Goal: Task Accomplishment & Management: Manage account settings

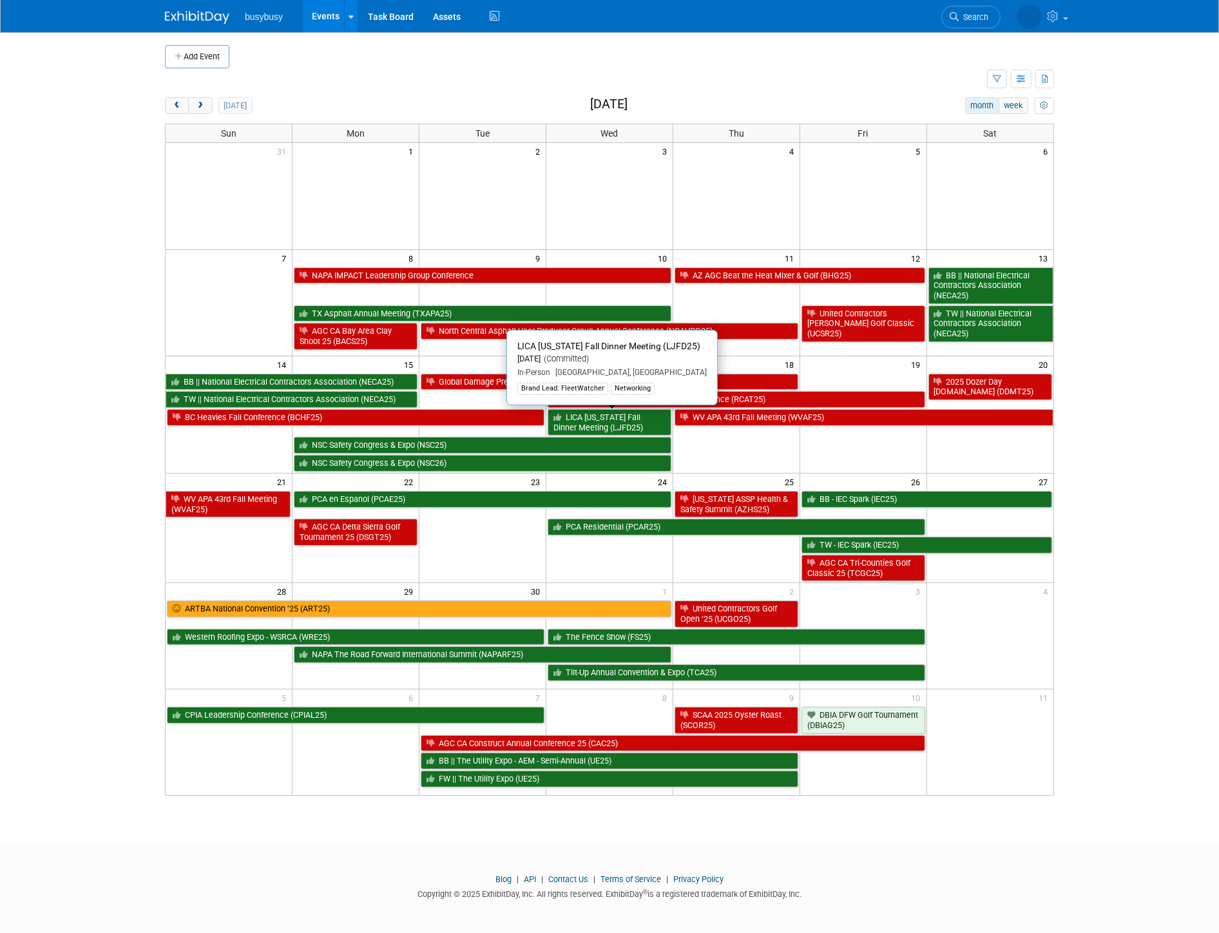
click at [643, 426] on link "LICA [US_STATE] Fall Dinner Meeting (LJFD25)" at bounding box center [610, 422] width 124 height 26
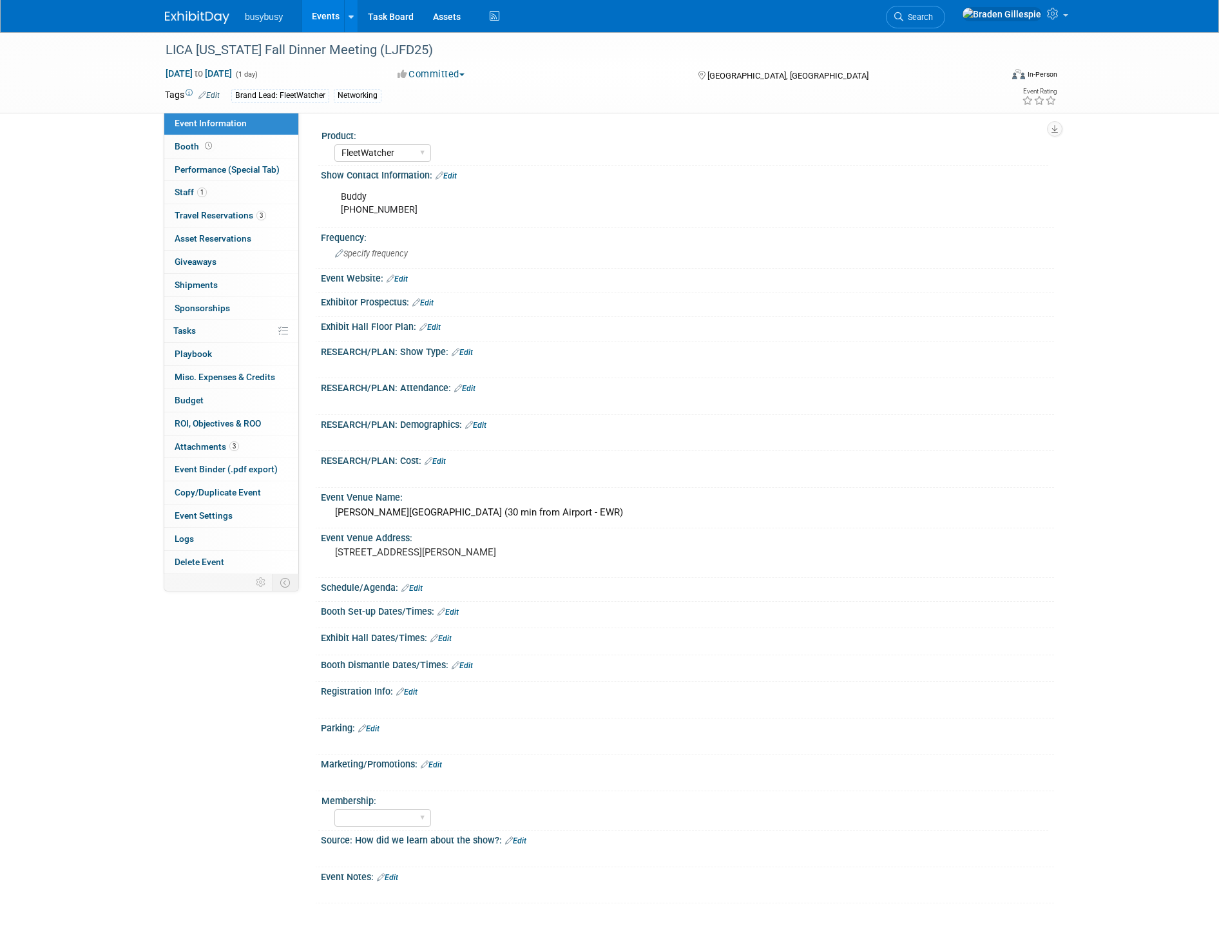
select select "FleetWatcher"
click at [236, 144] on link "Booth" at bounding box center [231, 146] width 134 height 23
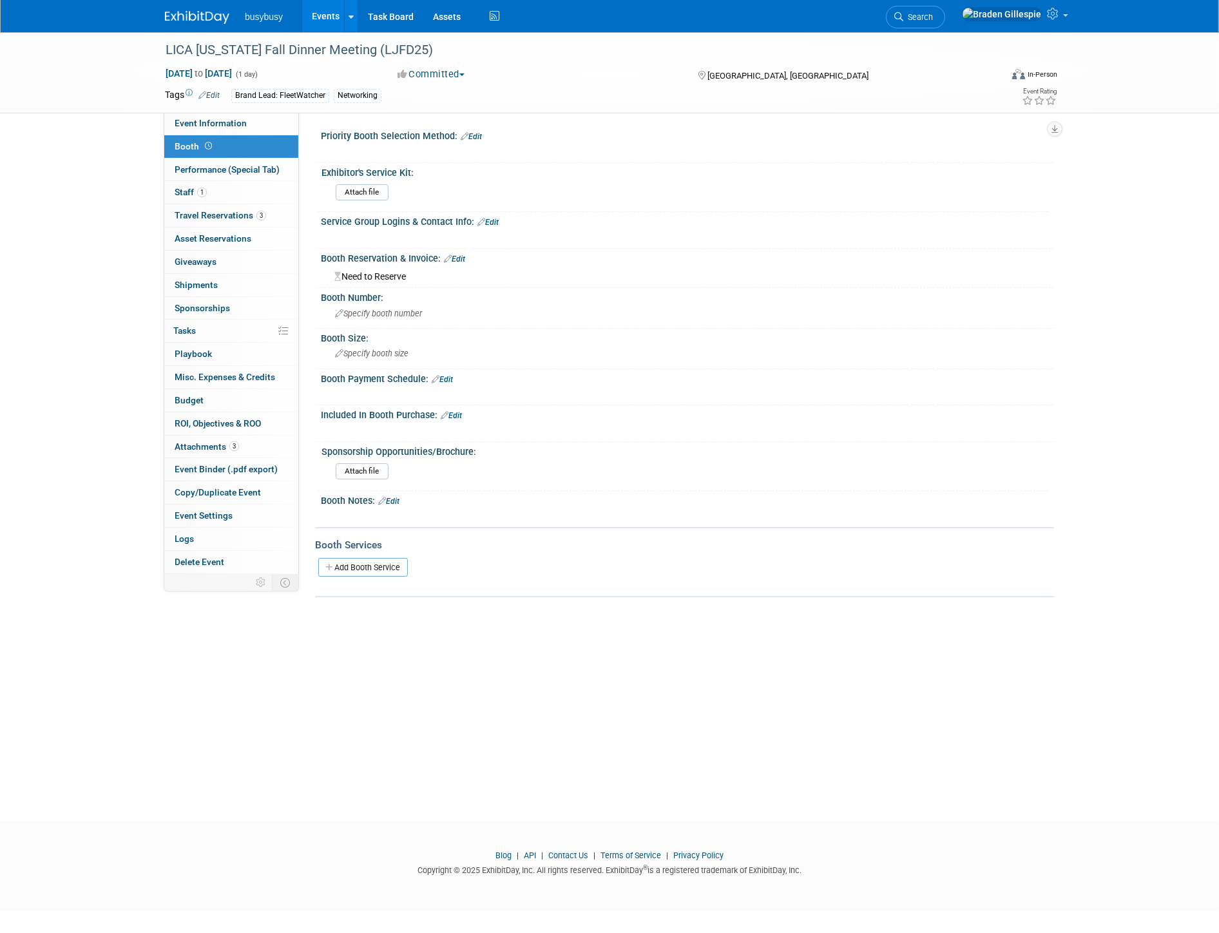
click at [202, 16] on img at bounding box center [197, 17] width 64 height 13
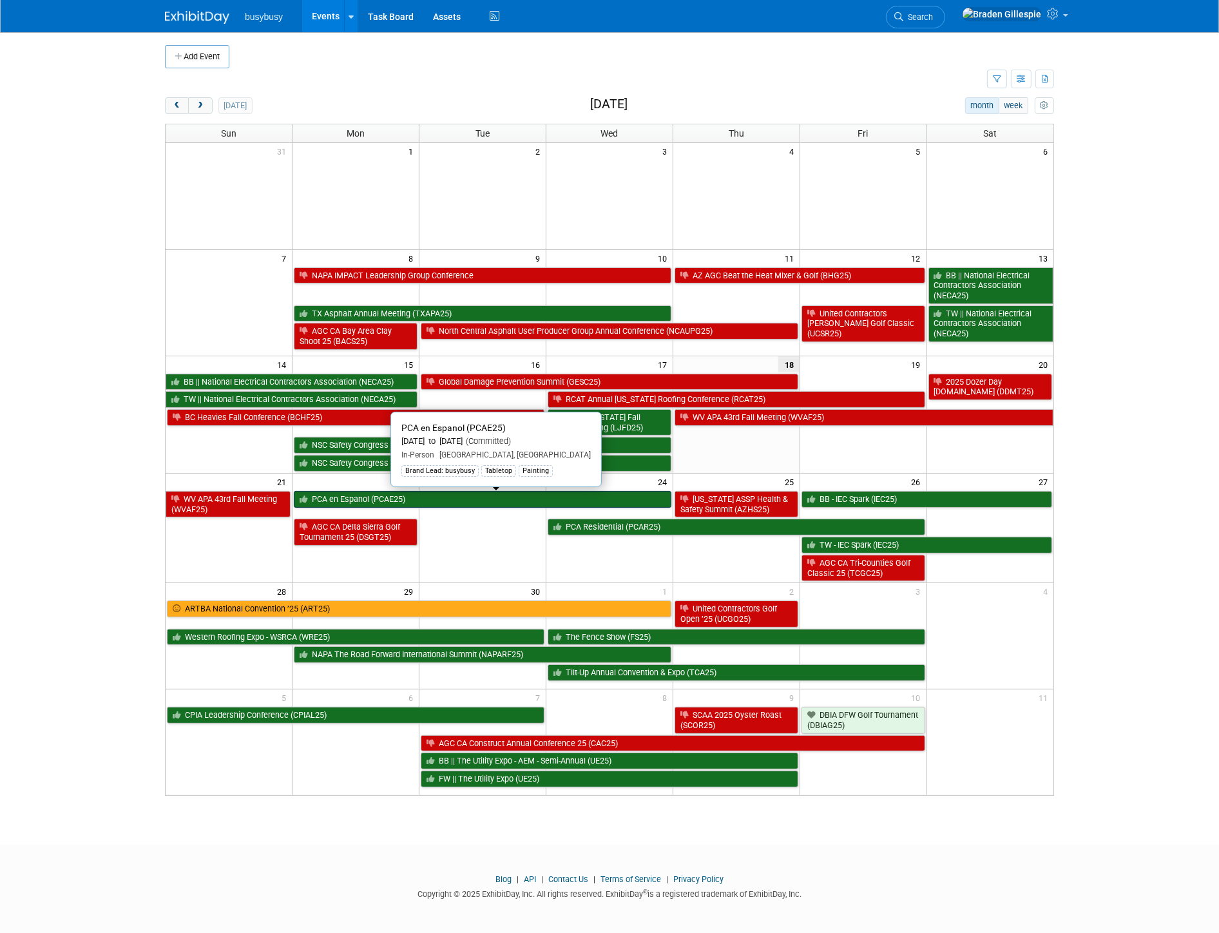
click at [507, 498] on link "PCA en Espanol (PCAE25)" at bounding box center [483, 499] width 378 height 17
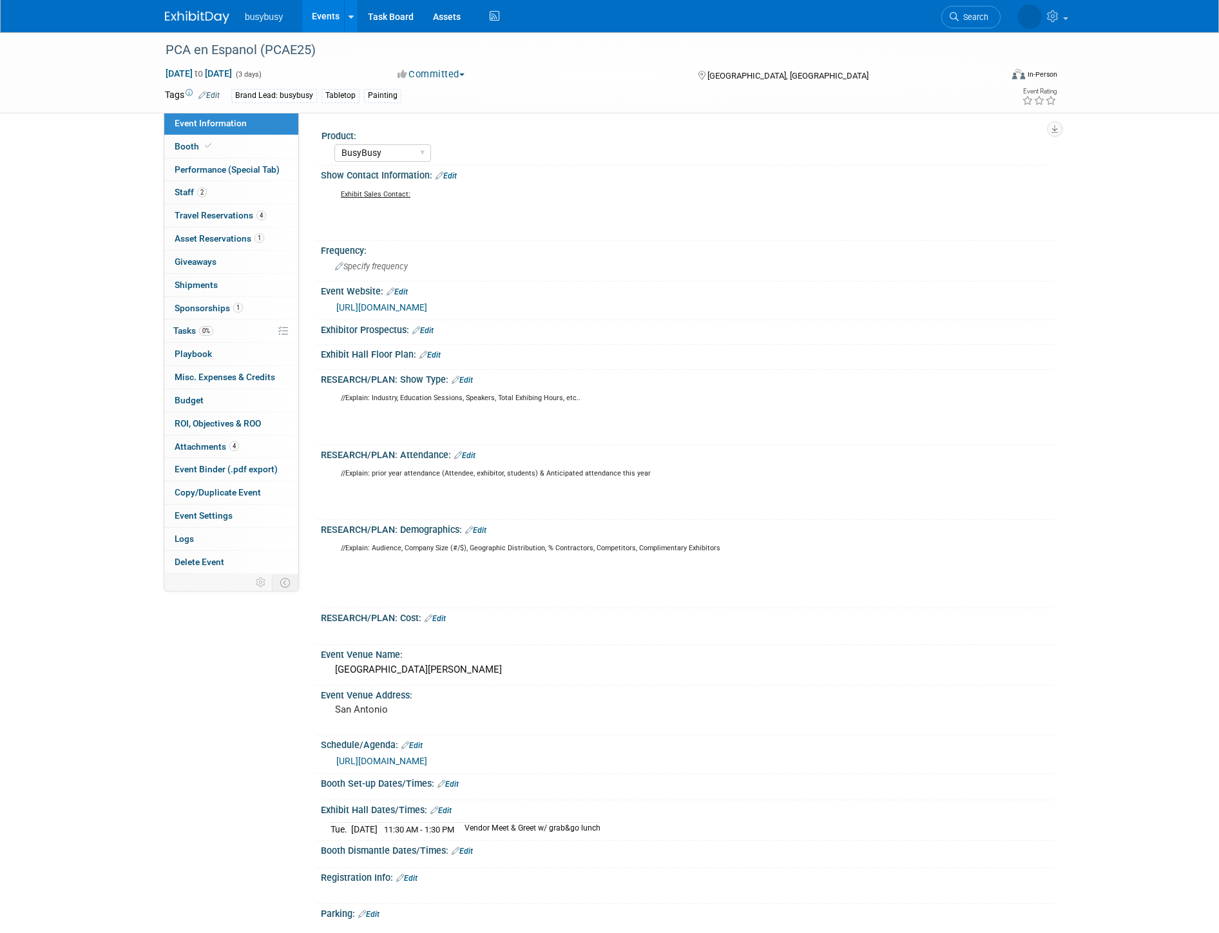
select select "BusyBusy"
click at [252, 153] on link "Booth" at bounding box center [231, 146] width 134 height 23
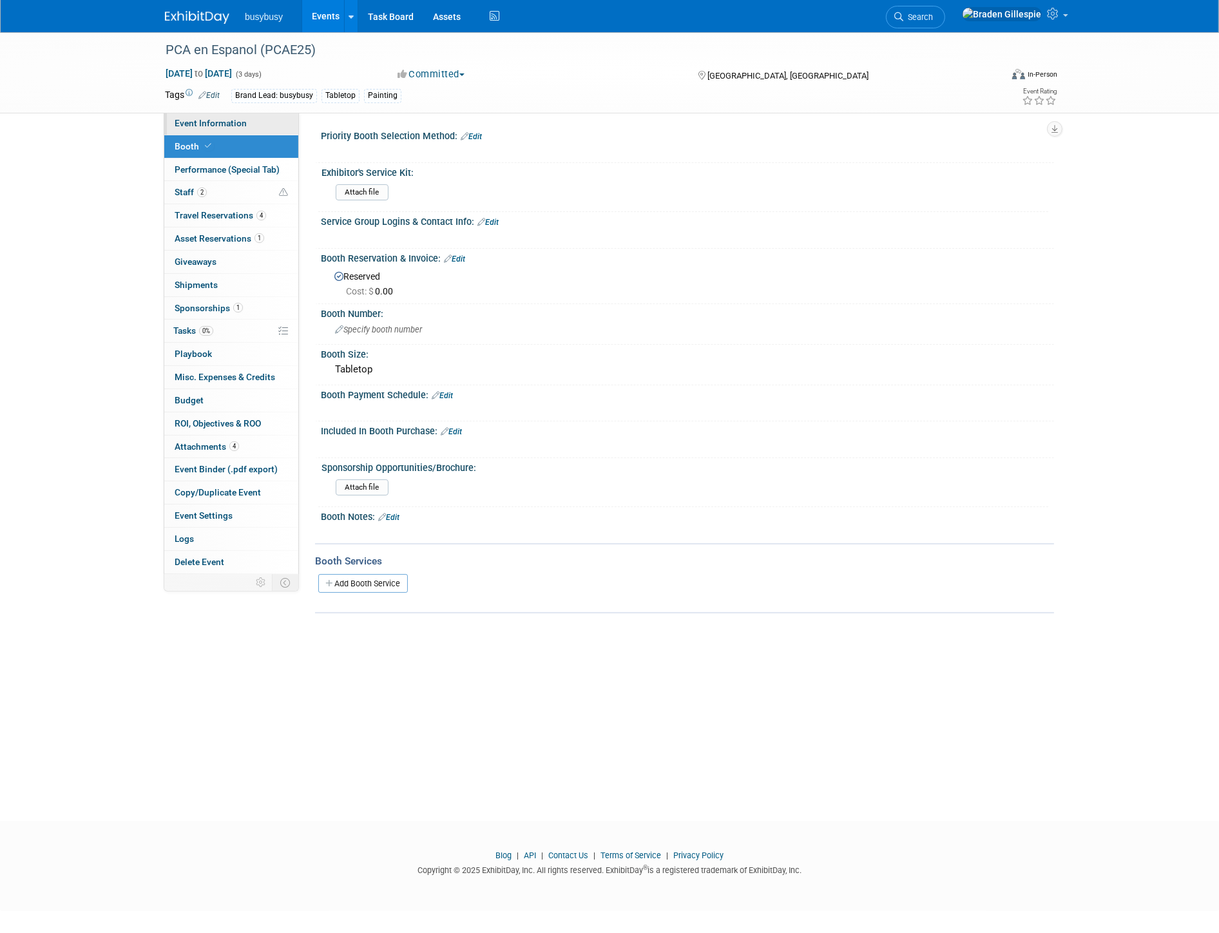
click at [252, 129] on link "Event Information" at bounding box center [231, 123] width 134 height 23
select select "BusyBusy"
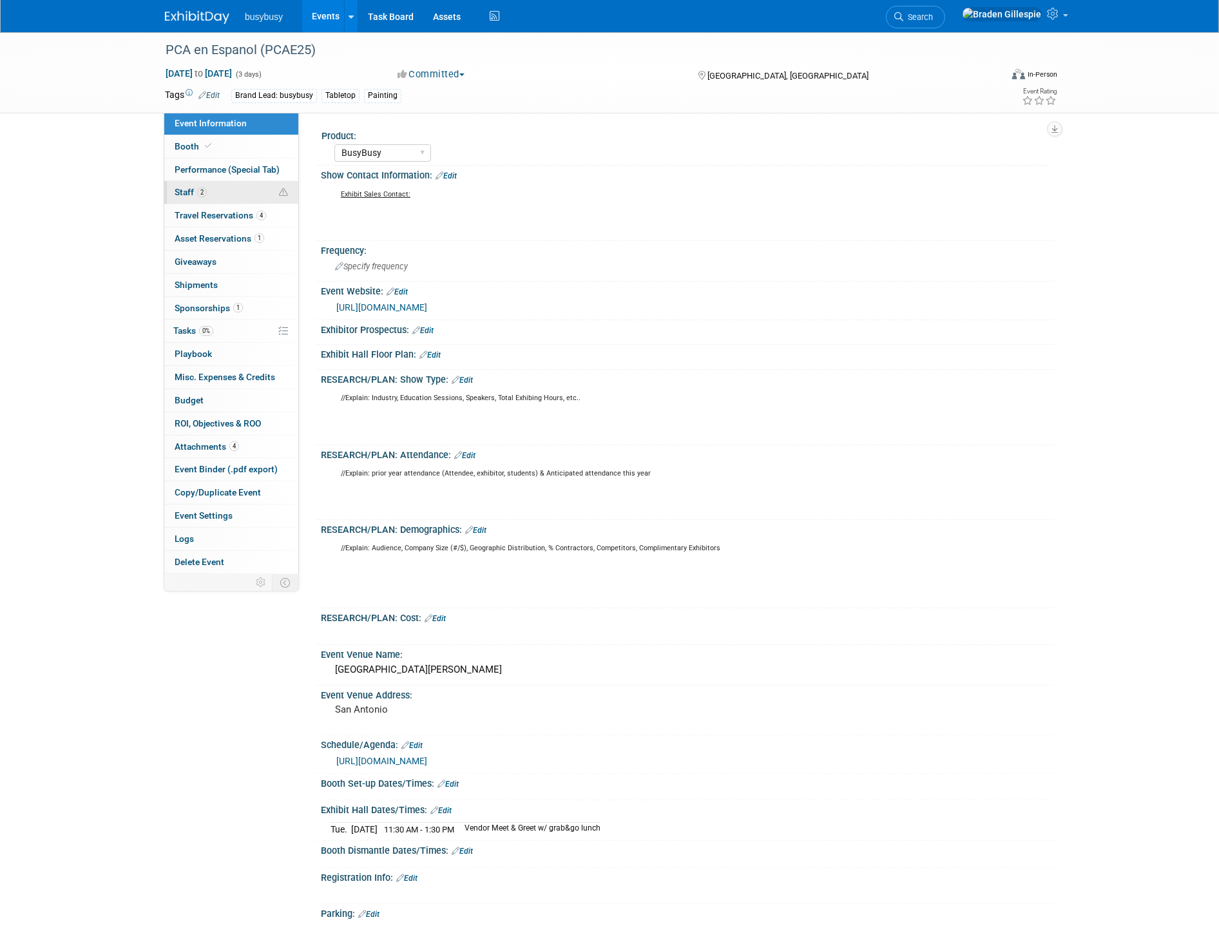
click at [262, 190] on link "2 Staff 2" at bounding box center [231, 192] width 134 height 23
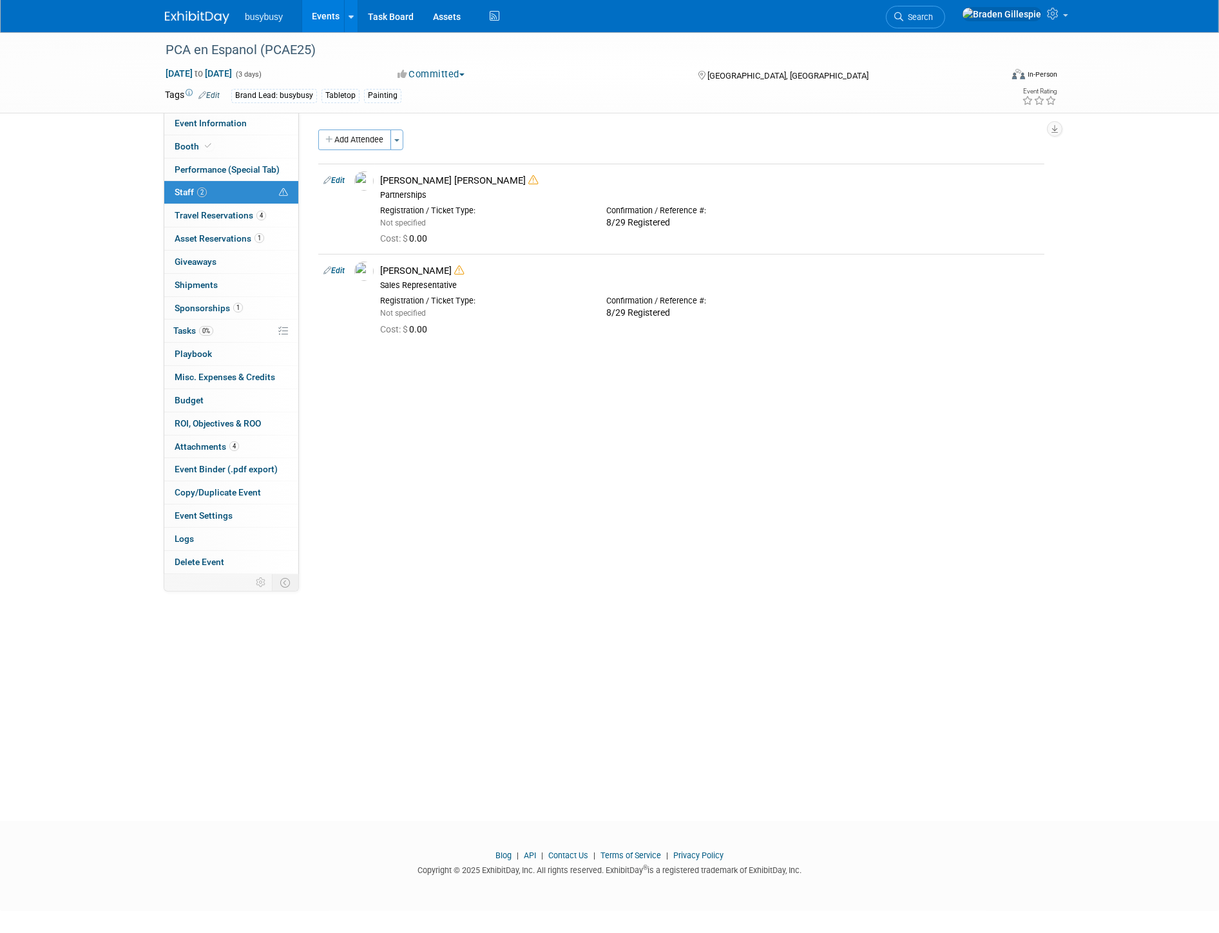
click at [221, 13] on img at bounding box center [197, 17] width 64 height 13
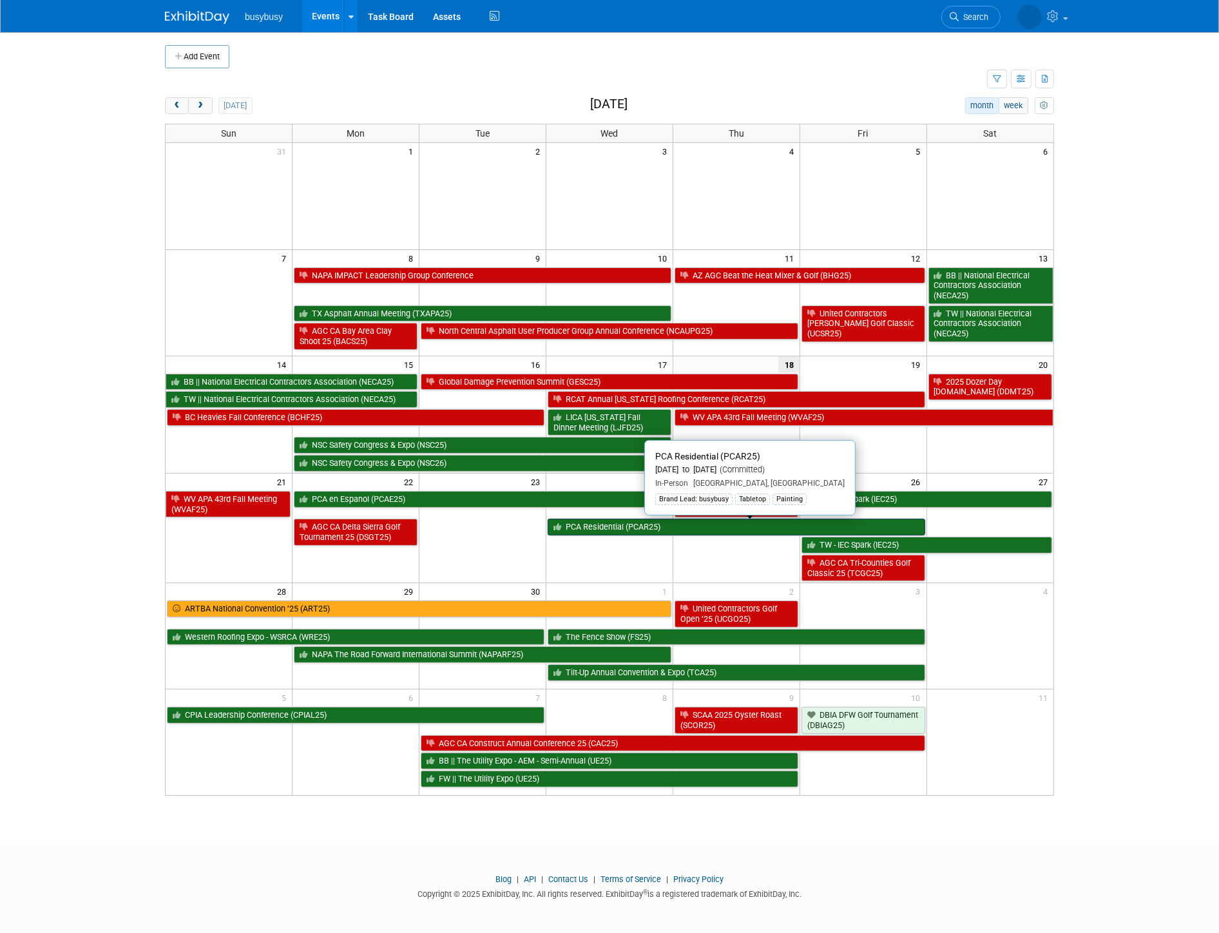
click at [815, 532] on link "PCA Residential (PCAR25)" at bounding box center [737, 527] width 378 height 17
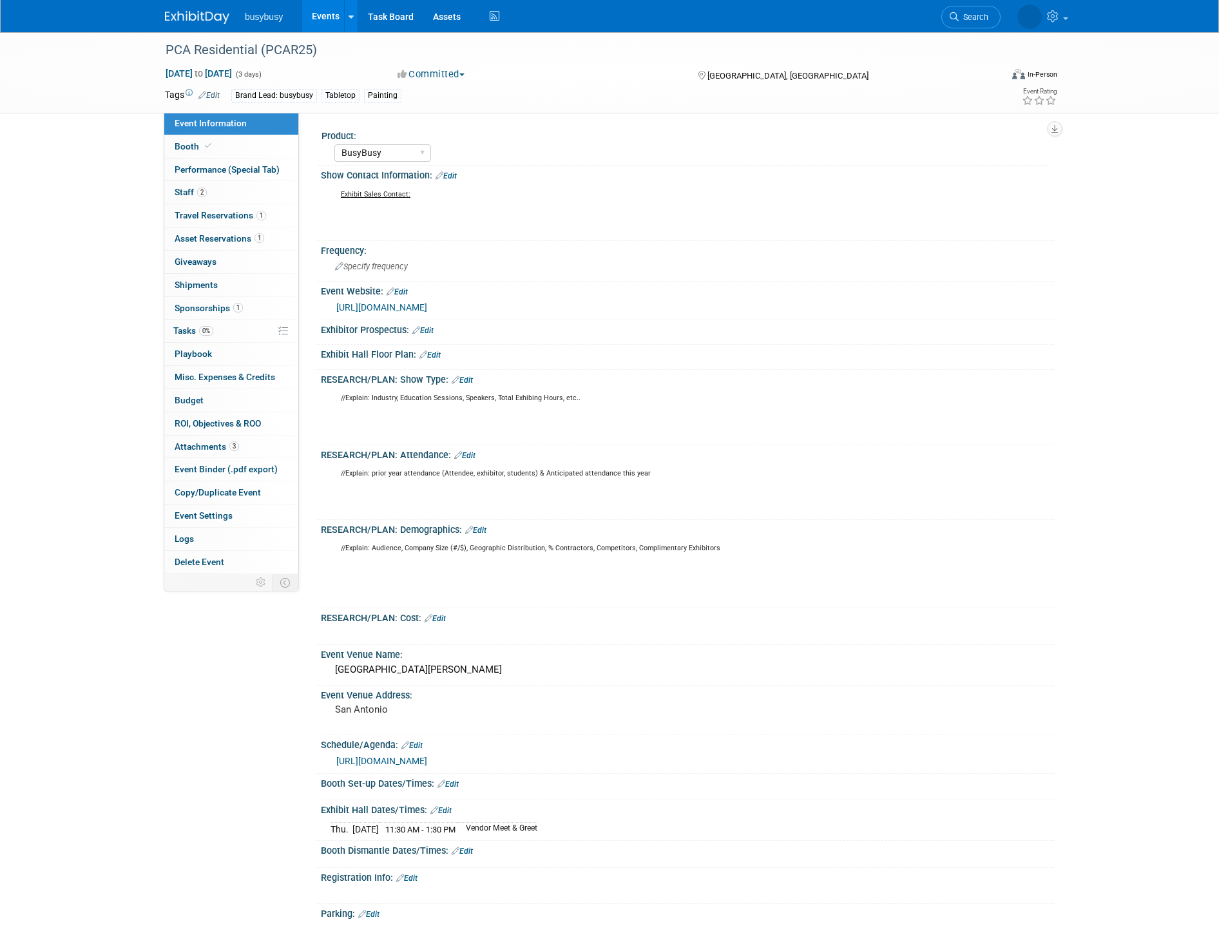
select select "BusyBusy"
click at [273, 195] on link "2 Staff 2" at bounding box center [231, 192] width 134 height 23
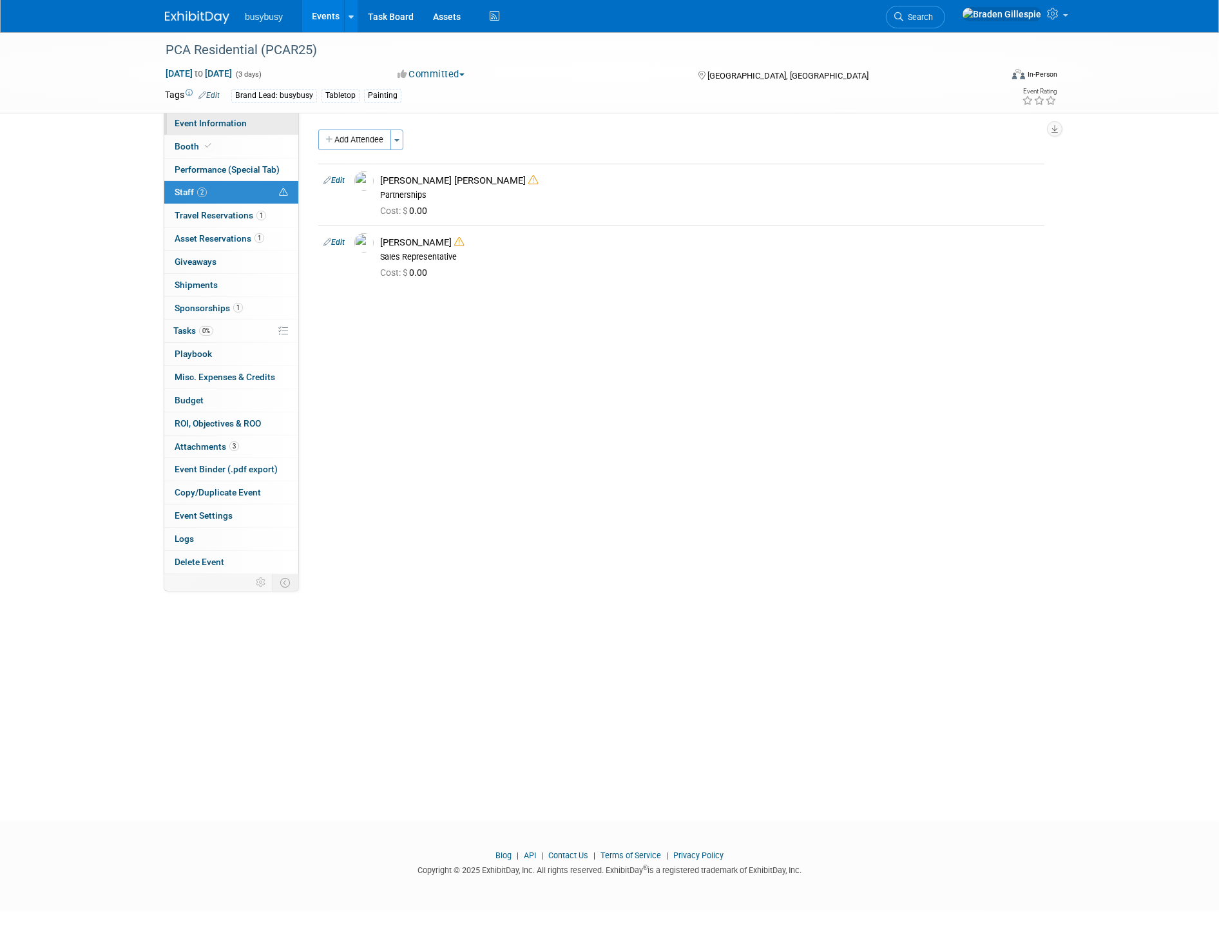
click at [217, 120] on span "Event Information" at bounding box center [211, 123] width 72 height 10
select select "BusyBusy"
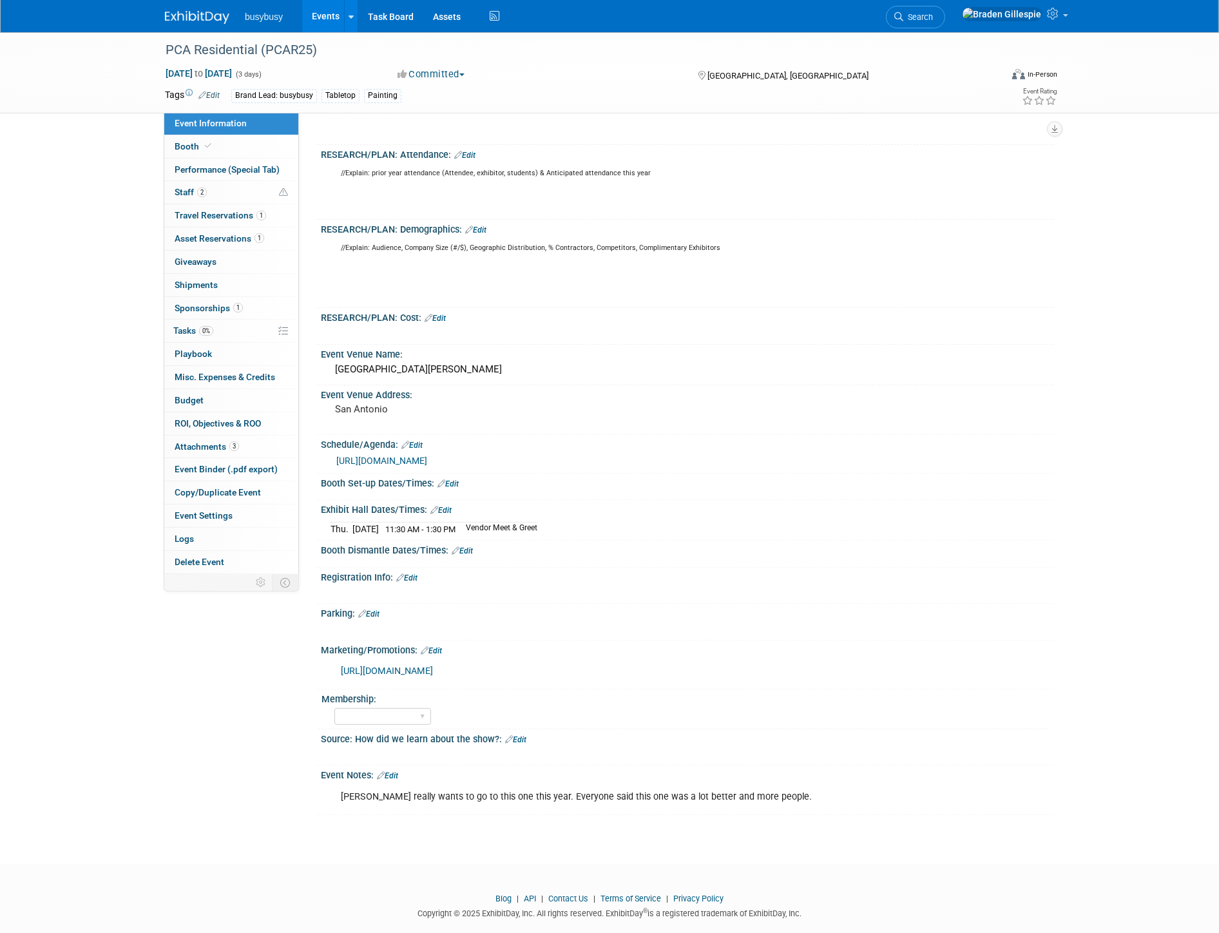
scroll to position [313, 0]
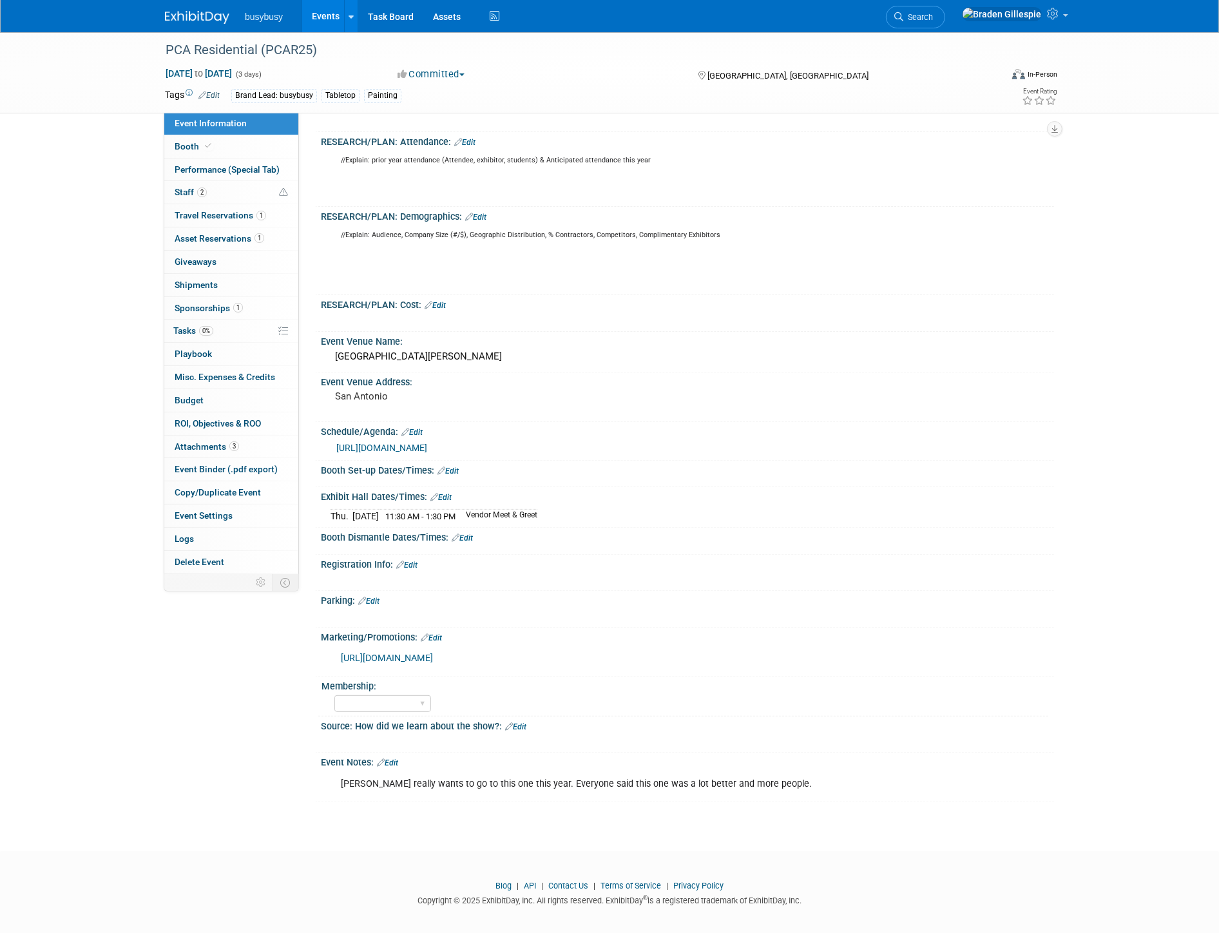
click at [243, 318] on link "1 Sponsorships 1" at bounding box center [231, 308] width 134 height 23
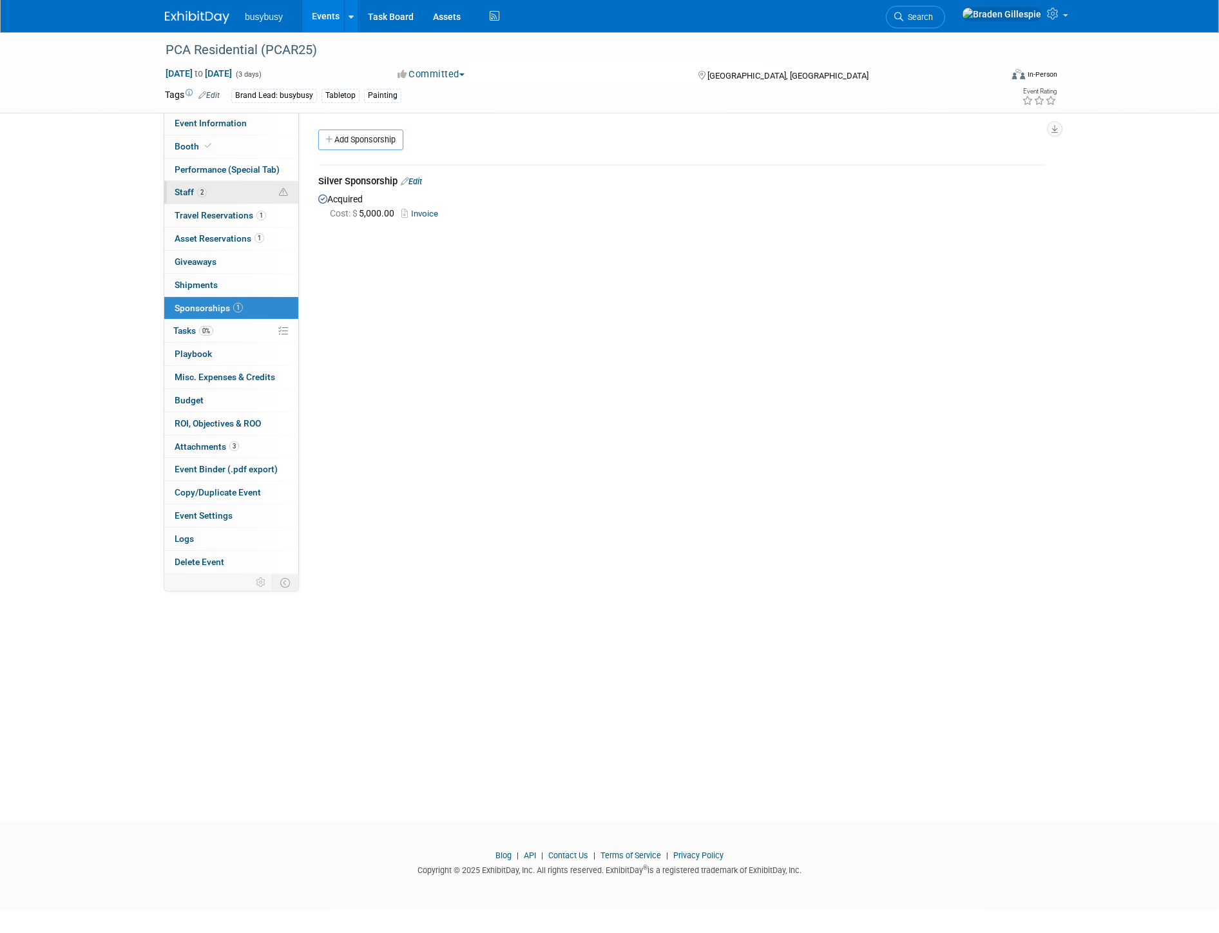
click at [242, 191] on link "2 Staff 2" at bounding box center [231, 192] width 134 height 23
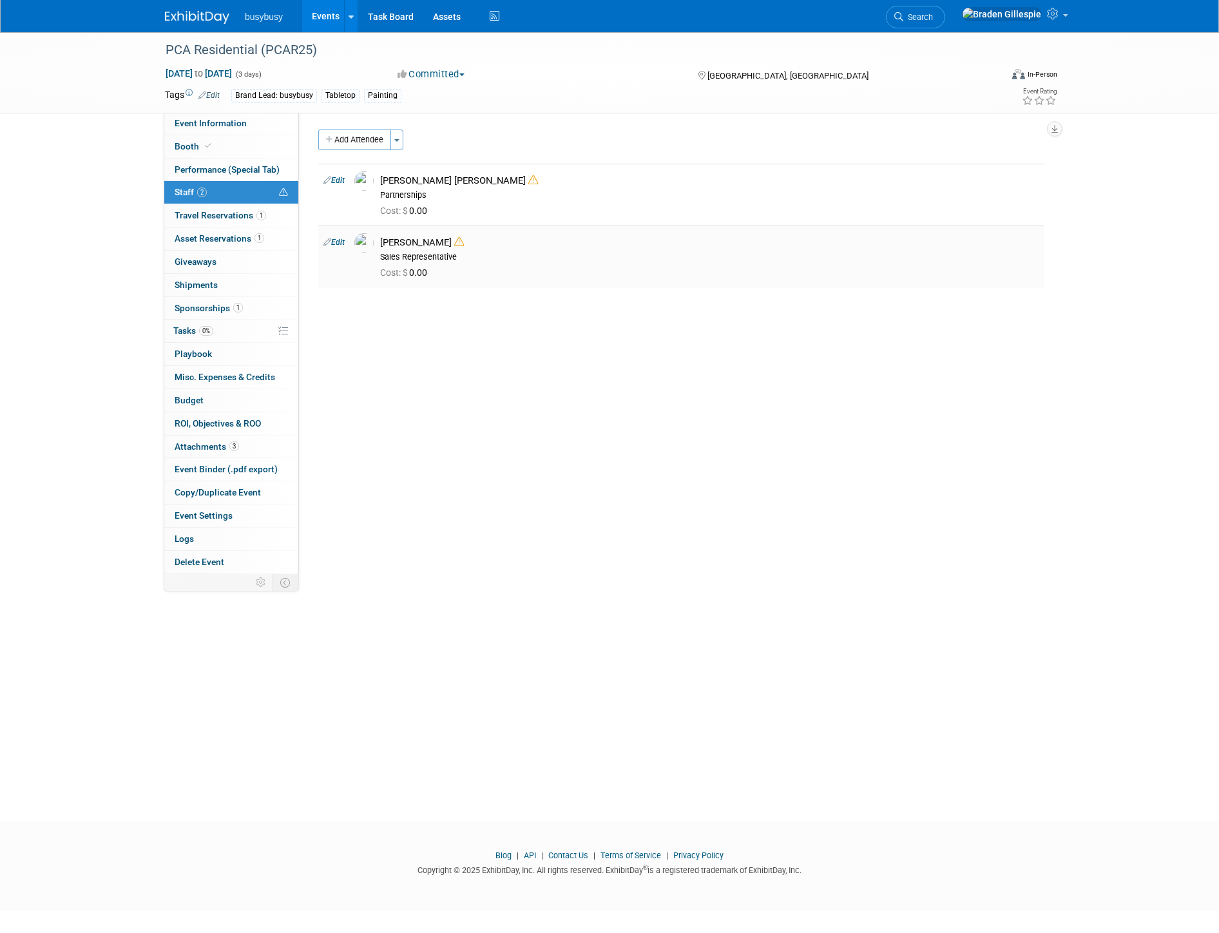
click at [344, 240] on link "Edit" at bounding box center [333, 242] width 21 height 9
select select "19276dd9-1383-47e3-b5ab-b5fdfbf0d96f"
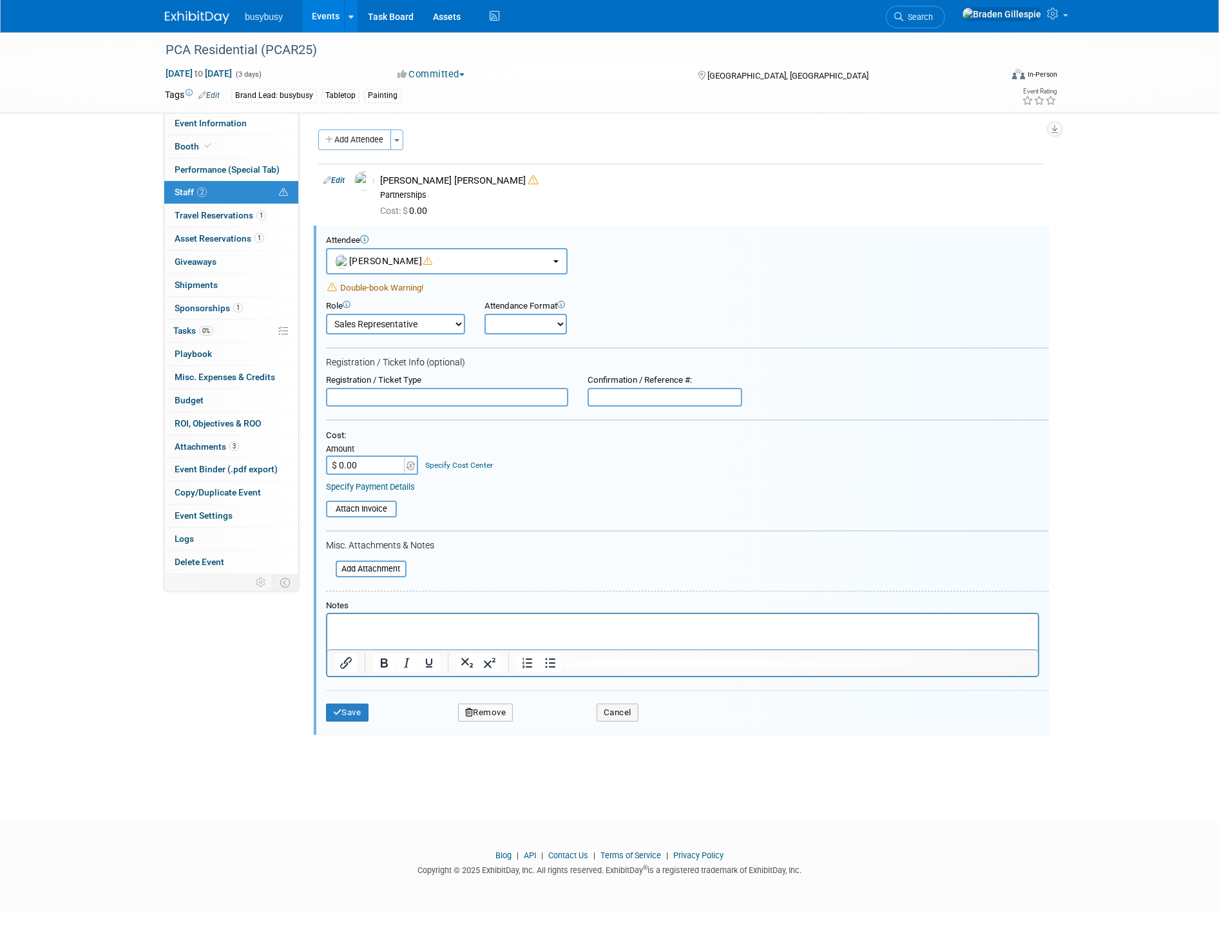
click at [666, 394] on input "text" at bounding box center [665, 397] width 155 height 19
type input "Registered 9/18"
click at [353, 704] on button "Save" at bounding box center [347, 713] width 43 height 18
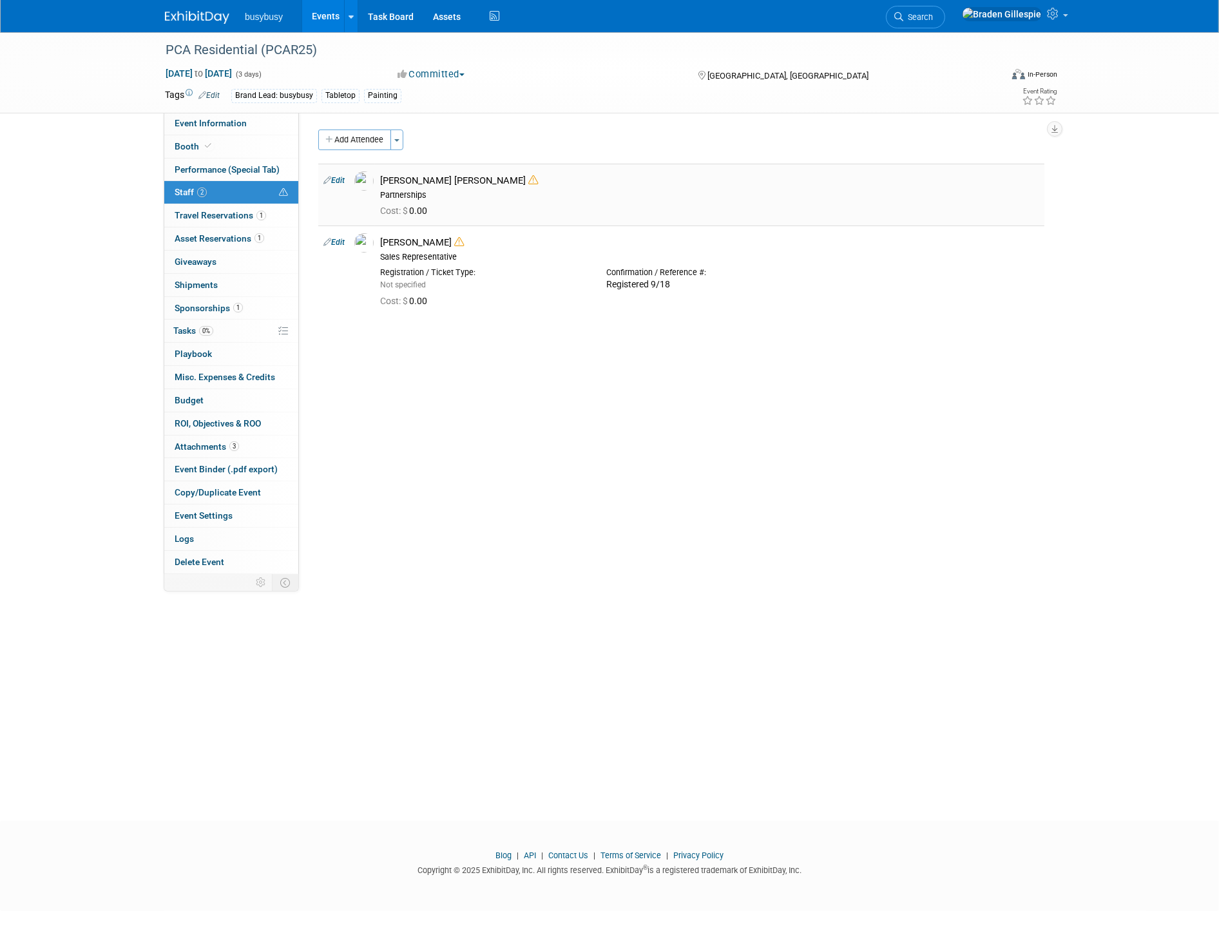
click at [345, 178] on link "Edit" at bounding box center [333, 180] width 21 height 9
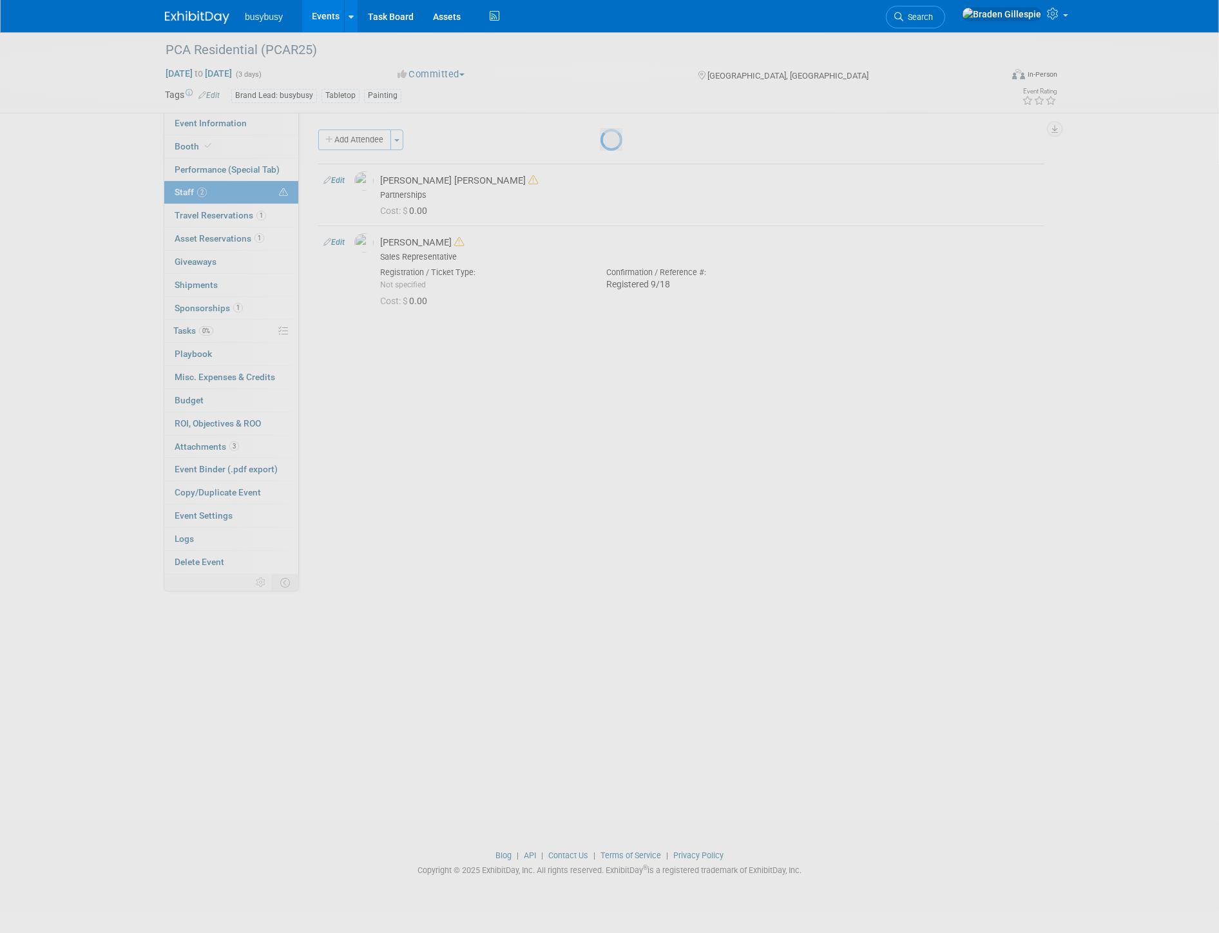
select select "0aa3a533-b83a-4b91-86c0-f0ddef57f39a"
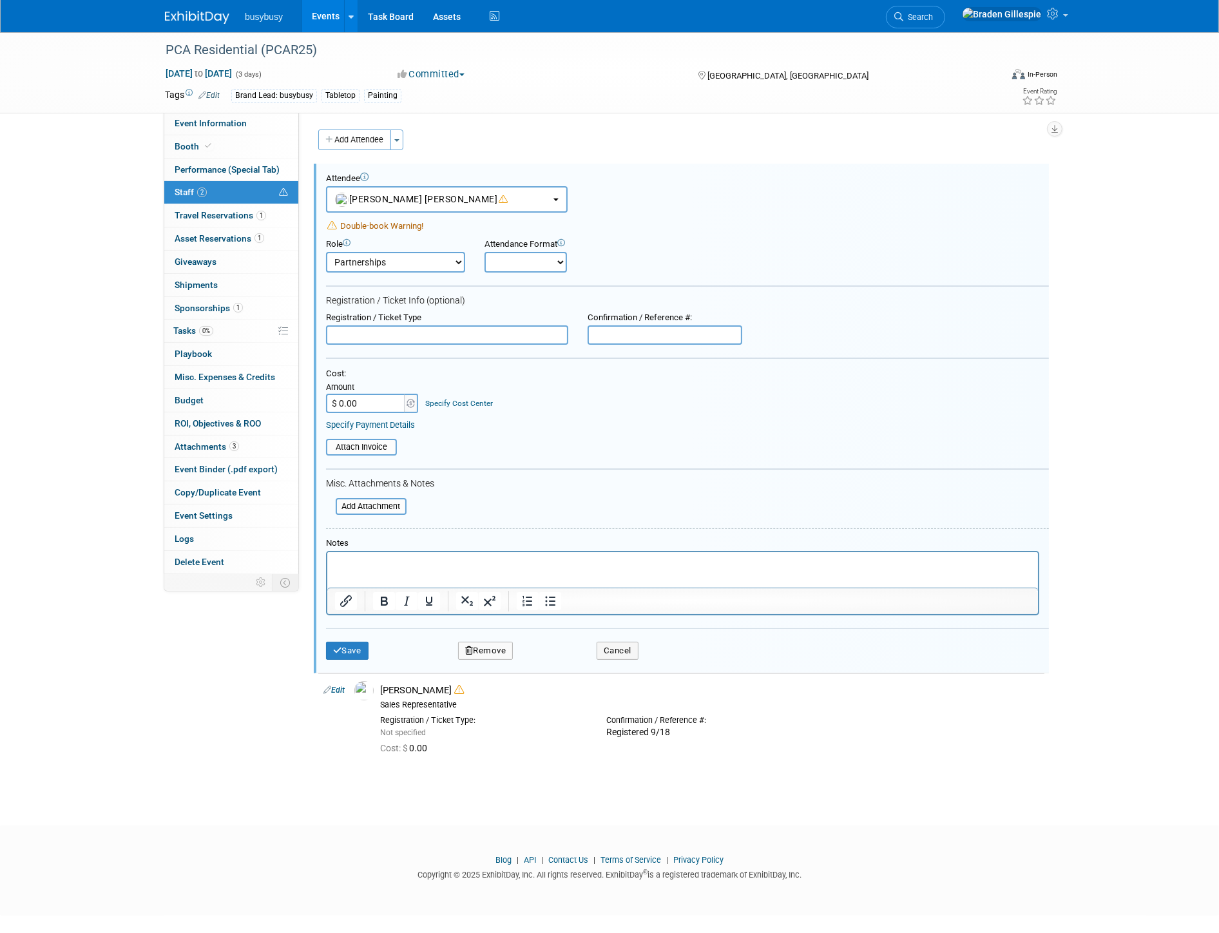
click at [636, 338] on input "text" at bounding box center [665, 334] width 155 height 19
type input "Registered 9/18"
click at [347, 648] on button "Save" at bounding box center [347, 651] width 43 height 18
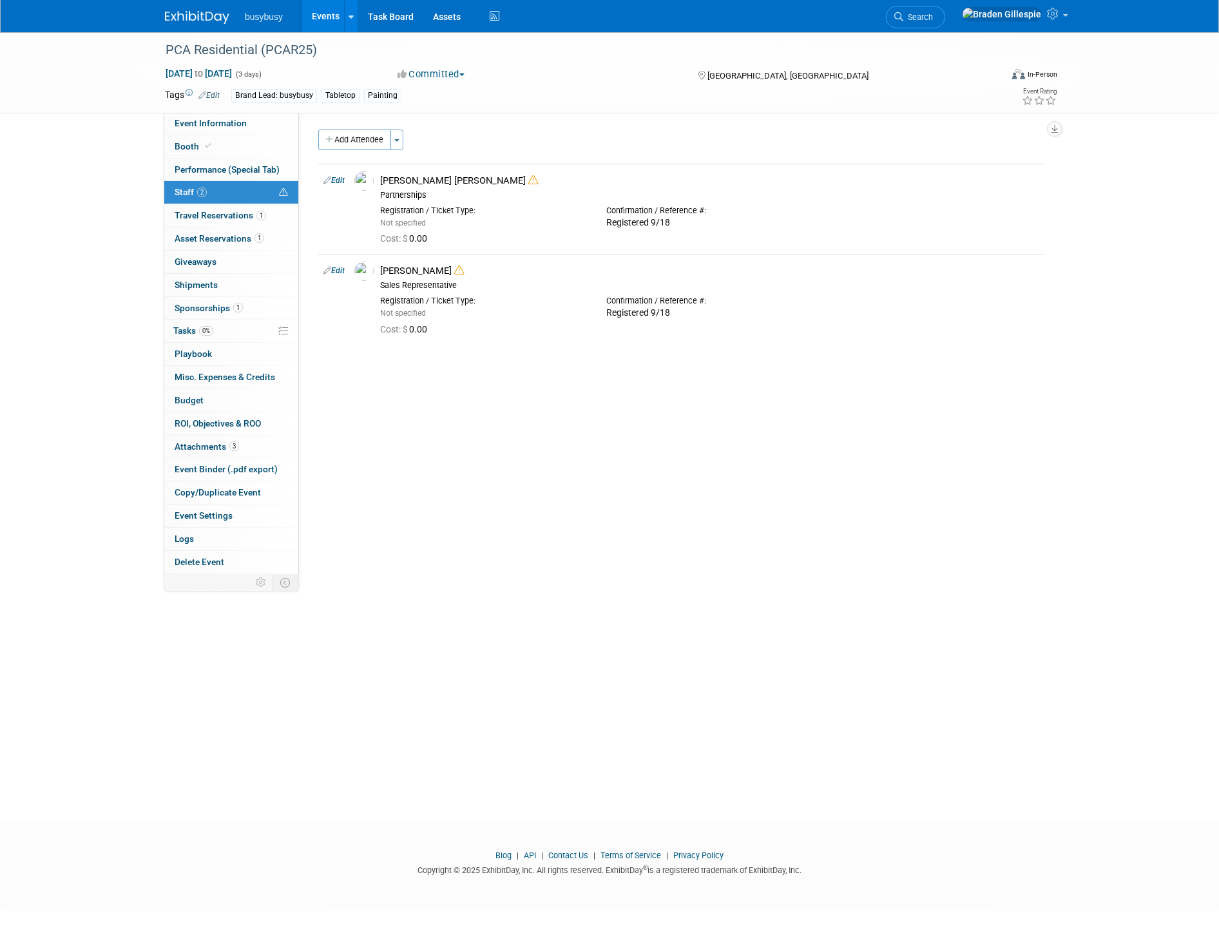
click at [220, 21] on img at bounding box center [197, 17] width 64 height 13
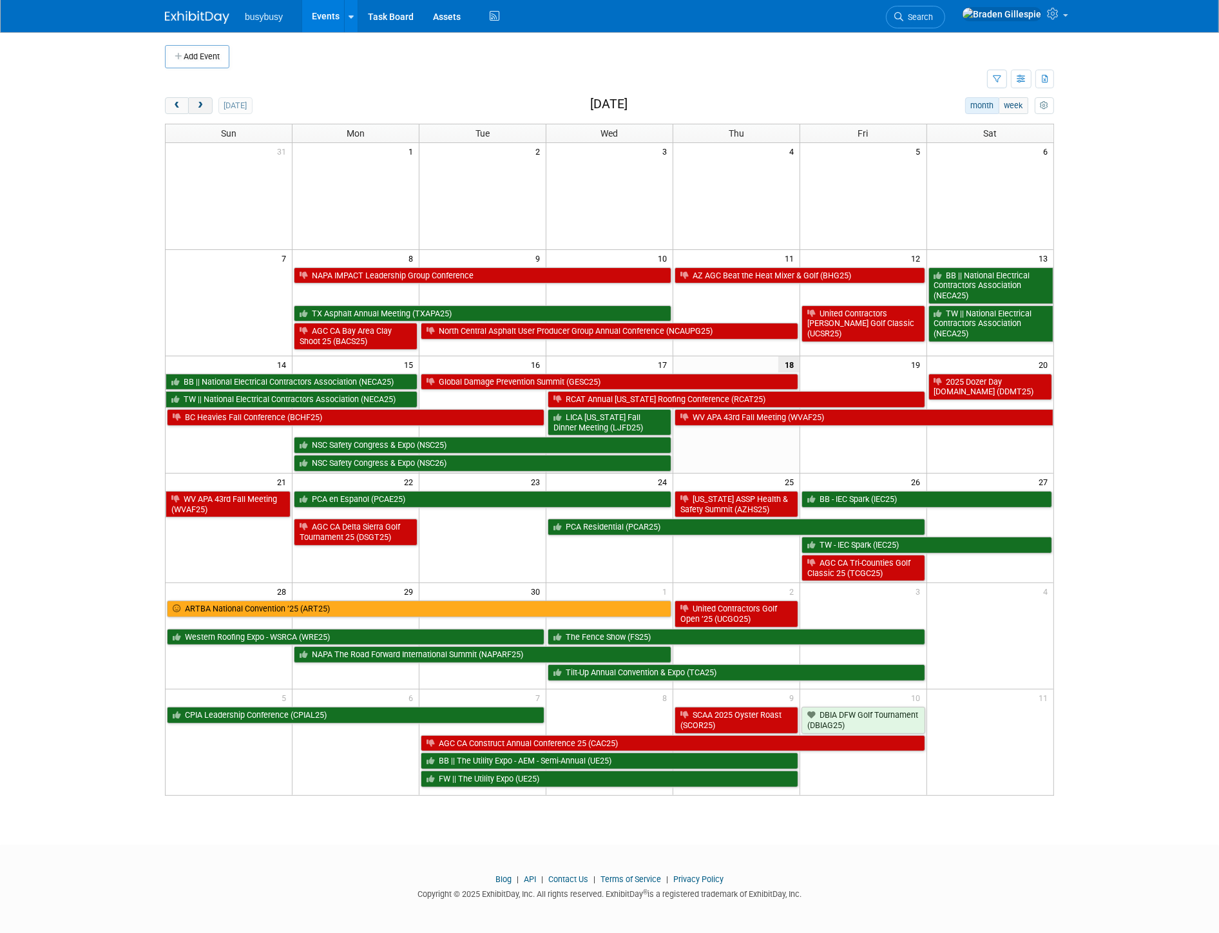
click at [204, 111] on button "next" at bounding box center [200, 105] width 24 height 17
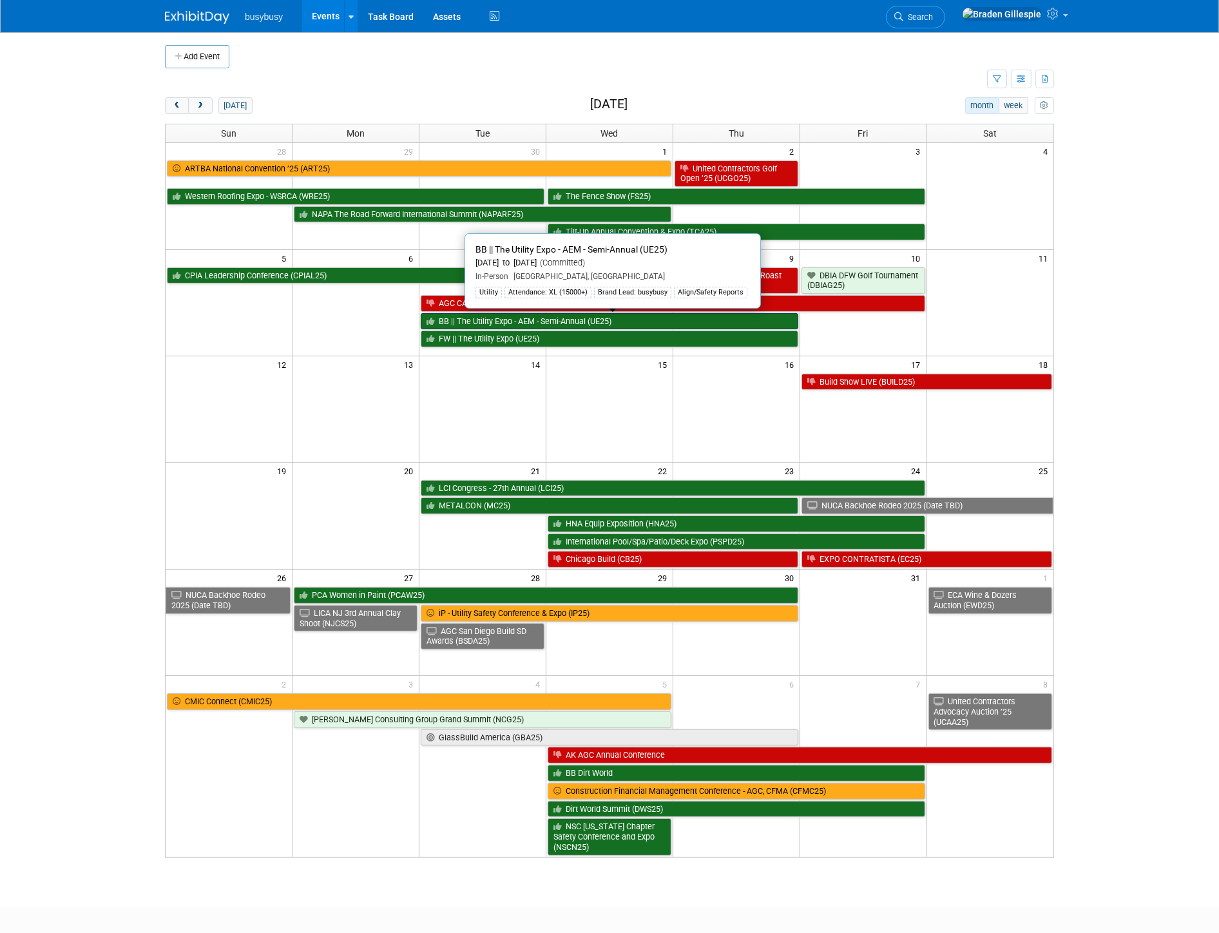
click at [761, 324] on link "BB || The Utility Expo - AEM - Semi-Annual (UE25)" at bounding box center [610, 321] width 378 height 17
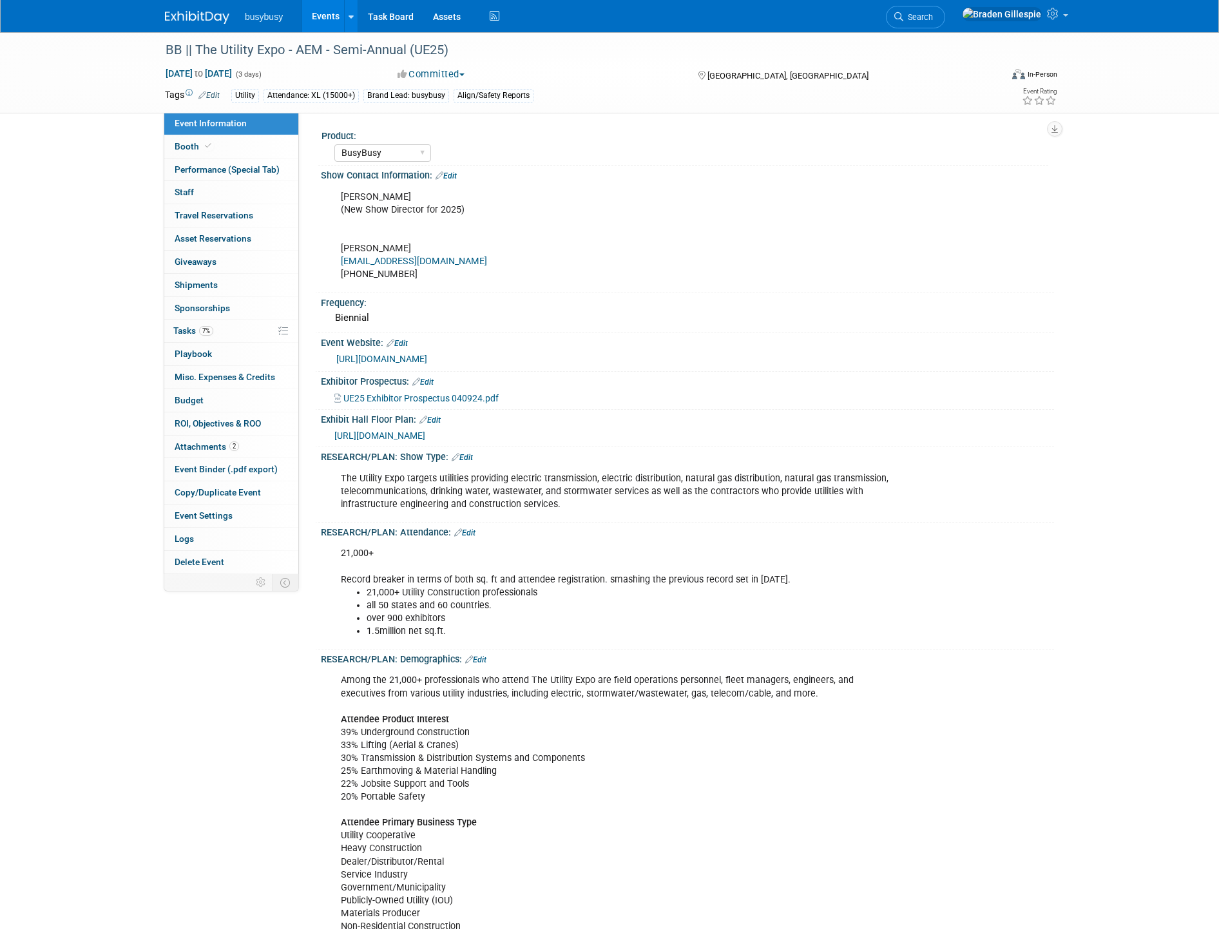
select select "BusyBusy"
select select "Member"
click at [238, 146] on link "Booth" at bounding box center [231, 146] width 134 height 23
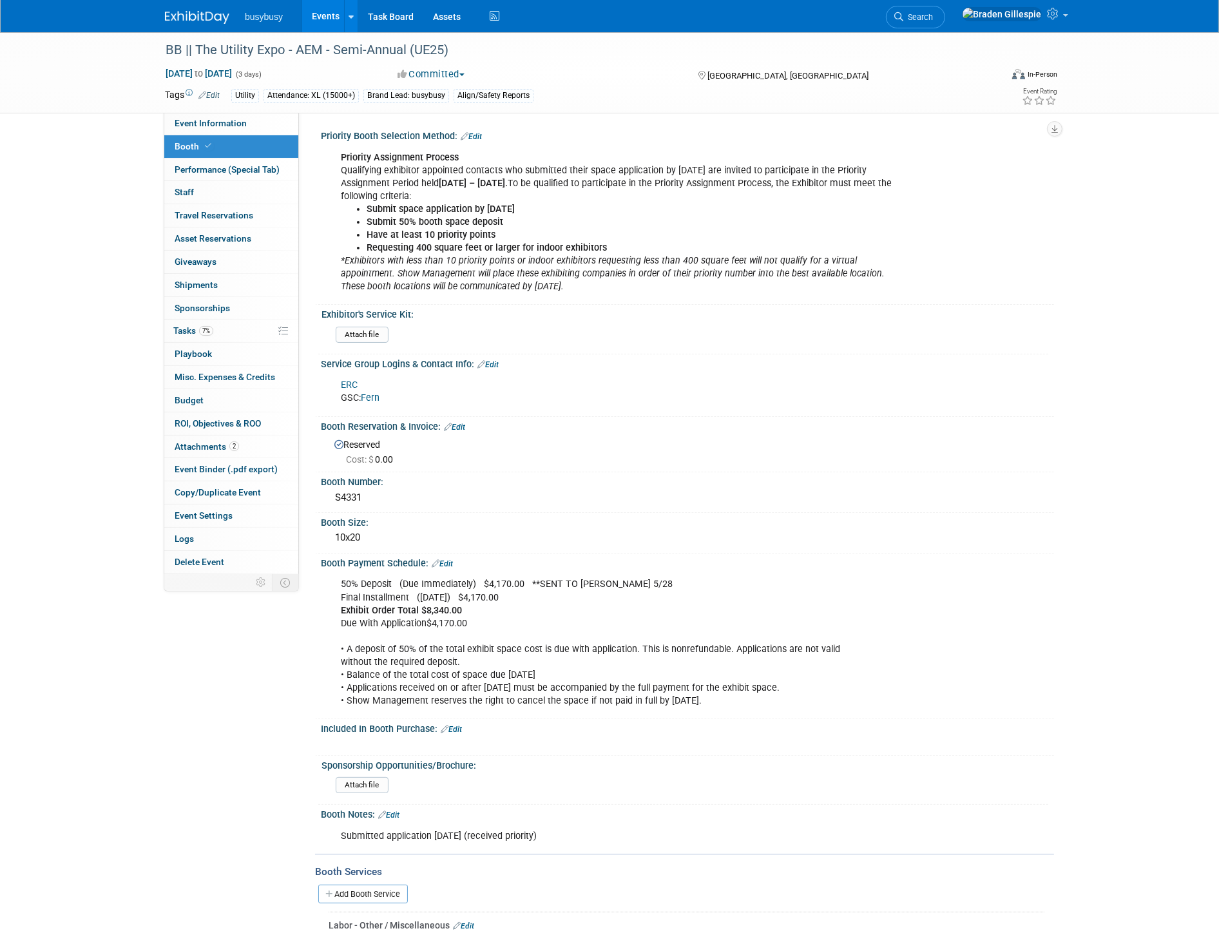
click at [204, 19] on img at bounding box center [197, 17] width 64 height 13
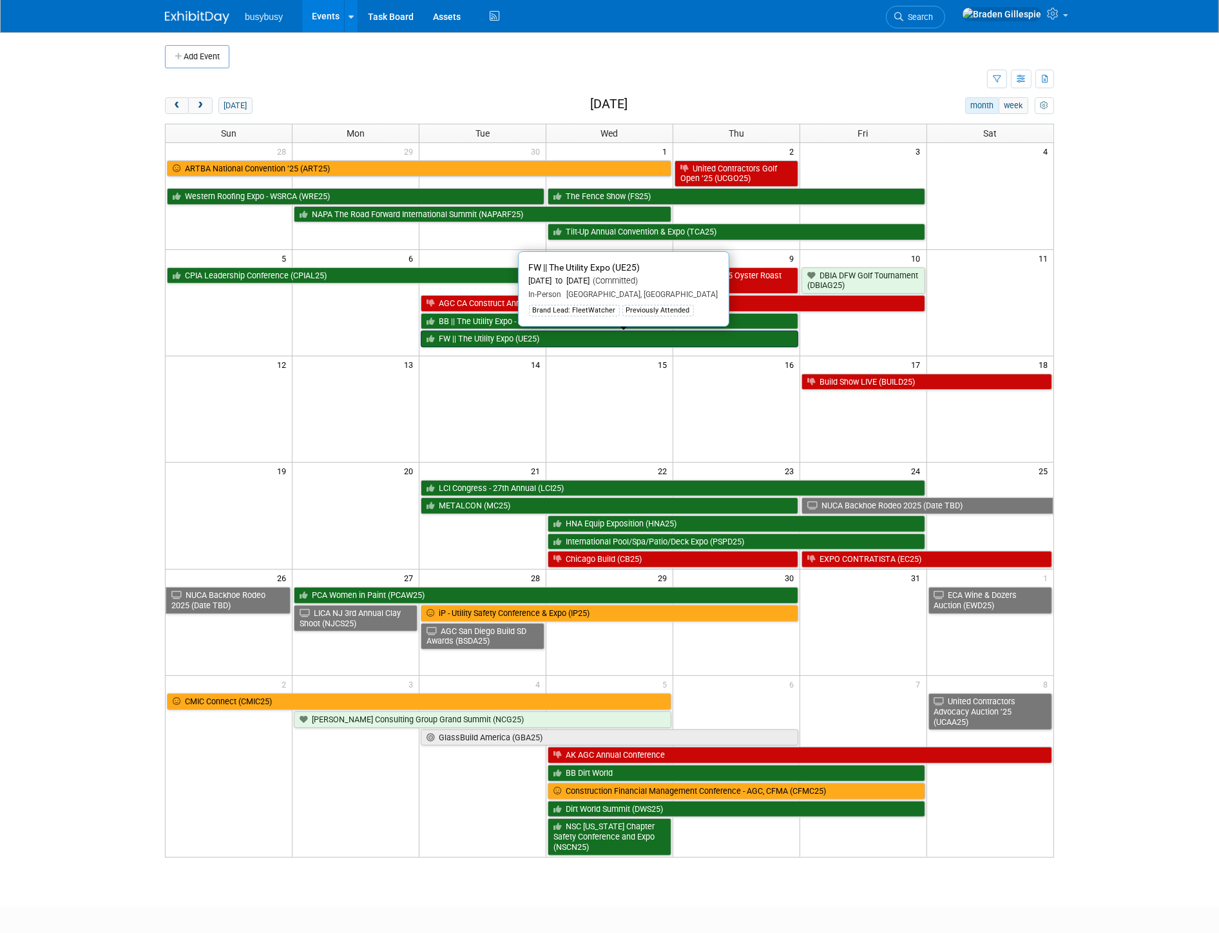
click at [644, 342] on link "FW || The Utility Expo (UE25)" at bounding box center [610, 339] width 378 height 17
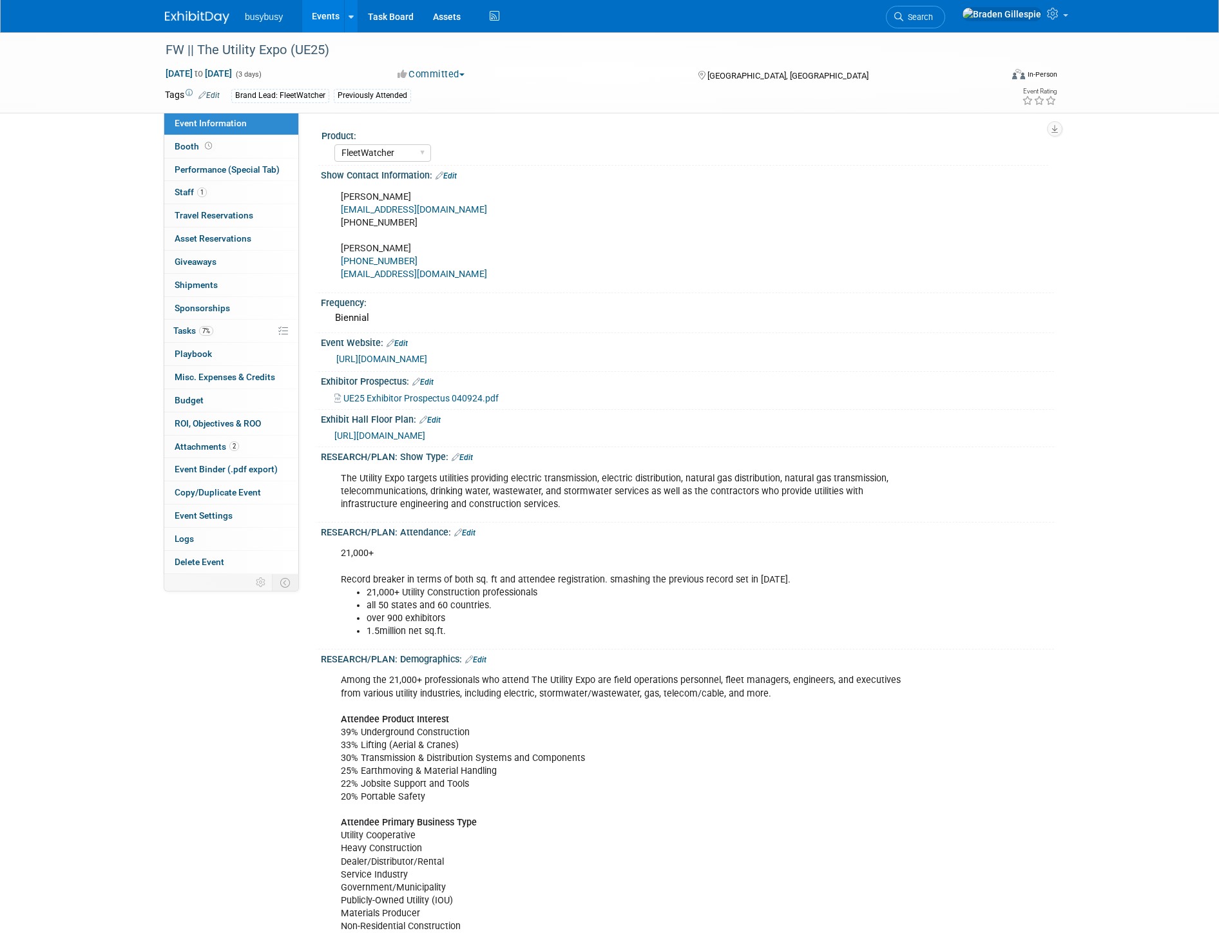
select select "FleetWatcher"
select select "Member"
click at [201, 149] on span "Booth" at bounding box center [195, 146] width 40 height 10
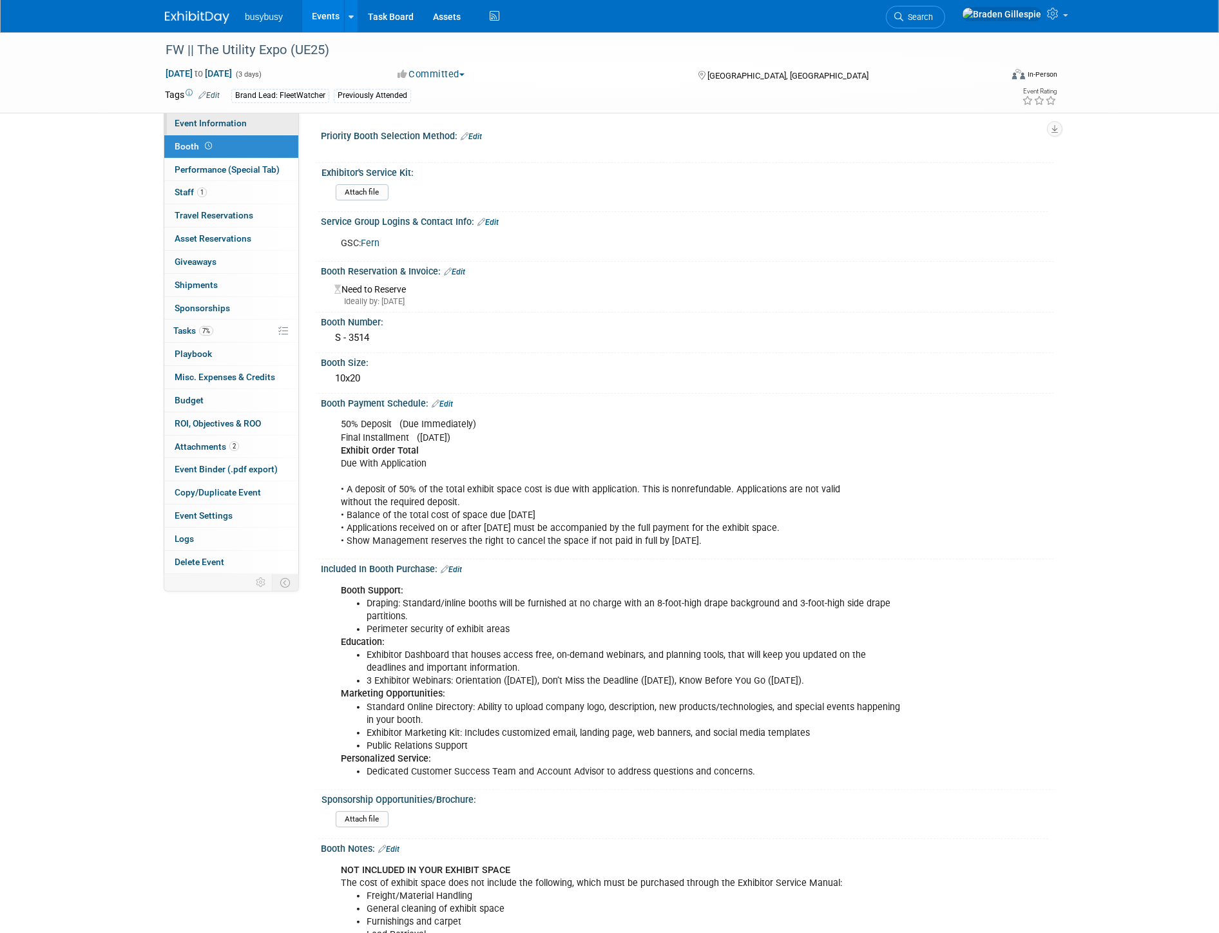
click at [274, 126] on link "Event Information" at bounding box center [231, 123] width 134 height 23
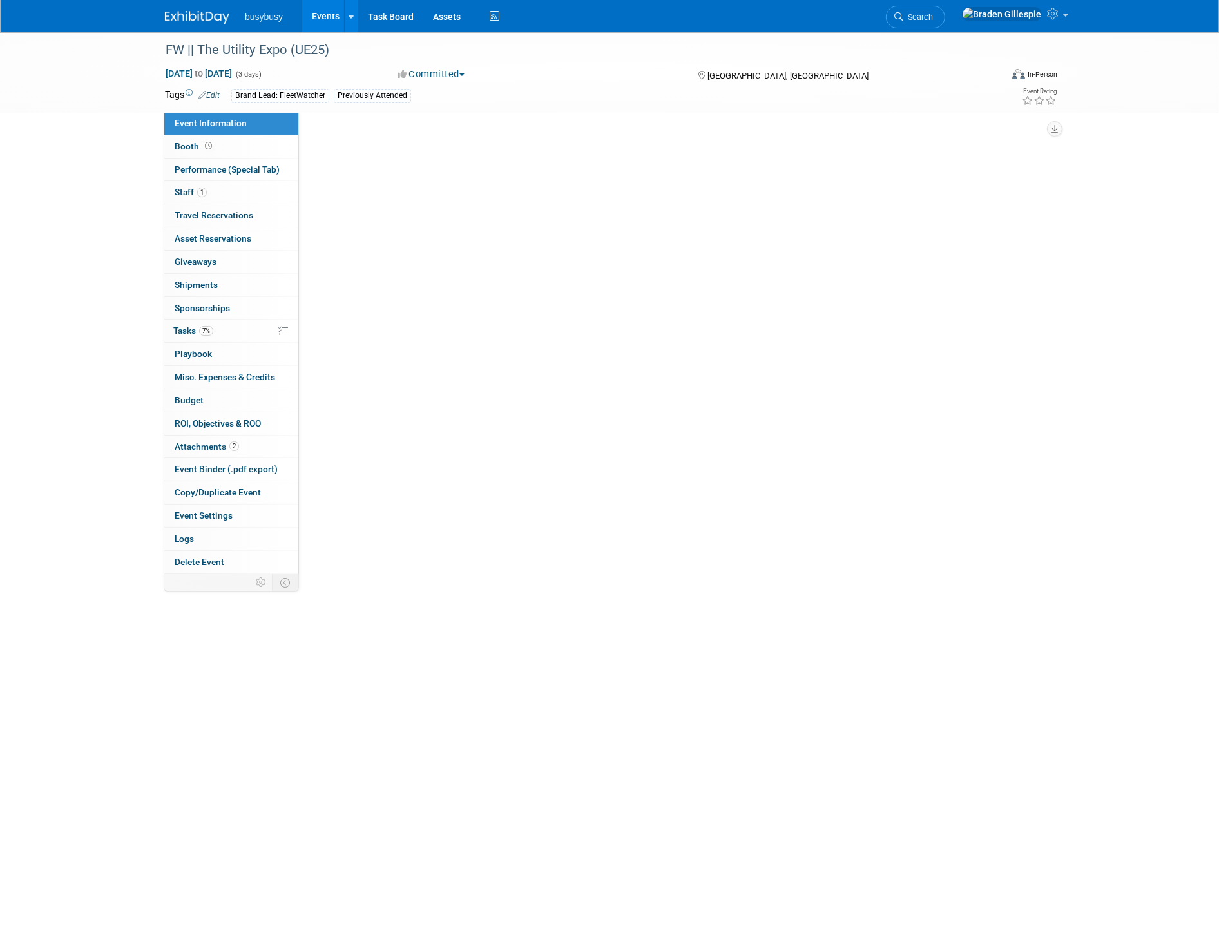
select select "FleetWatcher"
select select "Member"
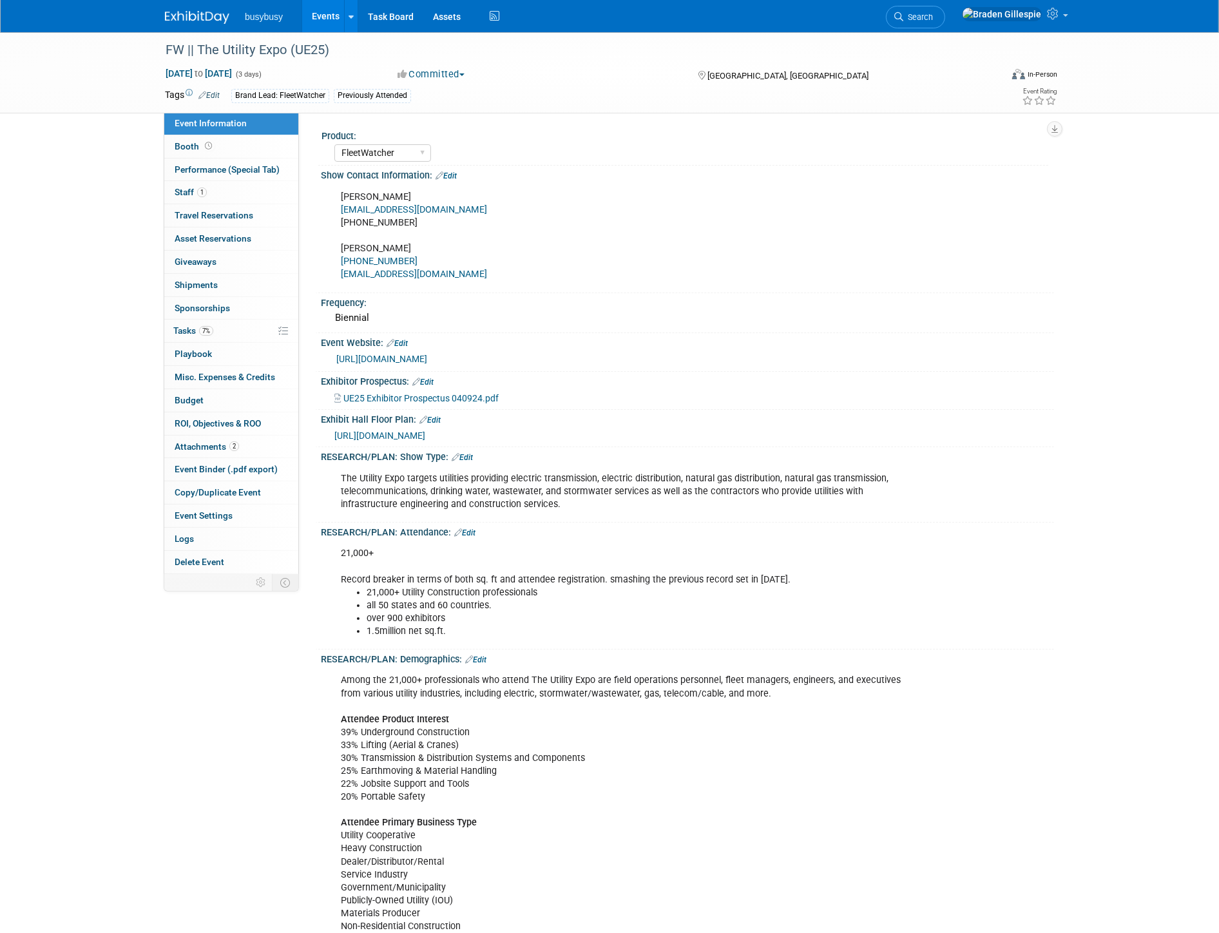
click at [207, 12] on img at bounding box center [197, 17] width 64 height 13
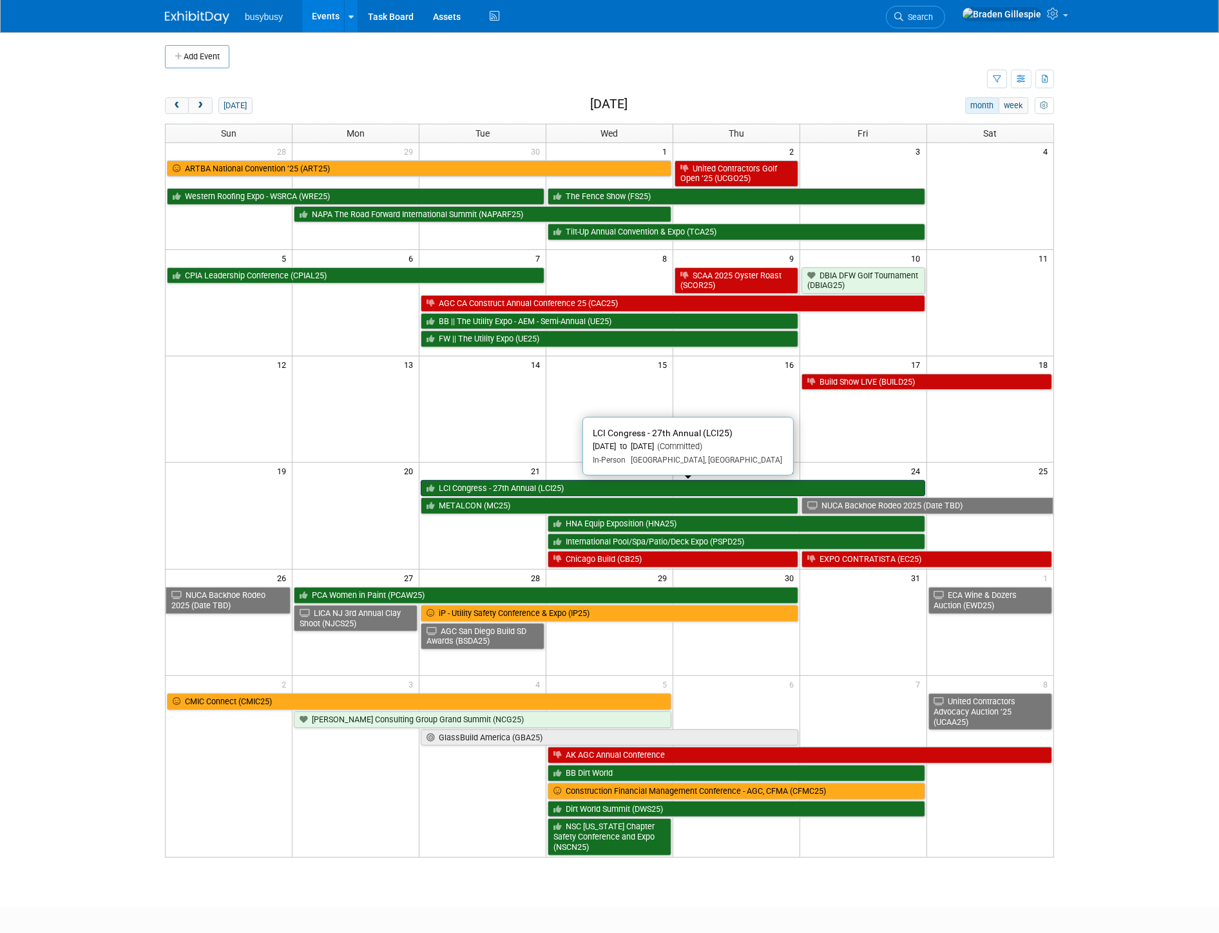
click at [756, 487] on link "LCI Congress - 27th Annual (LCI25)" at bounding box center [673, 488] width 504 height 17
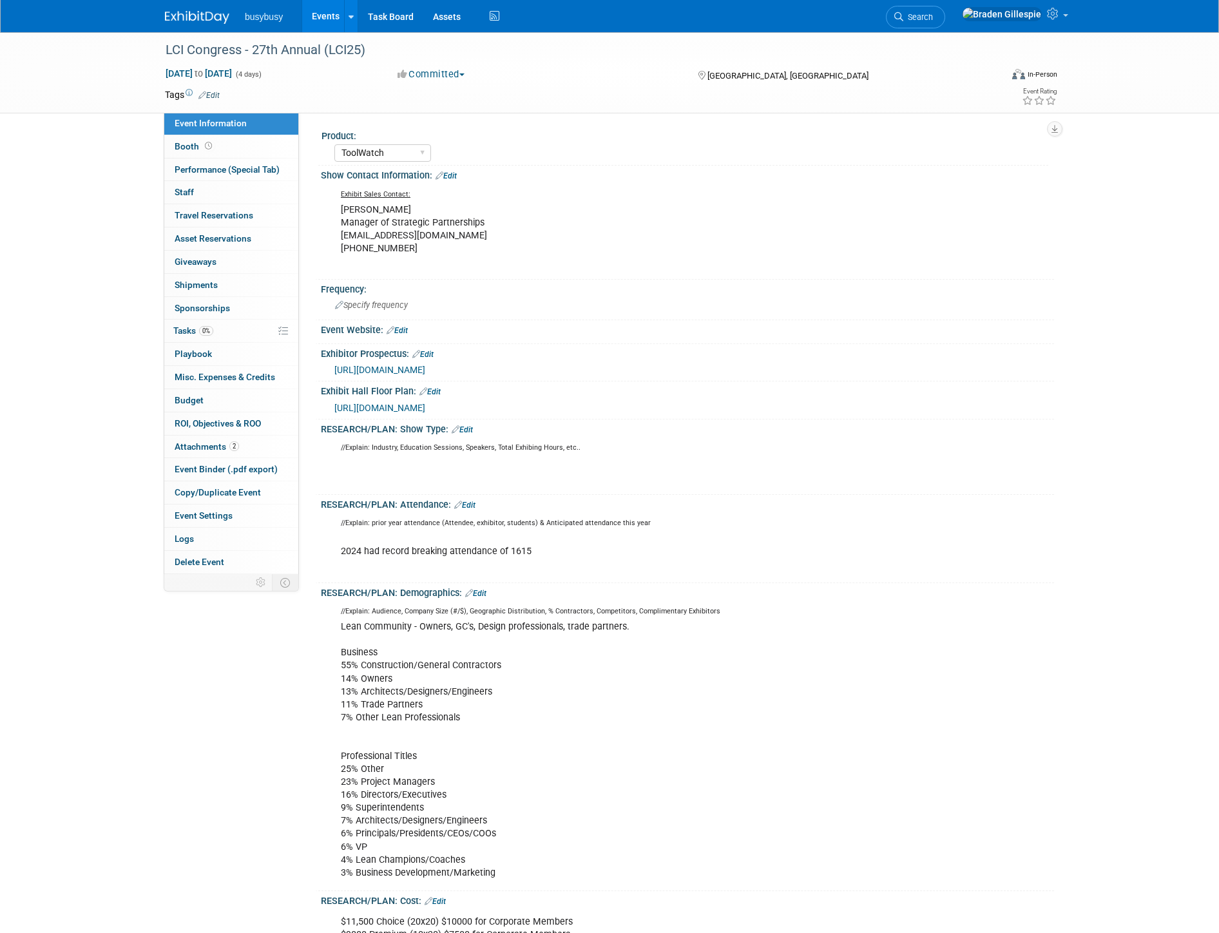
select select "ToolWatch"
click at [221, 146] on link "Booth" at bounding box center [231, 146] width 134 height 23
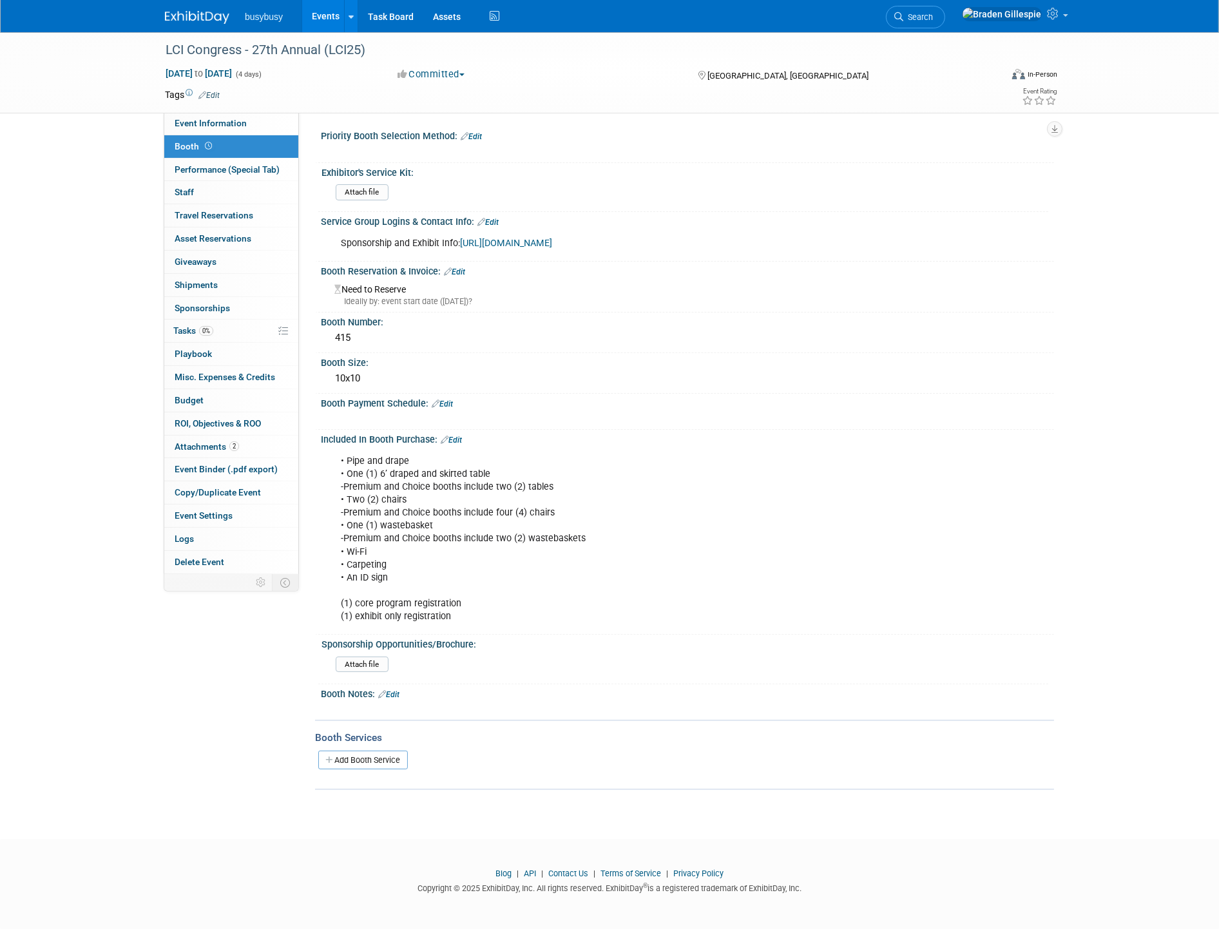
click at [188, 18] on img at bounding box center [197, 17] width 64 height 13
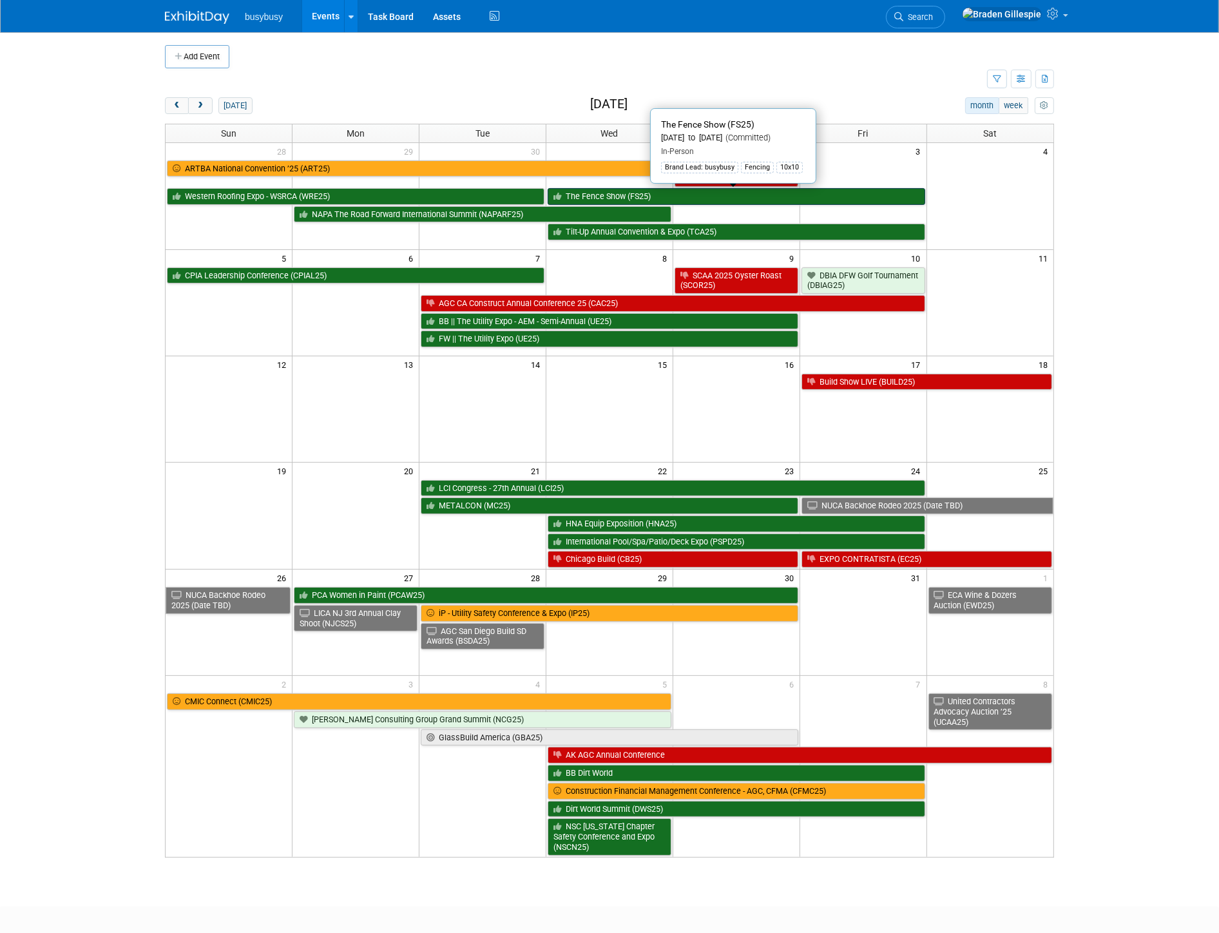
click at [867, 192] on link "The Fence Show (FS25)" at bounding box center [737, 196] width 378 height 17
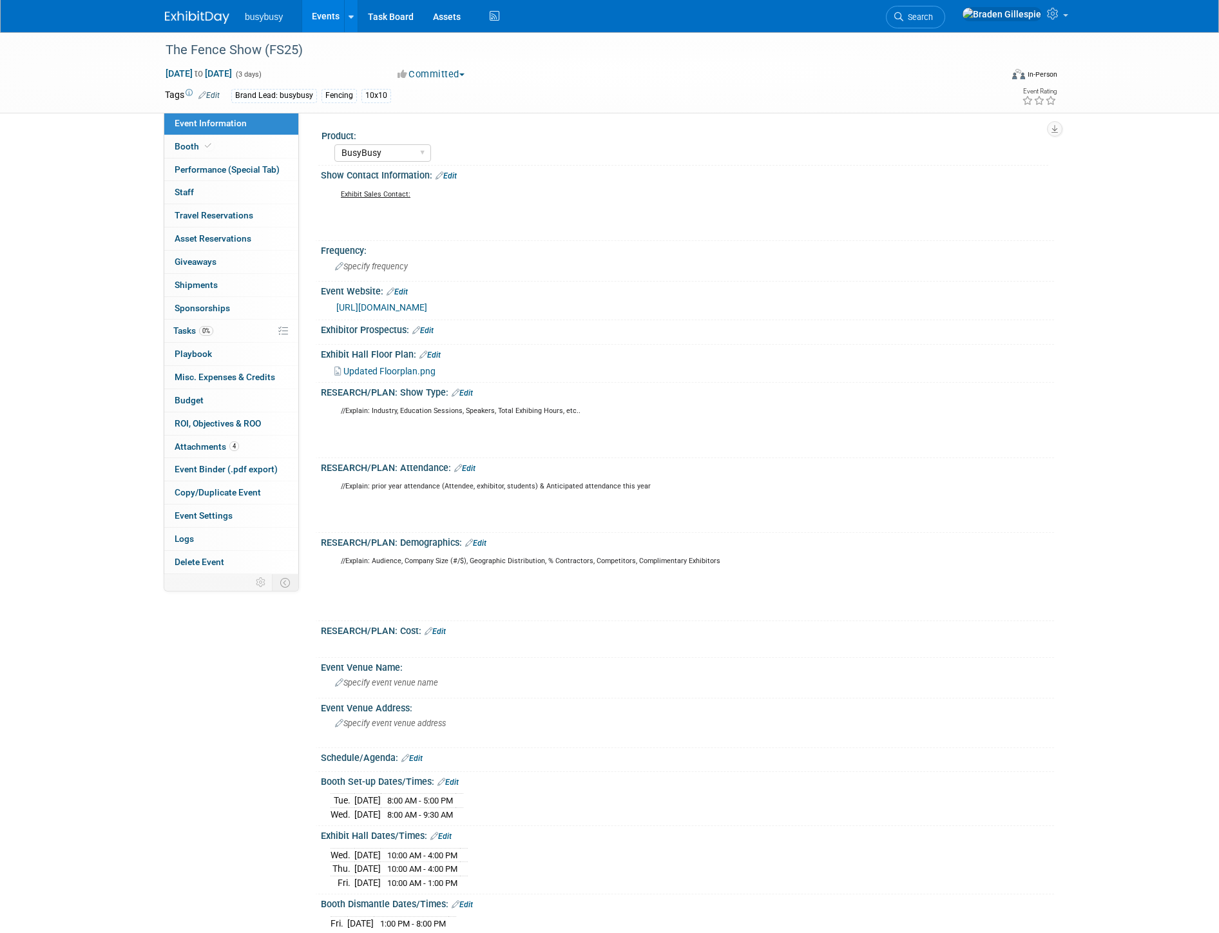
select select "BusyBusy"
click at [205, 144] on icon at bounding box center [208, 145] width 6 height 7
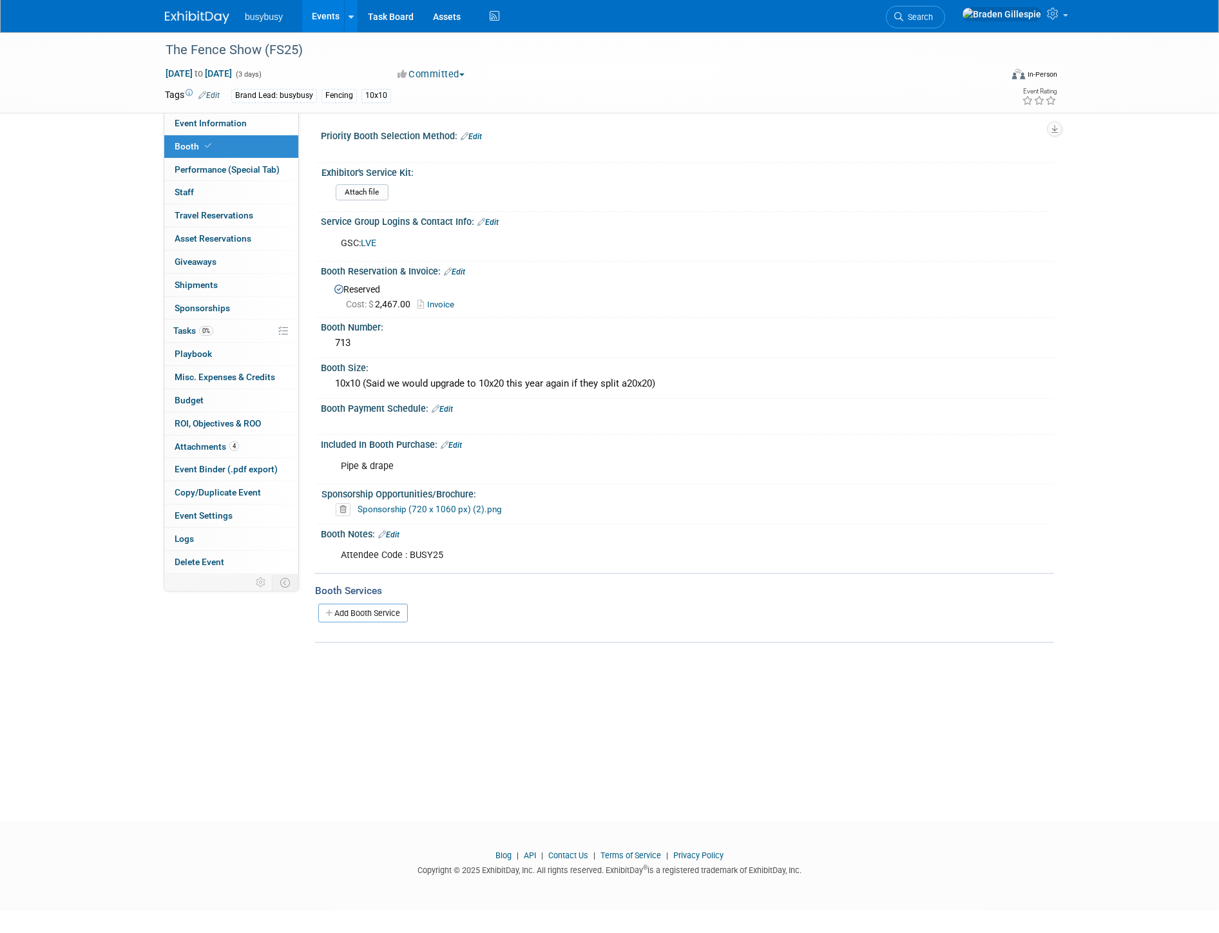
click at [194, 16] on img at bounding box center [197, 17] width 64 height 13
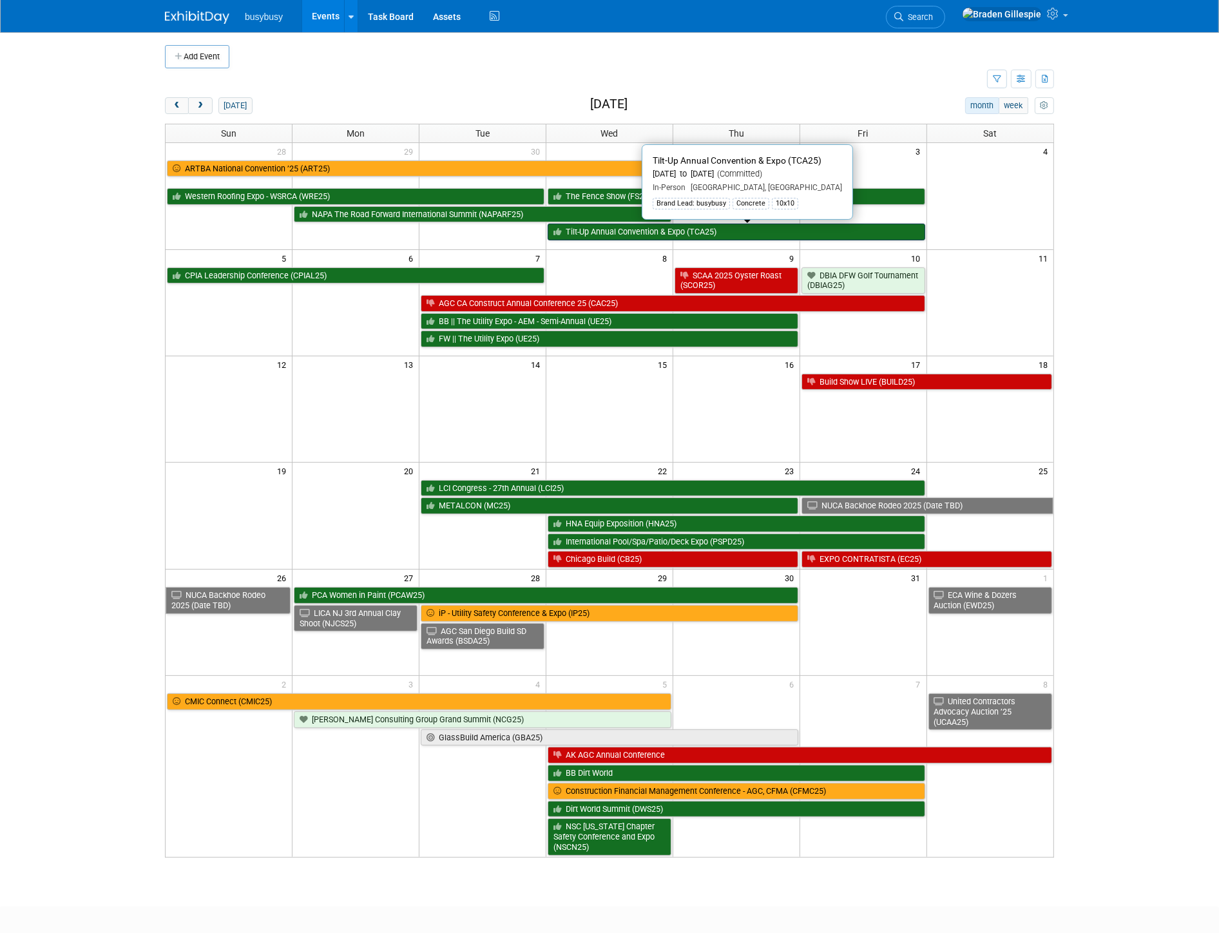
click at [897, 225] on td "Tilt-Up Annual Convention & Expo (TCA25)" at bounding box center [736, 231] width 381 height 18
click at [896, 229] on link "Tilt-Up Annual Convention & Expo (TCA25)" at bounding box center [737, 232] width 378 height 17
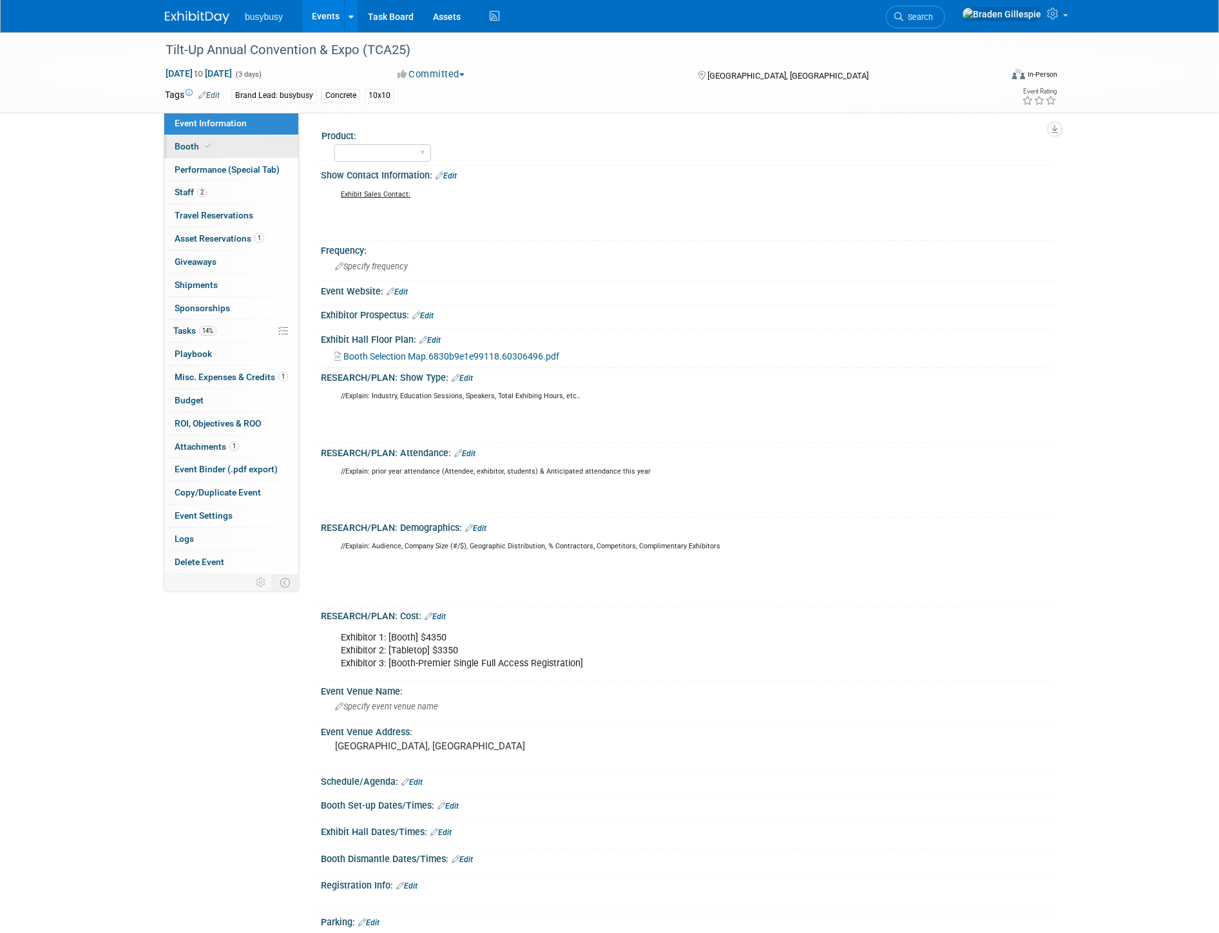
click at [213, 150] on link "Booth" at bounding box center [231, 146] width 134 height 23
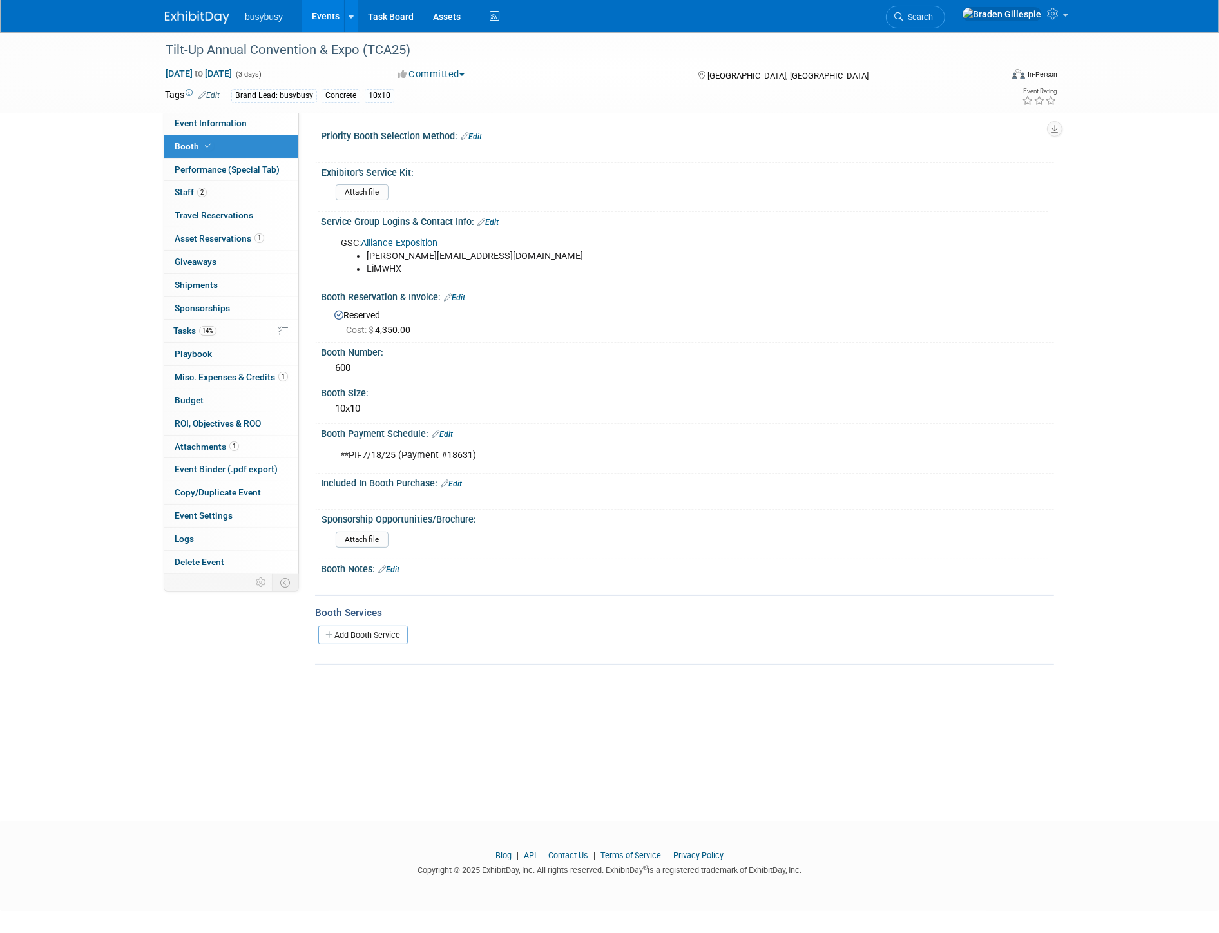
click at [206, 20] on img at bounding box center [197, 17] width 64 height 13
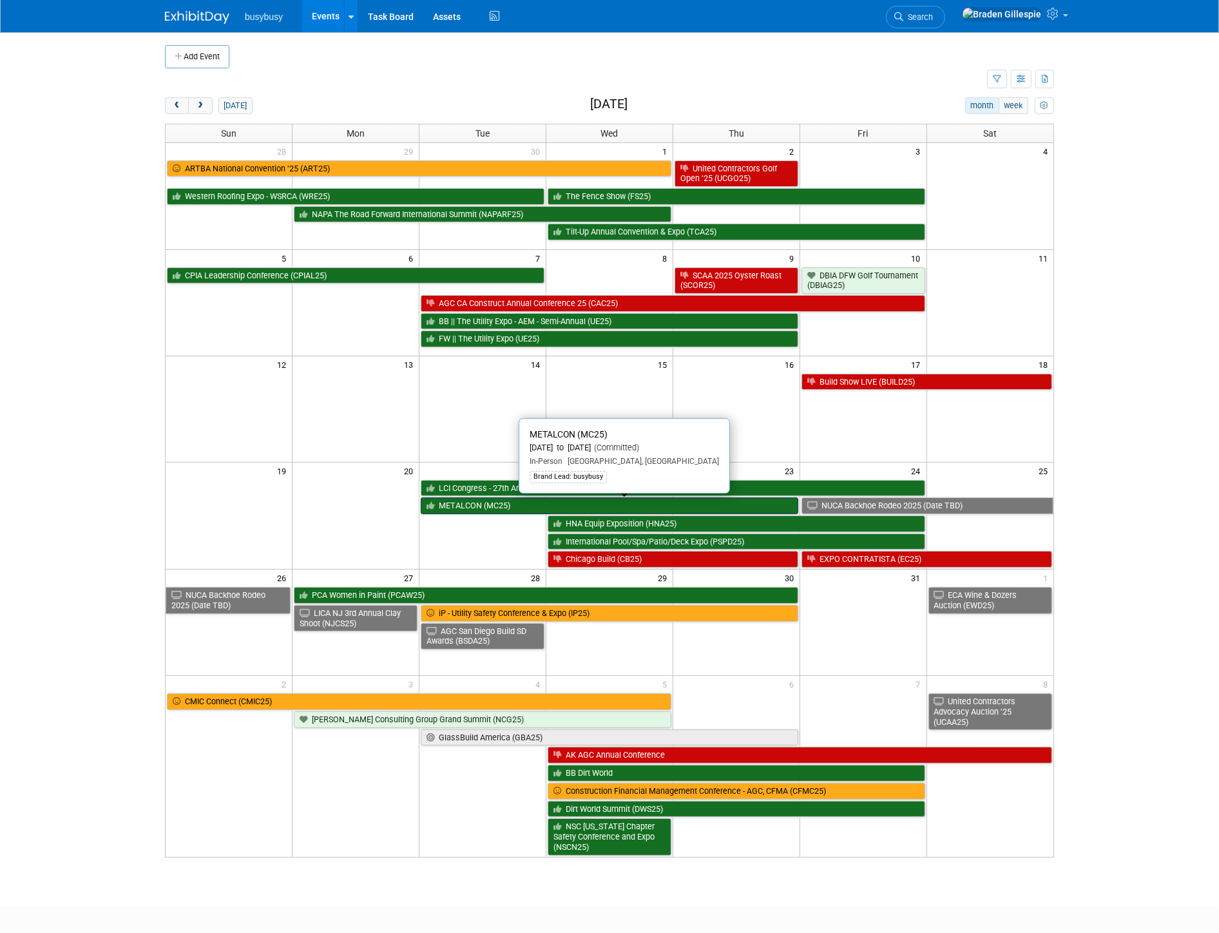
click at [780, 501] on link "METALCON (MC25)" at bounding box center [610, 505] width 378 height 17
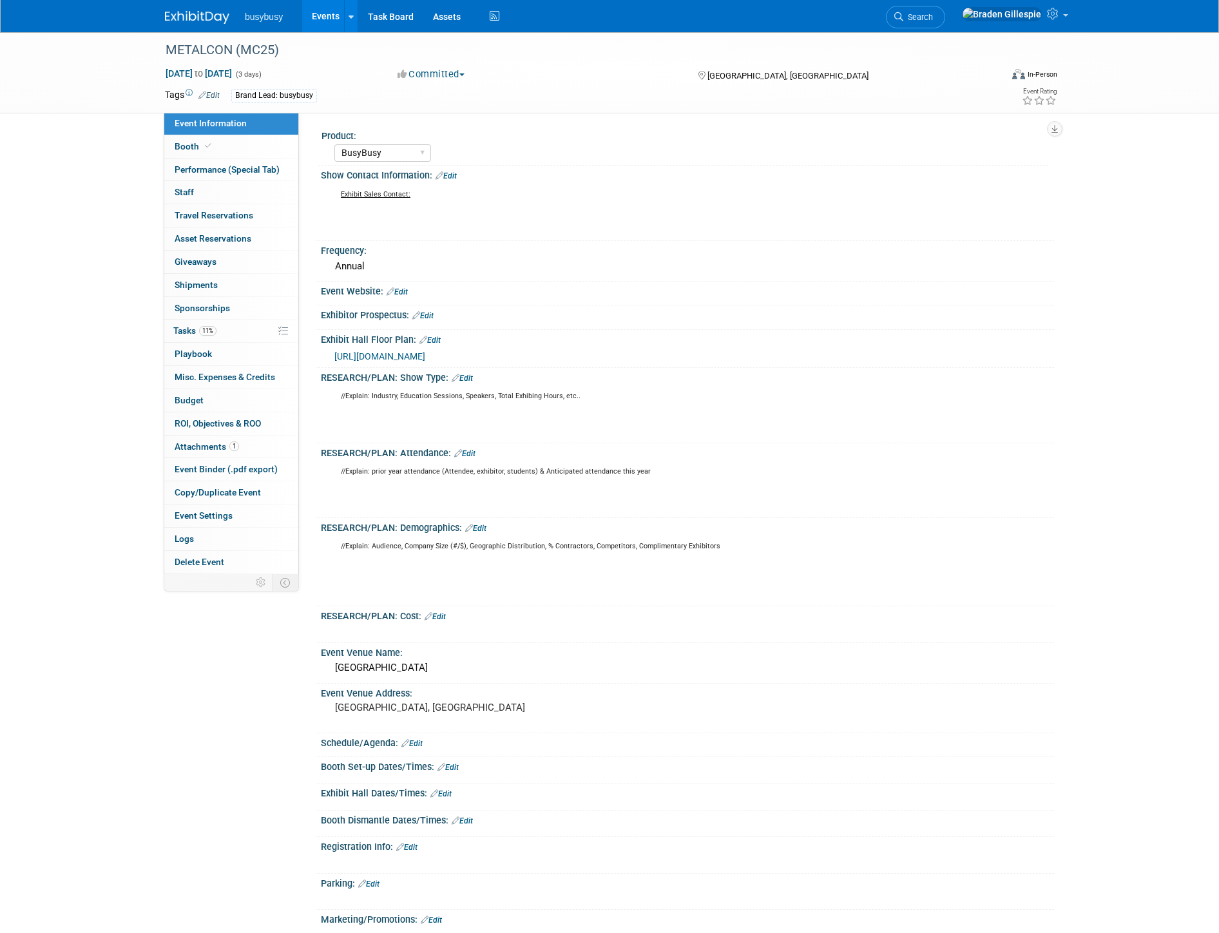
select select "BusyBusy"
click at [227, 146] on link "Booth" at bounding box center [231, 146] width 134 height 23
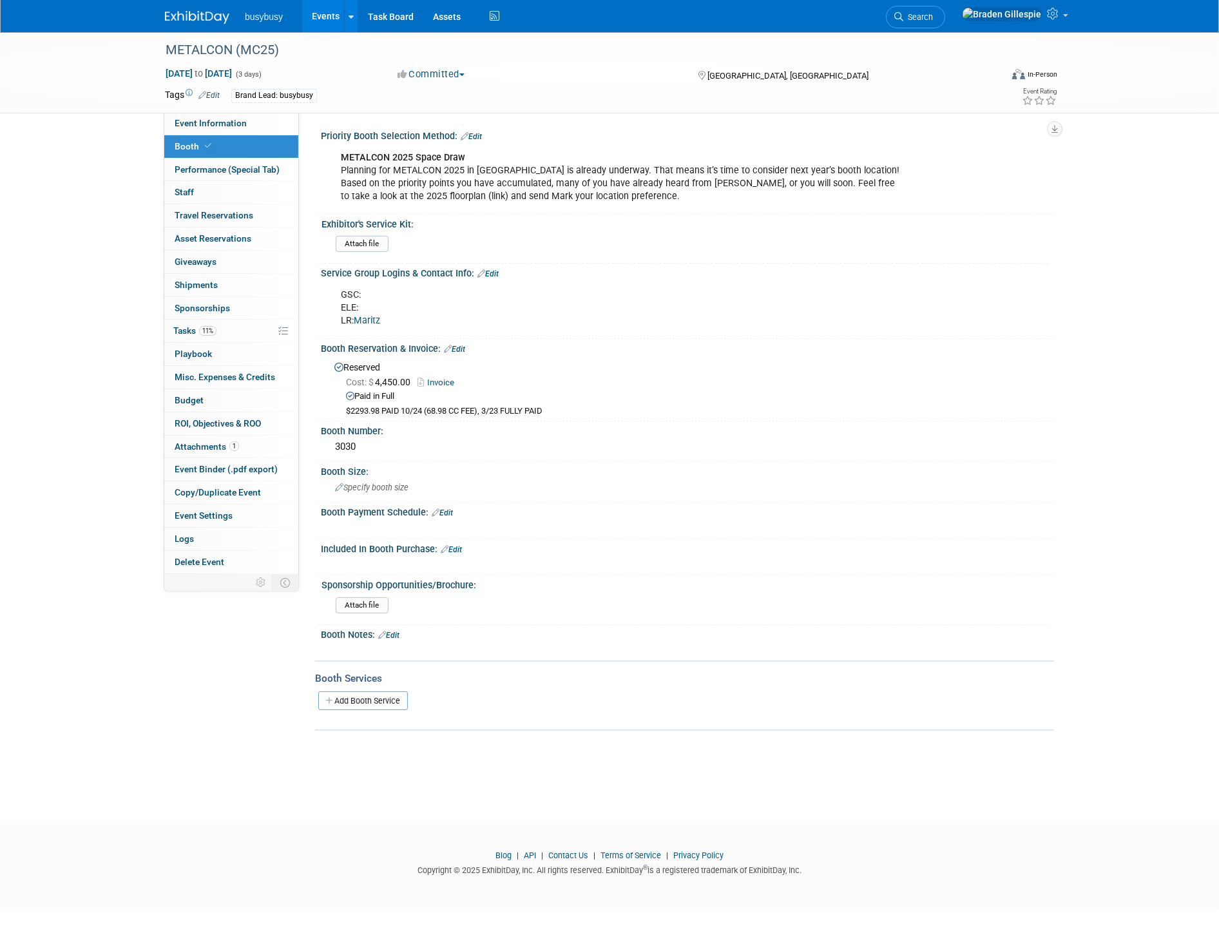
click at [187, 2] on div at bounding box center [205, 12] width 80 height 24
click at [196, 11] on img at bounding box center [197, 17] width 64 height 13
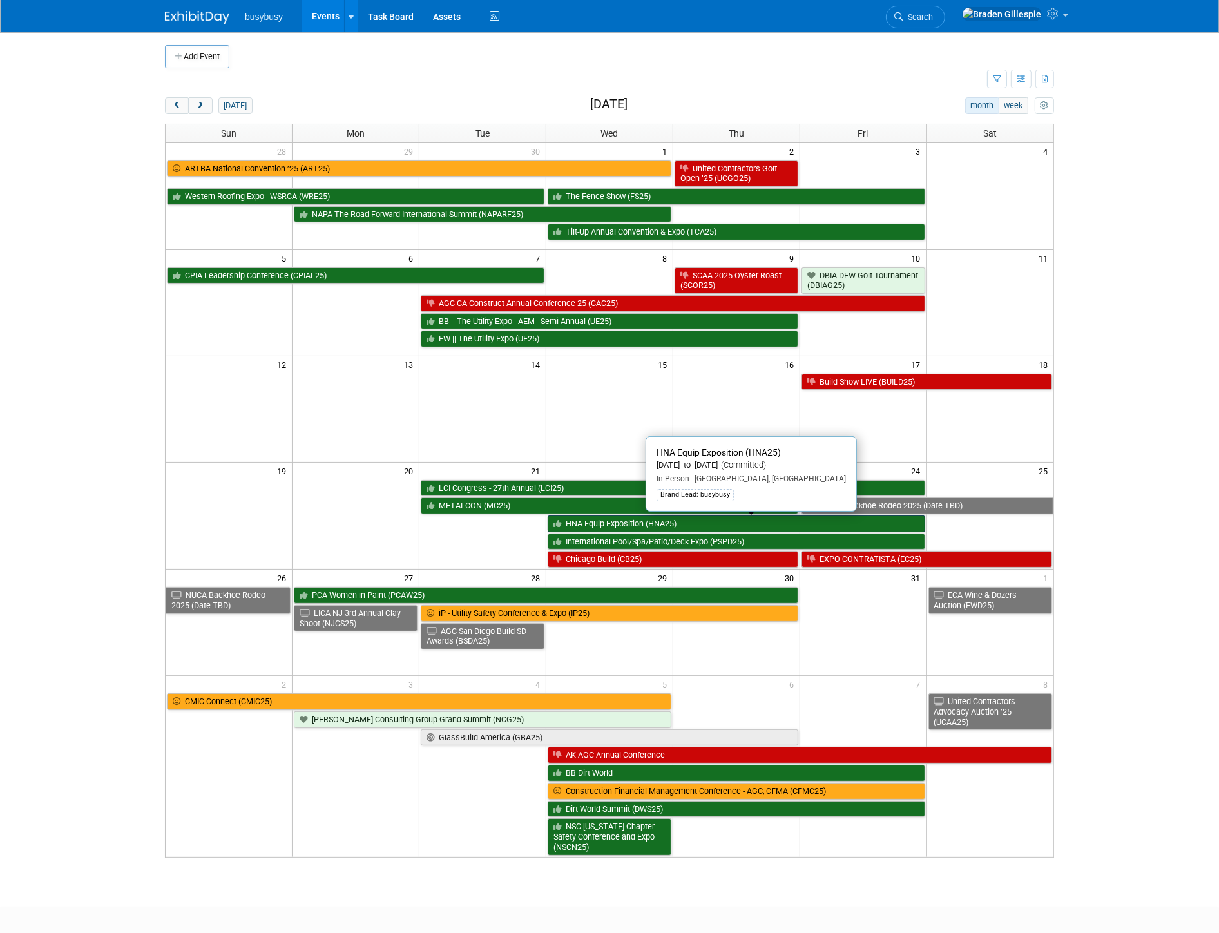
click at [912, 524] on link "HNA Equip Exposition (HNA25)" at bounding box center [737, 523] width 378 height 17
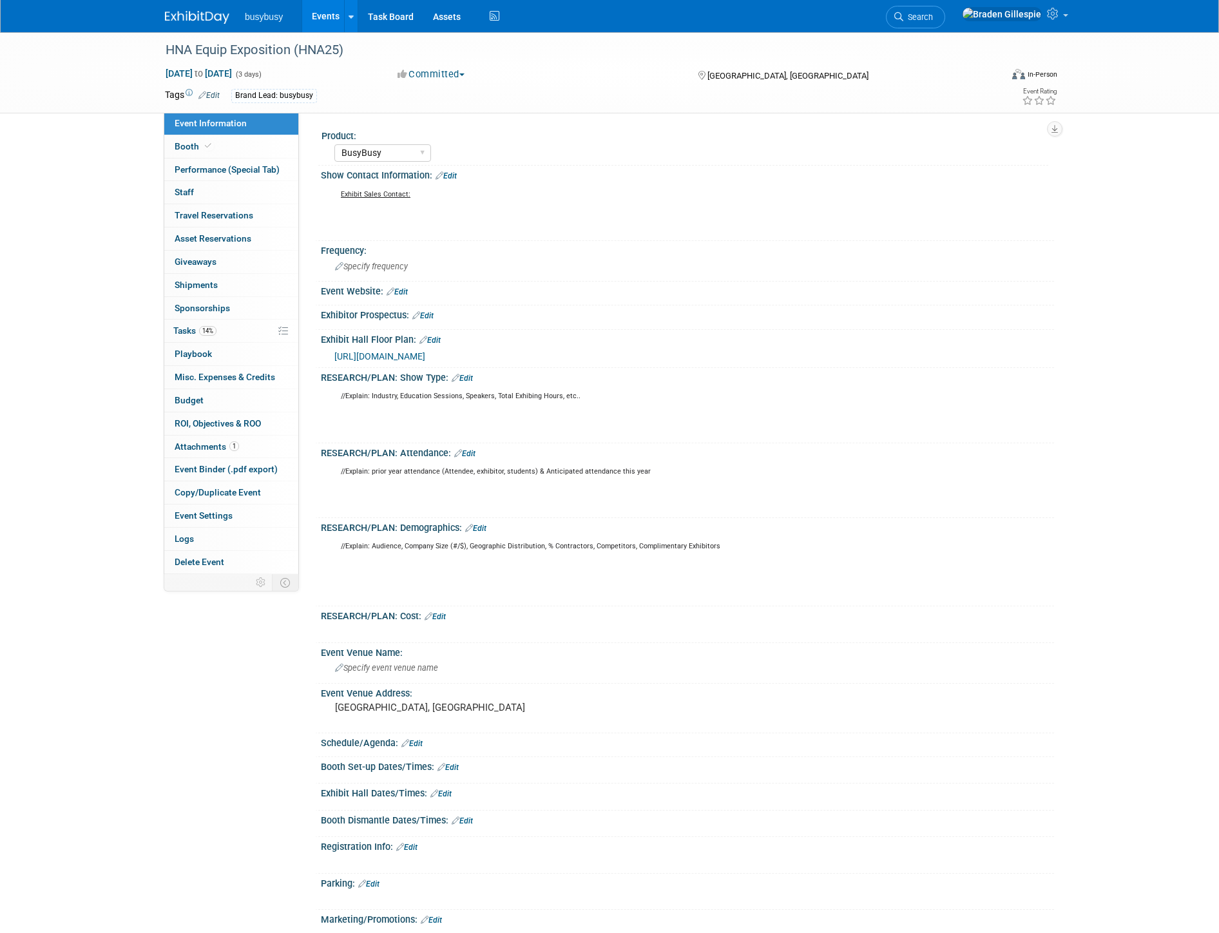
select select "BusyBusy"
click at [247, 149] on link "Booth" at bounding box center [231, 146] width 134 height 23
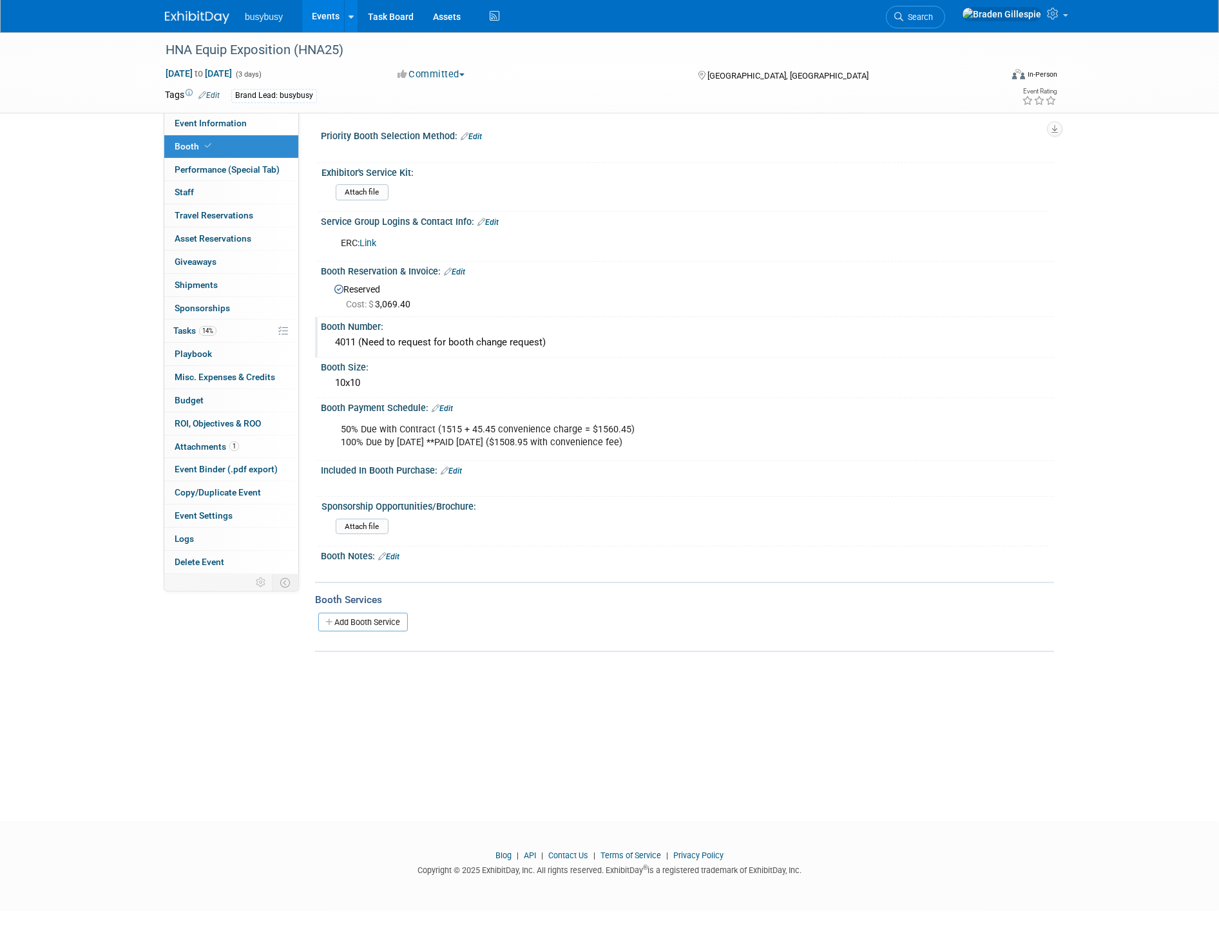
click at [588, 343] on div "4011 (Need to request for booth change request)" at bounding box center [688, 342] width 714 height 20
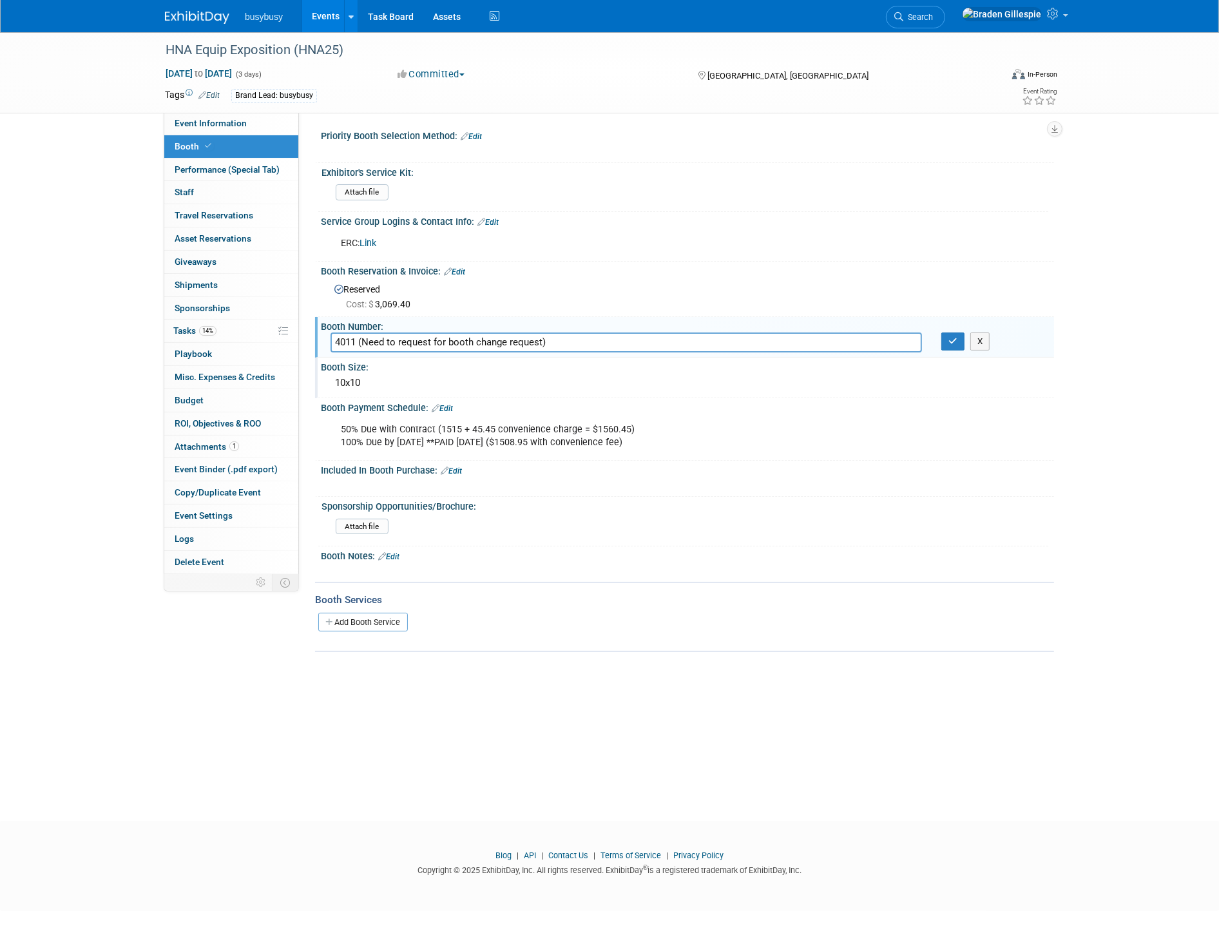
drag, startPoint x: 588, startPoint y: 343, endPoint x: 369, endPoint y: 358, distance: 219.6
click at [369, 358] on div "Priority Booth Selection Method: Edit X" at bounding box center [681, 389] width 726 height 526
type input "4011"
click at [952, 342] on button "button" at bounding box center [952, 341] width 23 height 18
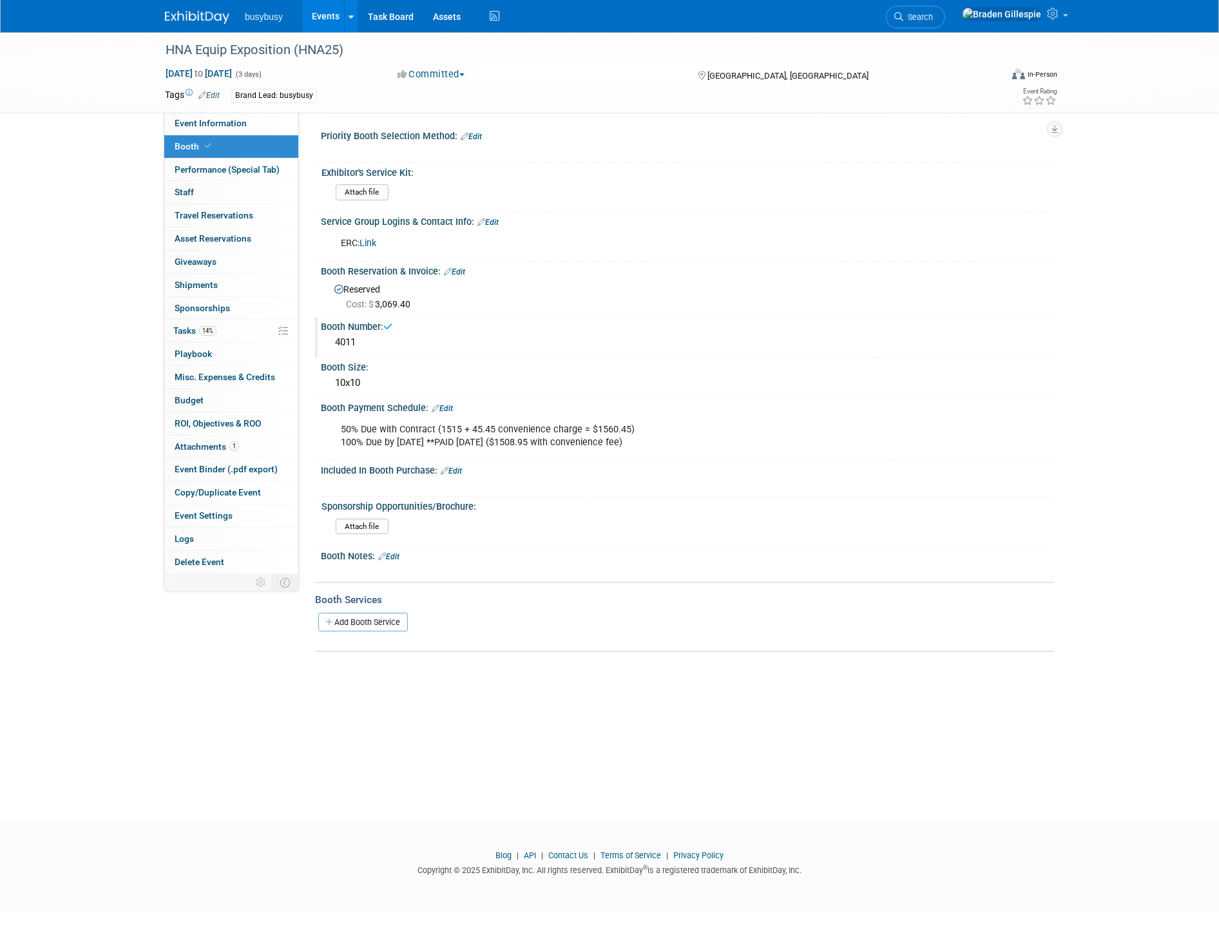
click at [206, 14] on img at bounding box center [197, 17] width 64 height 13
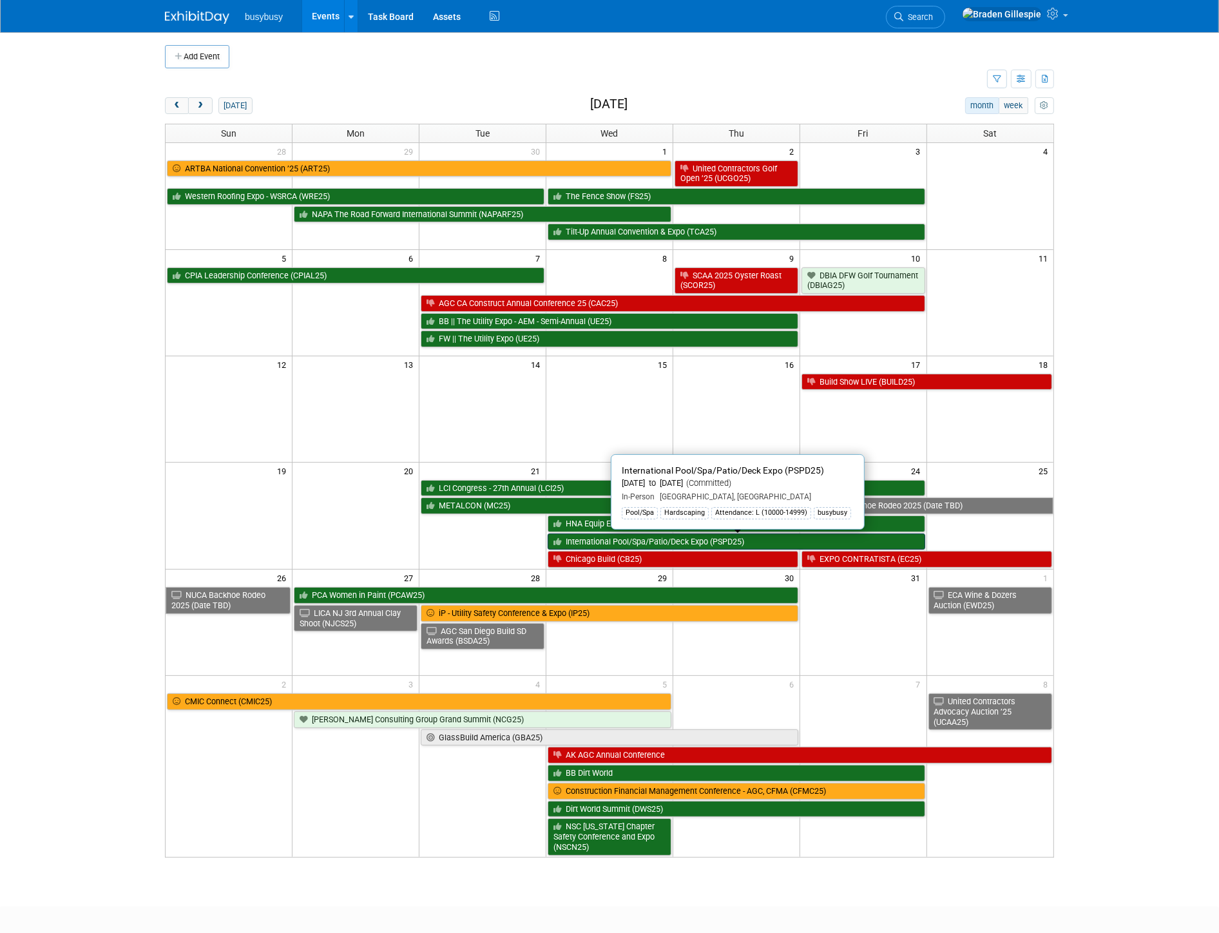
click at [865, 543] on link "International Pool/Spa/Patio/Deck Expo (PSPD25)" at bounding box center [737, 541] width 378 height 17
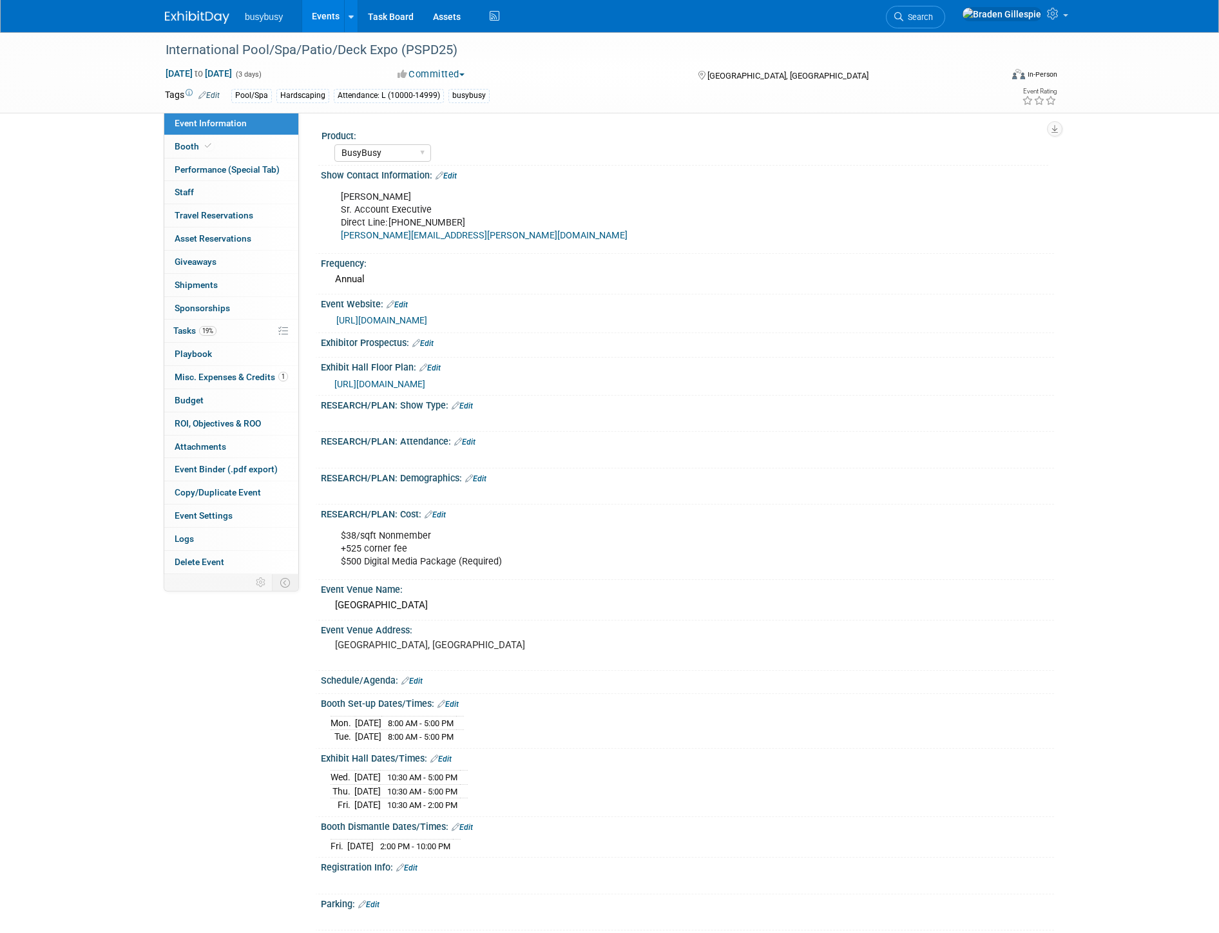
select select "BusyBusy"
click at [427, 319] on link "https://www.poolspapatio.com/en/home.html" at bounding box center [381, 320] width 91 height 10
click at [226, 149] on link "Booth" at bounding box center [231, 146] width 134 height 23
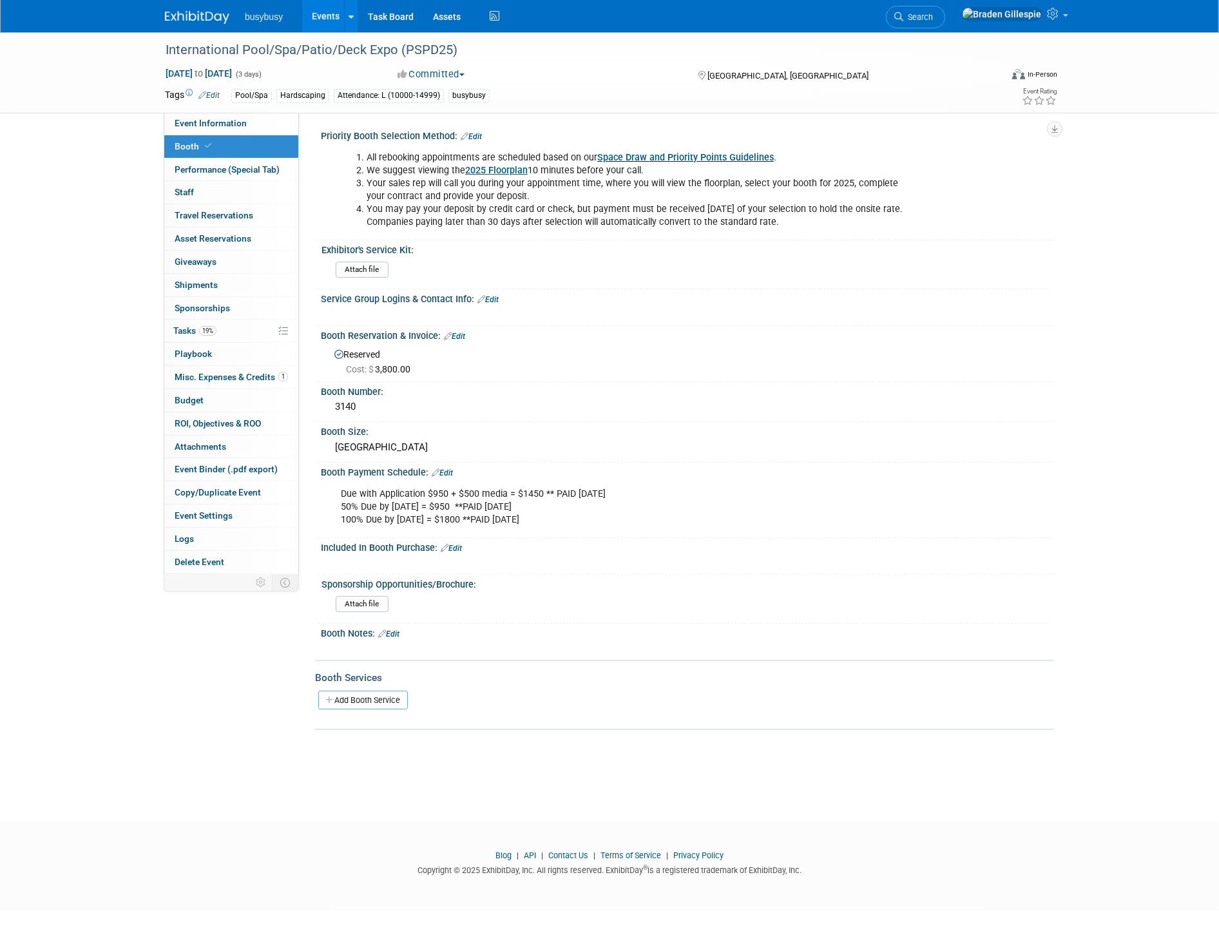
click at [208, 14] on img at bounding box center [197, 17] width 64 height 13
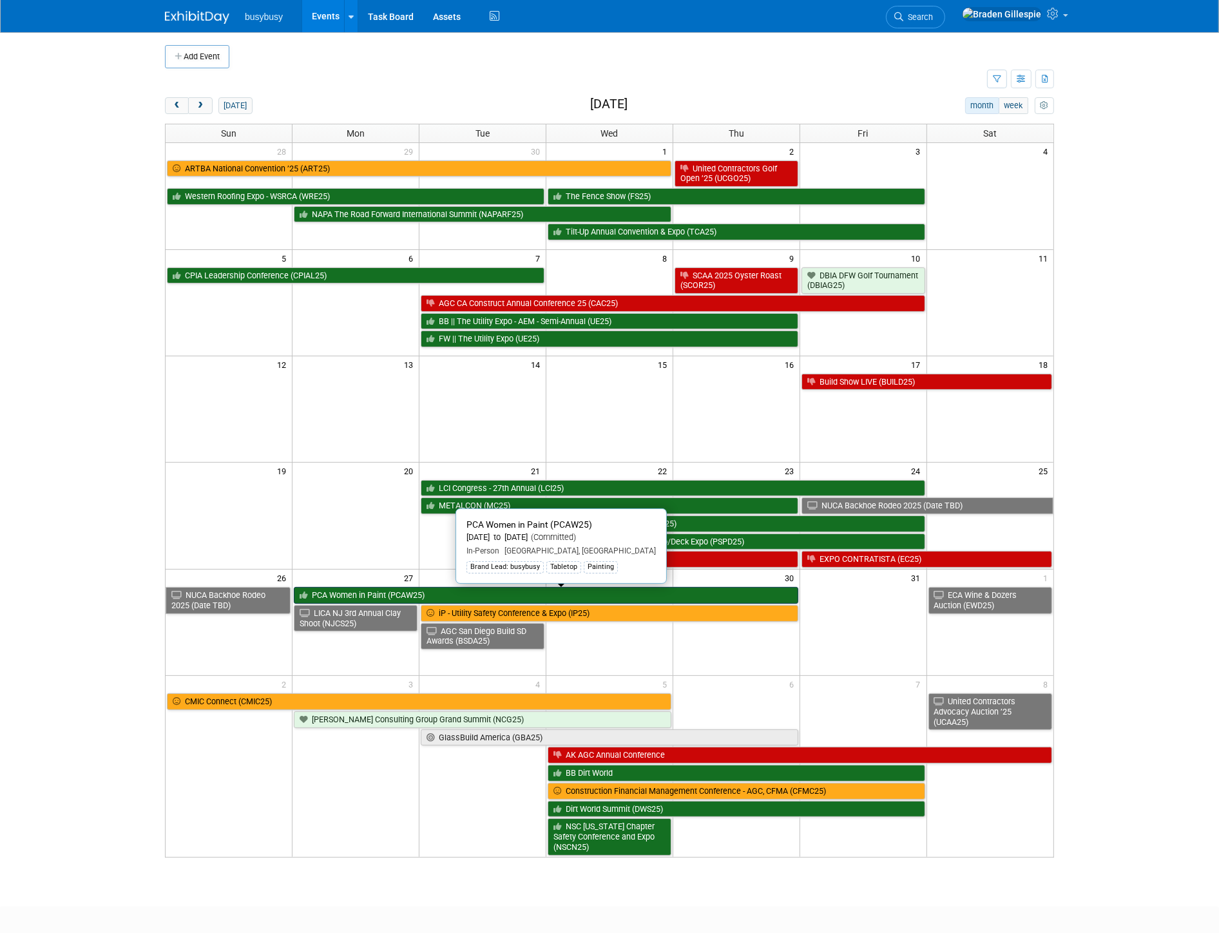
click at [725, 599] on link "PCA Women in Paint (PCAW25)" at bounding box center [546, 595] width 504 height 17
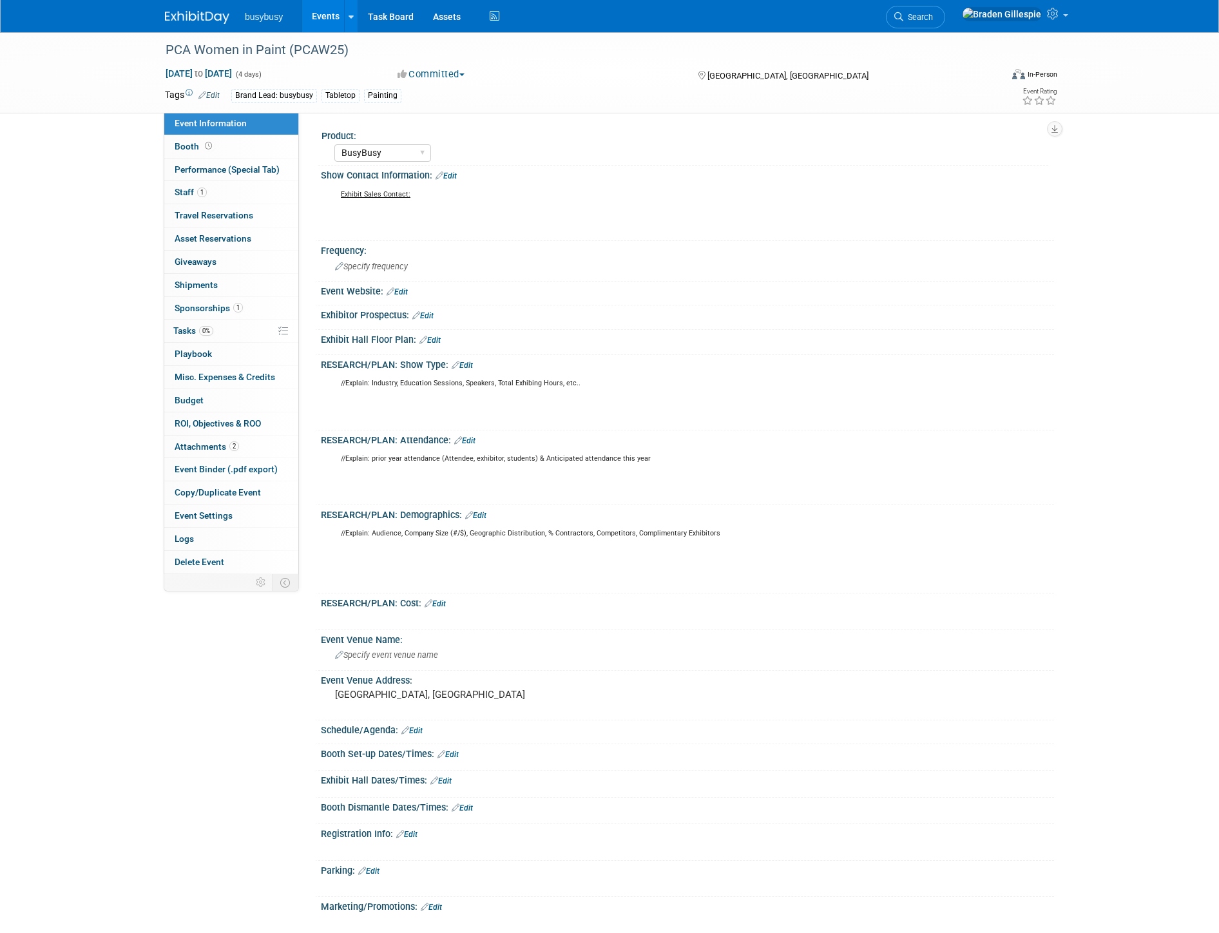
select select "BusyBusy"
click at [400, 292] on link "Edit" at bounding box center [397, 291] width 21 height 9
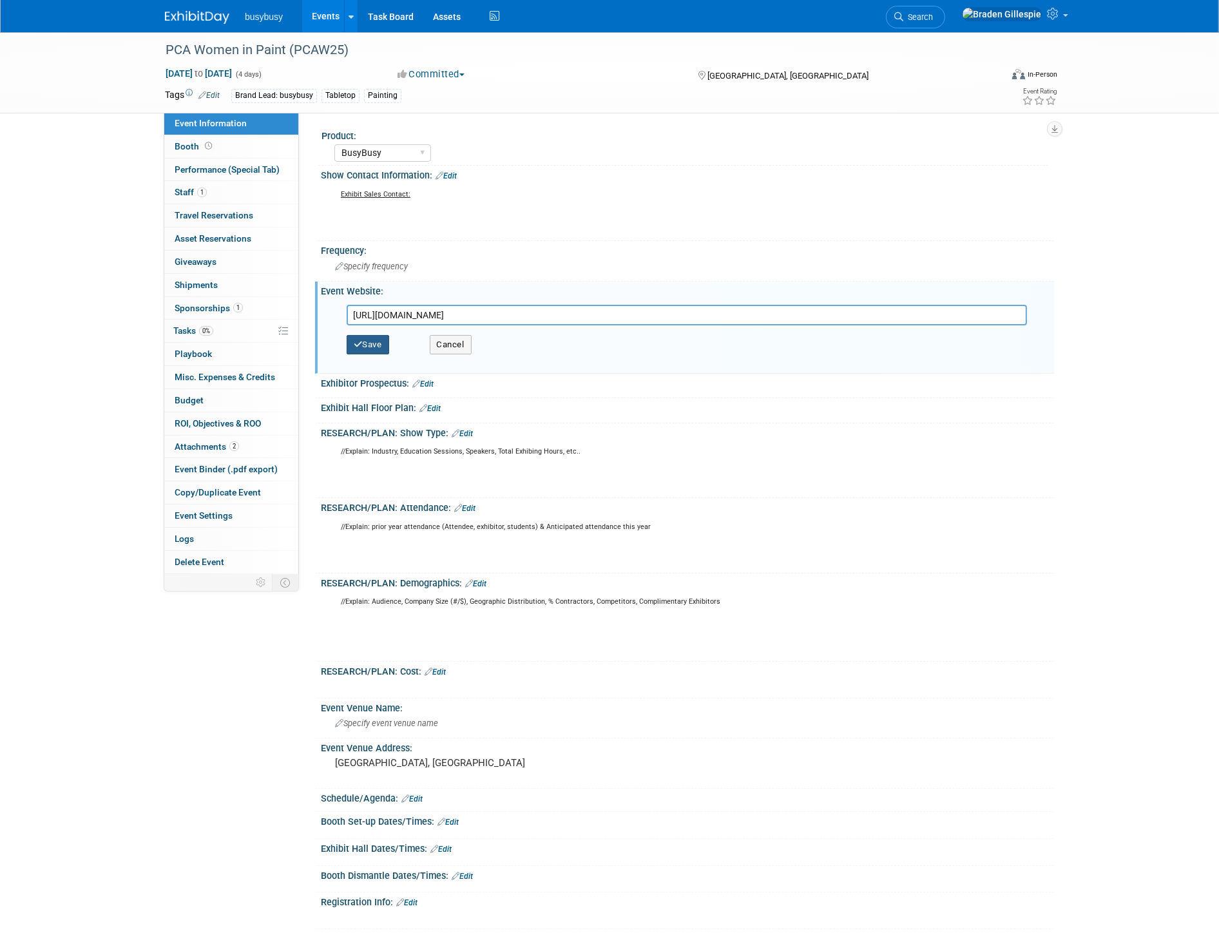
type input "[URL][DOMAIN_NAME]"
click at [380, 335] on button "Save" at bounding box center [368, 344] width 43 height 19
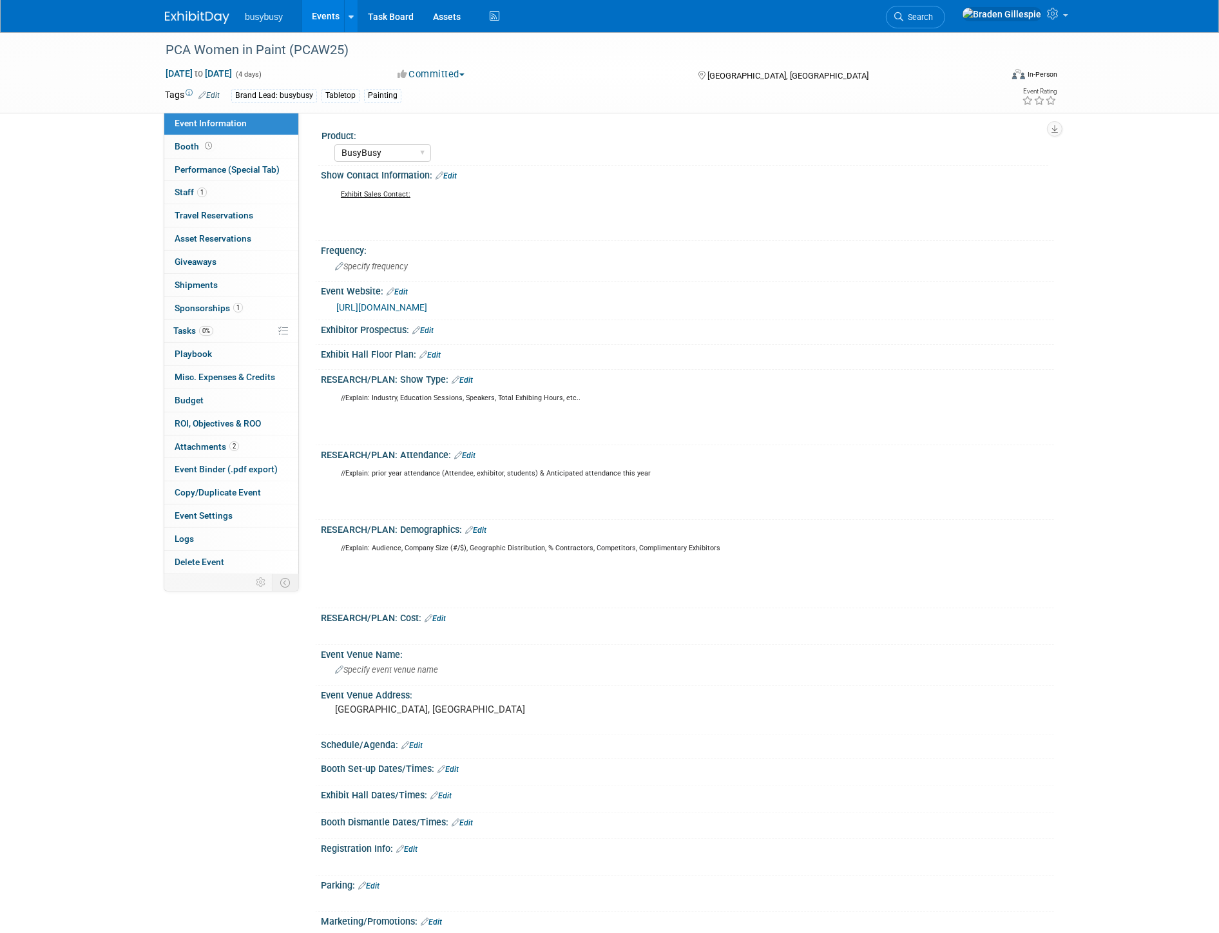
click at [206, 15] on img at bounding box center [197, 17] width 64 height 13
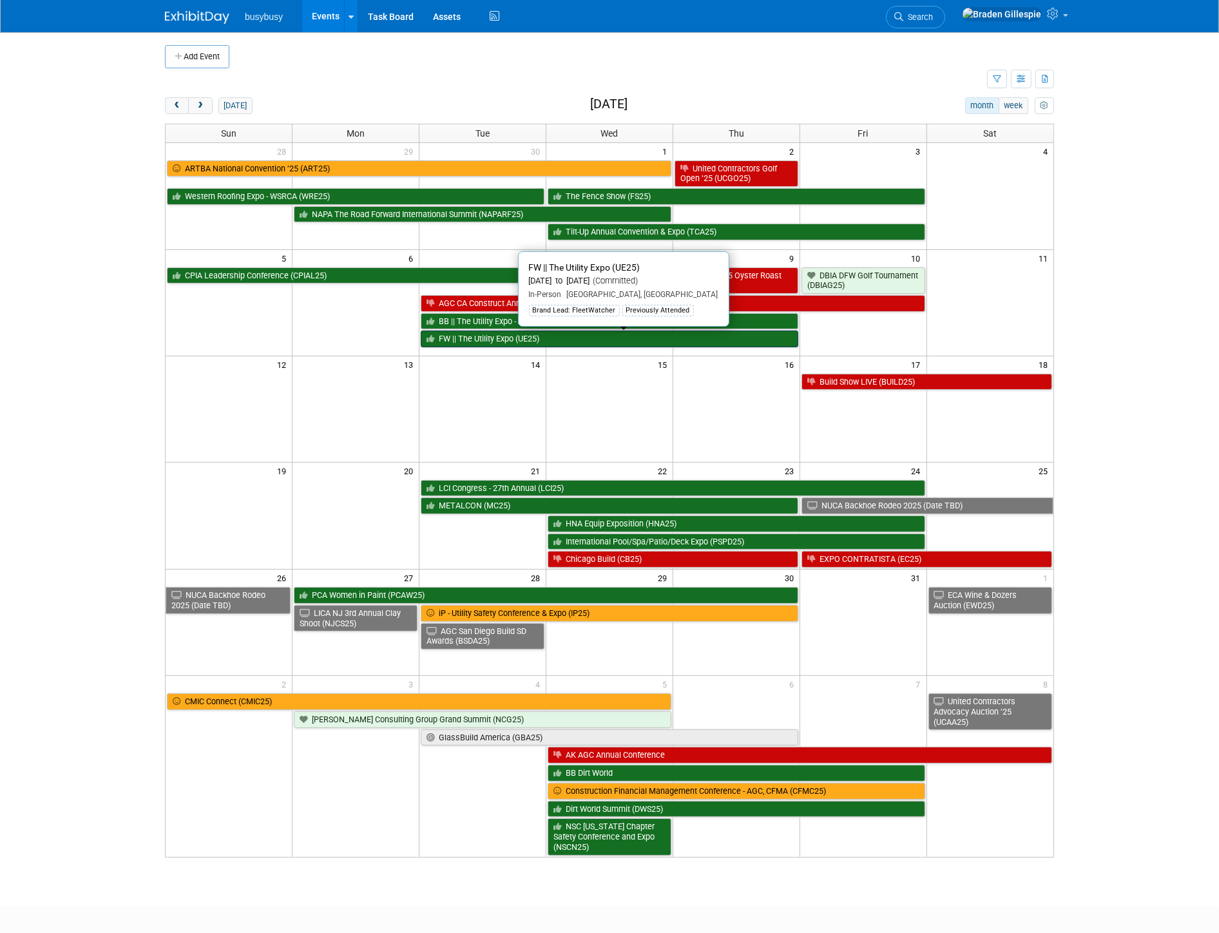
click at [733, 338] on link "FW || The Utility Expo (UE25)" at bounding box center [610, 339] width 378 height 17
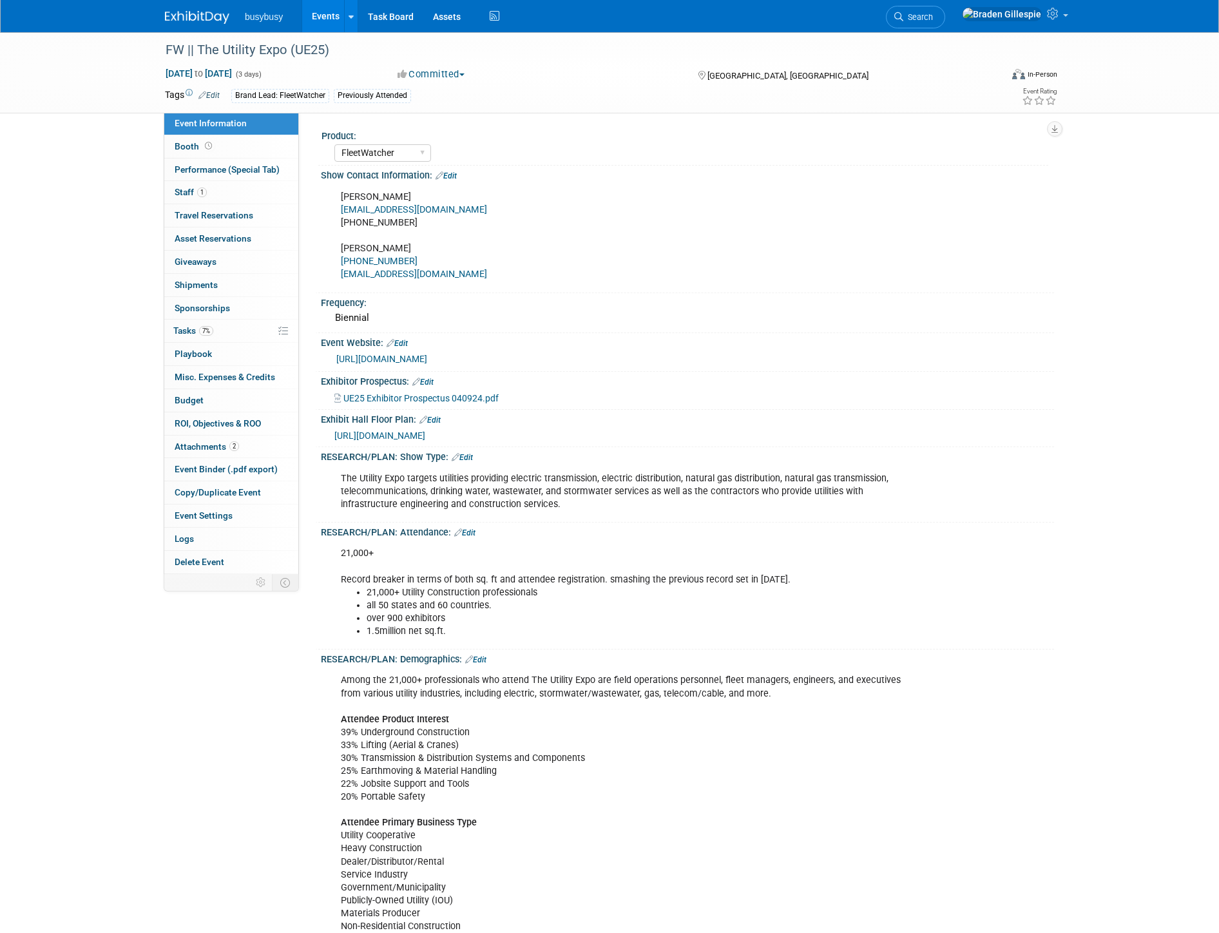
select select "FleetWatcher"
select select "Member"
click at [233, 142] on link "Booth" at bounding box center [231, 146] width 134 height 23
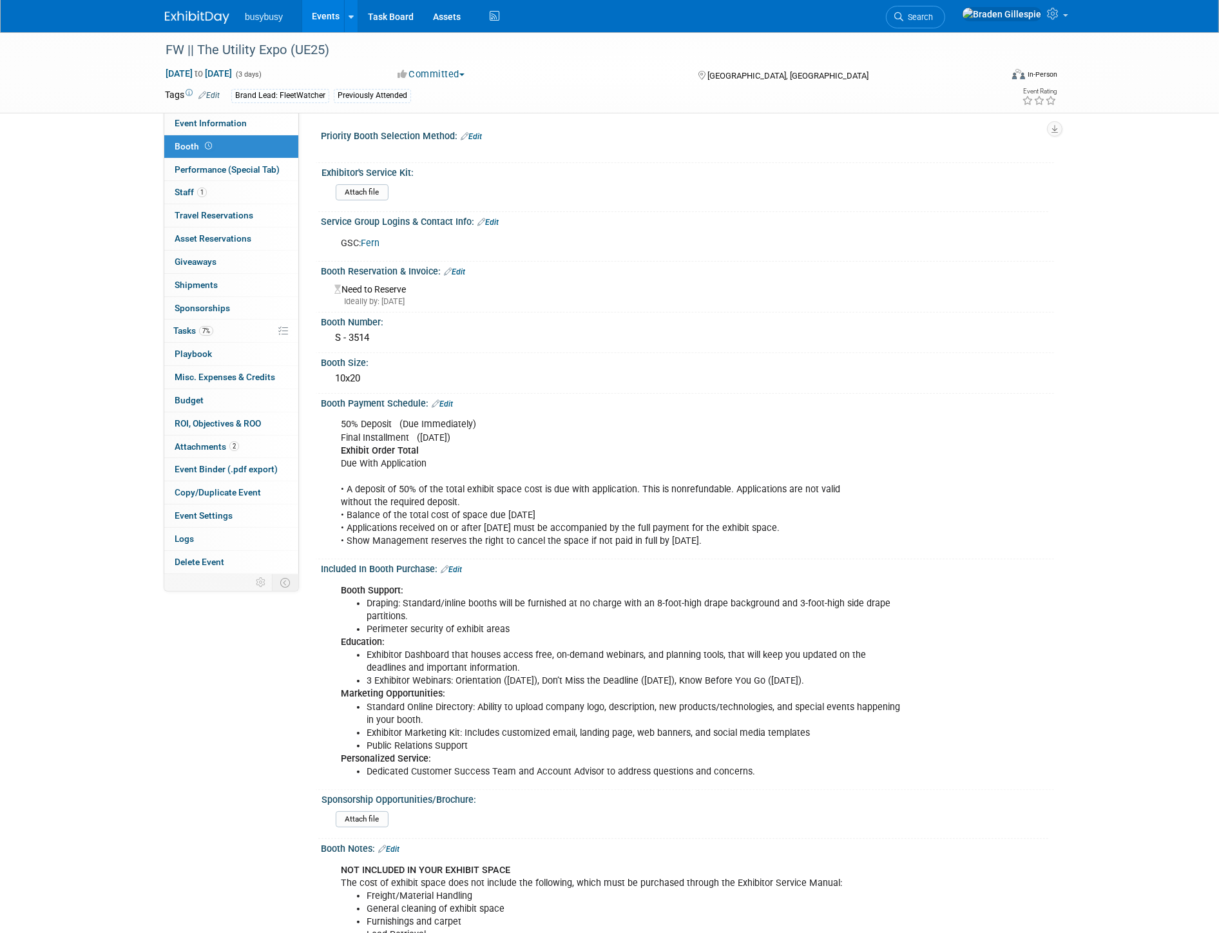
click at [186, 11] on img at bounding box center [197, 17] width 64 height 13
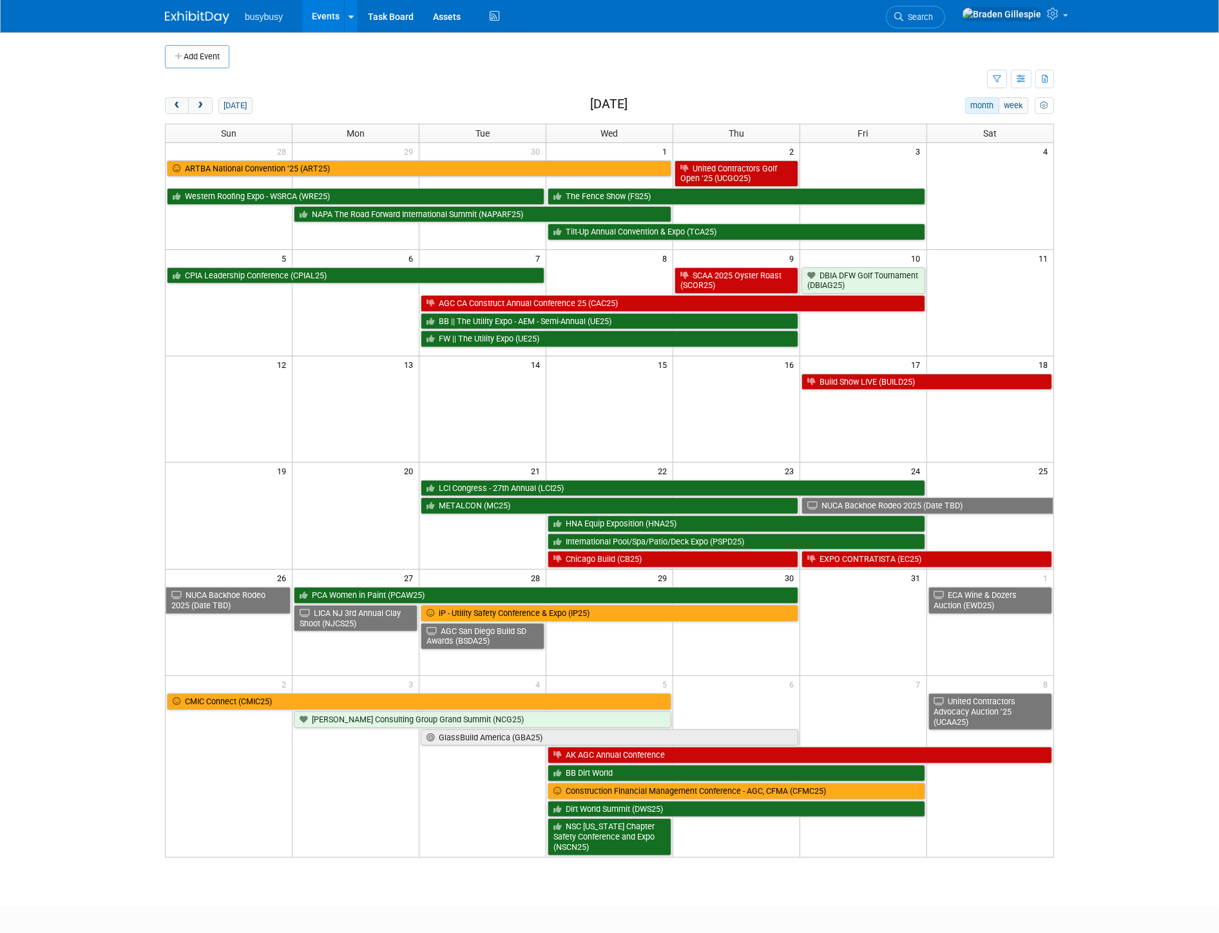
click at [945, 21] on link "Search" at bounding box center [915, 17] width 59 height 23
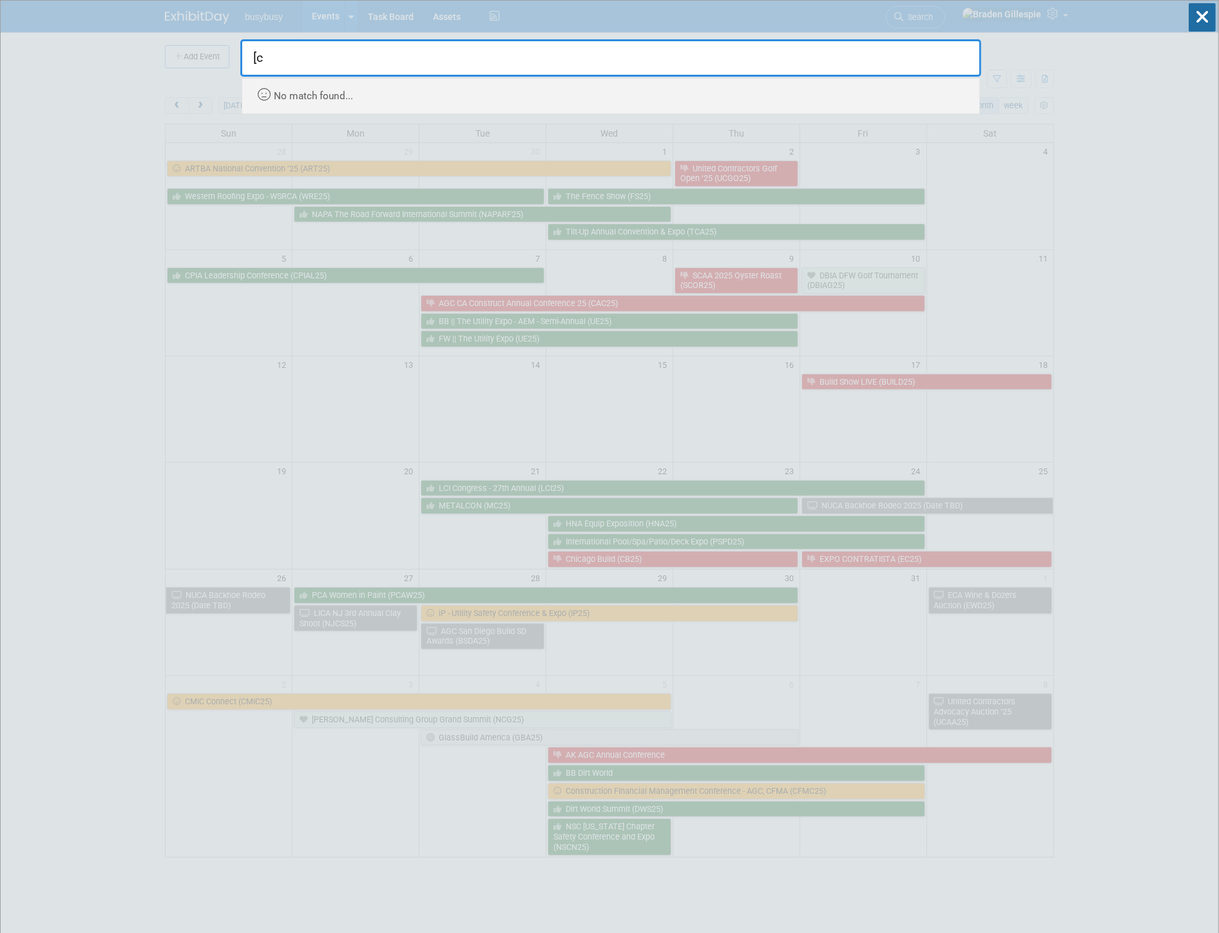
type input "["
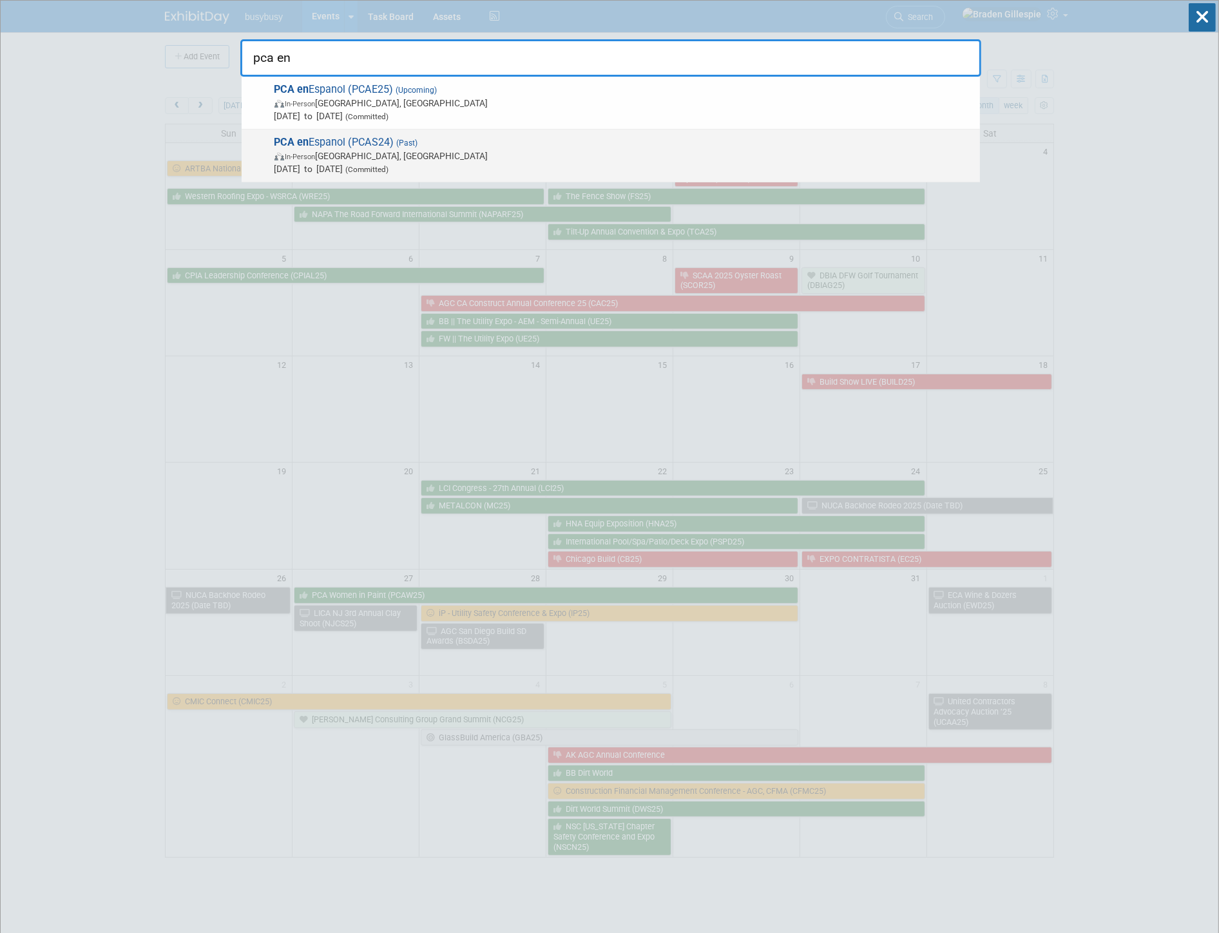
type input "pca en"
click at [771, 153] on span "In-Person Anaheim, CA" at bounding box center [623, 155] width 699 height 13
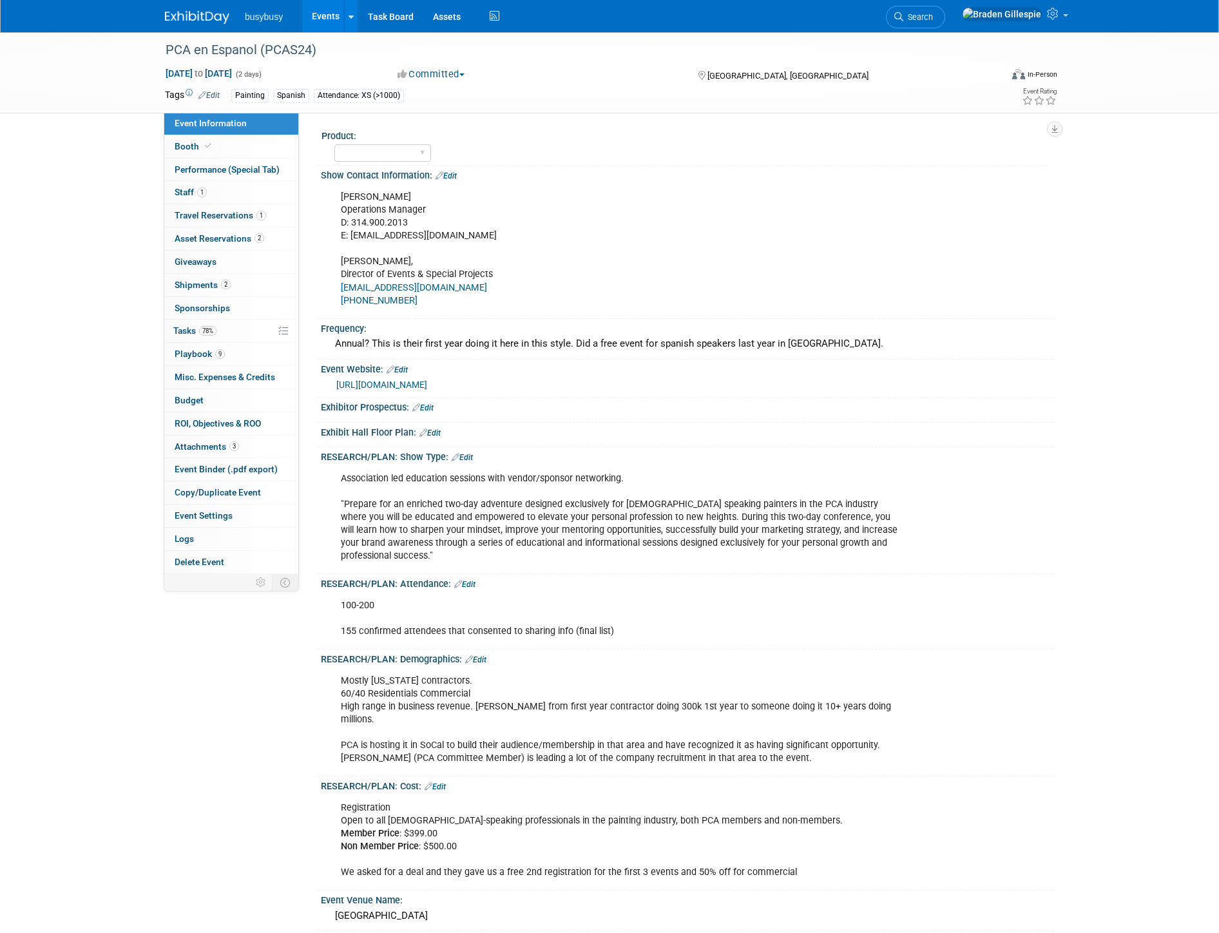
select select "Member"
click at [205, 142] on icon at bounding box center [208, 145] width 6 height 7
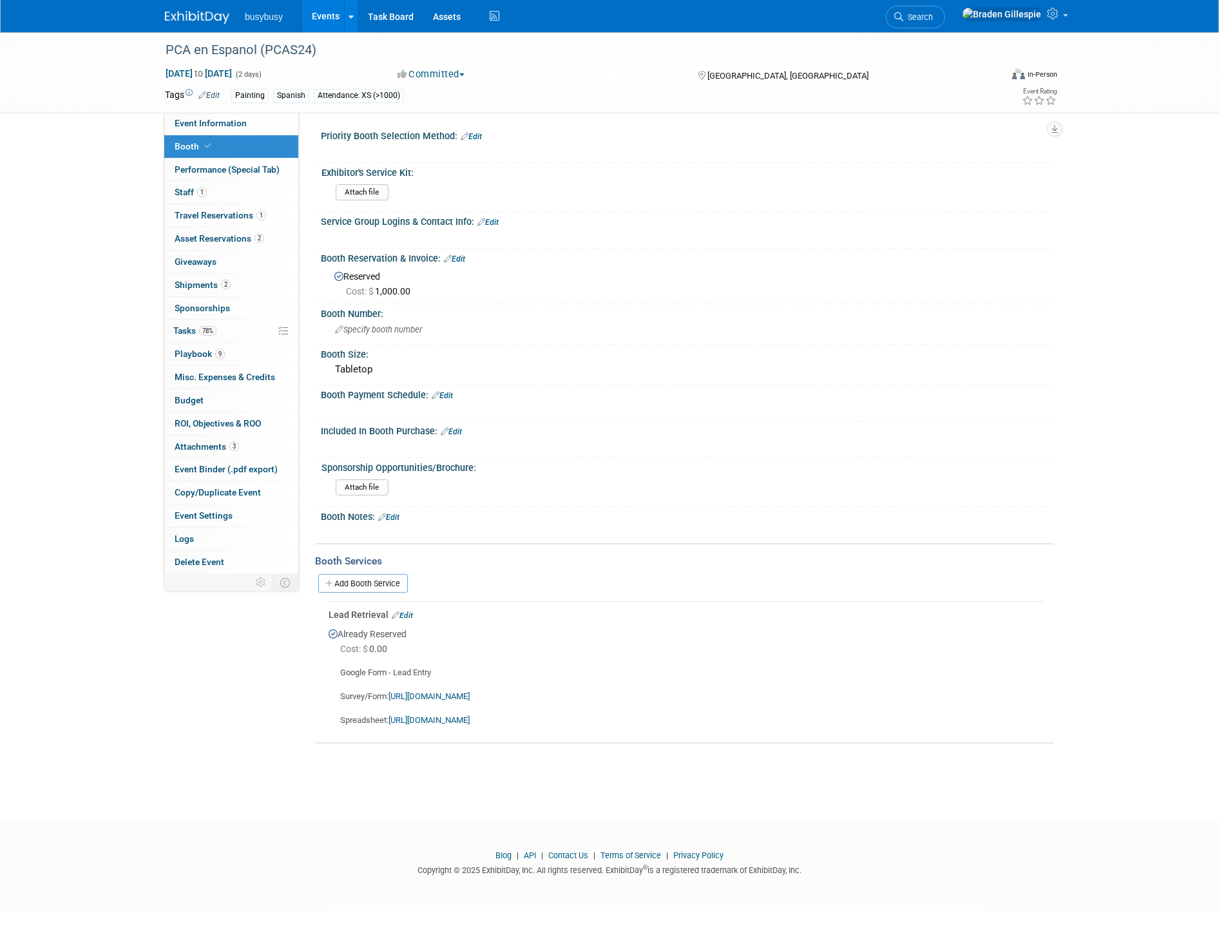
click at [194, 14] on img at bounding box center [197, 17] width 64 height 13
